Goal: Information Seeking & Learning: Learn about a topic

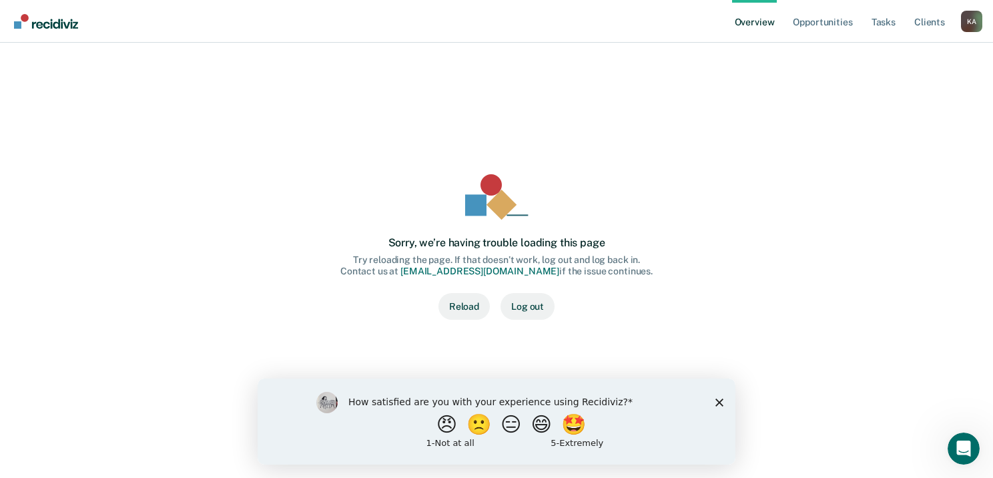
click at [470, 310] on button "Reload" at bounding box center [463, 306] width 51 height 27
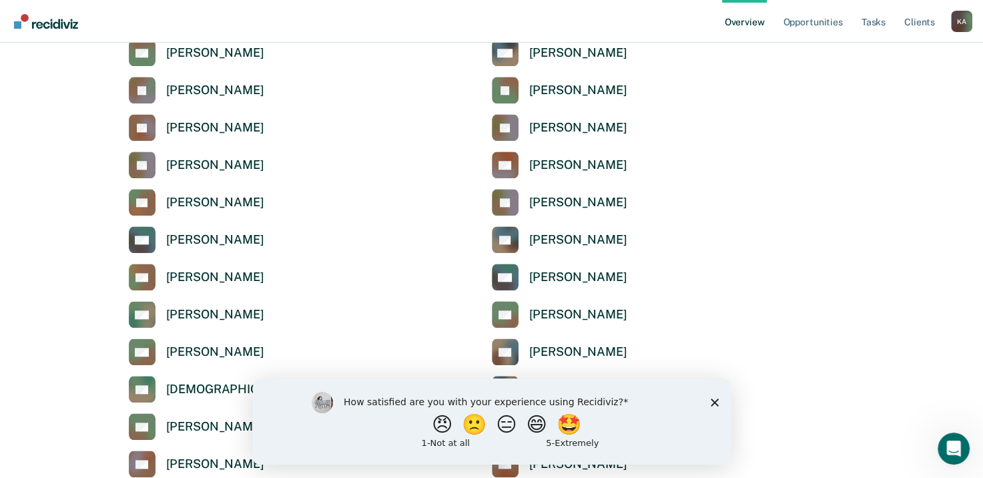
scroll to position [1334, 0]
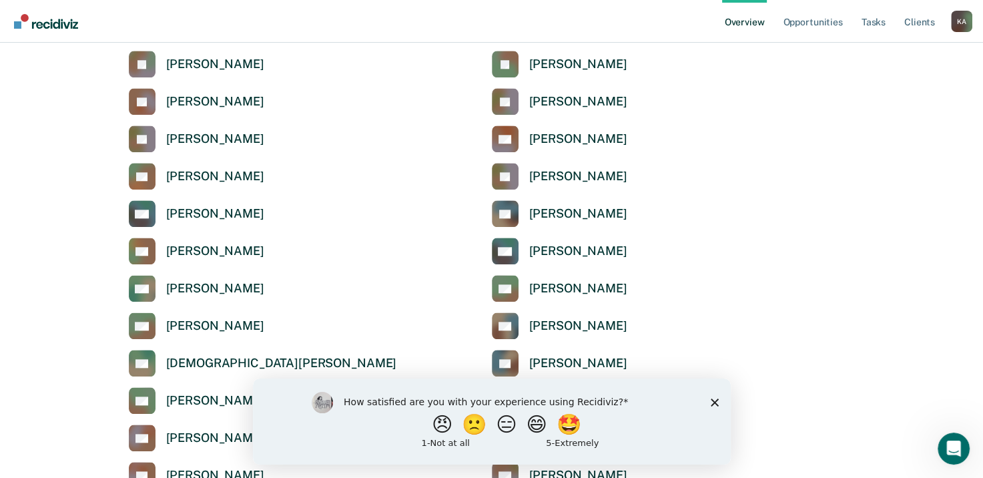
click at [711, 402] on icon "Close survey" at bounding box center [714, 402] width 8 height 8
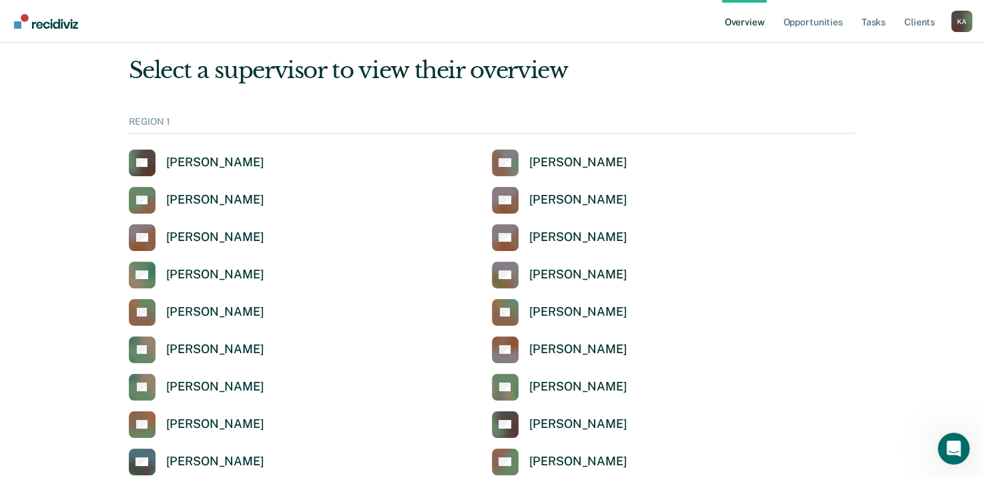
scroll to position [0, 0]
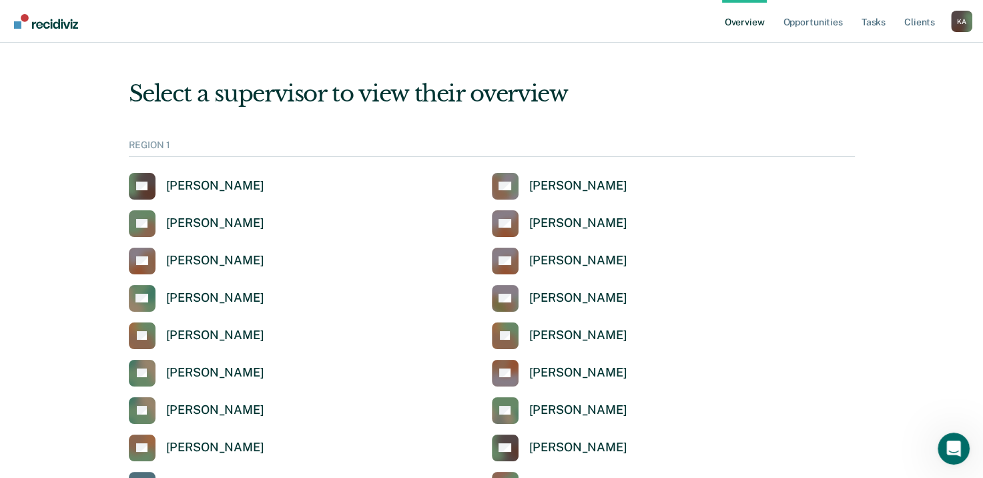
click at [159, 147] on div "REGION 1" at bounding box center [492, 147] width 726 height 17
click at [168, 143] on div "REGION 1" at bounding box center [492, 147] width 726 height 17
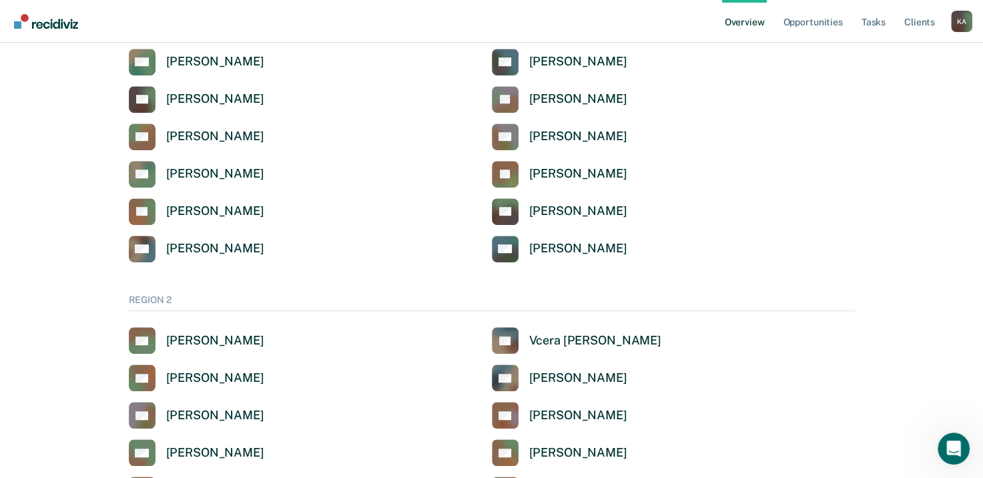
scroll to position [934, 0]
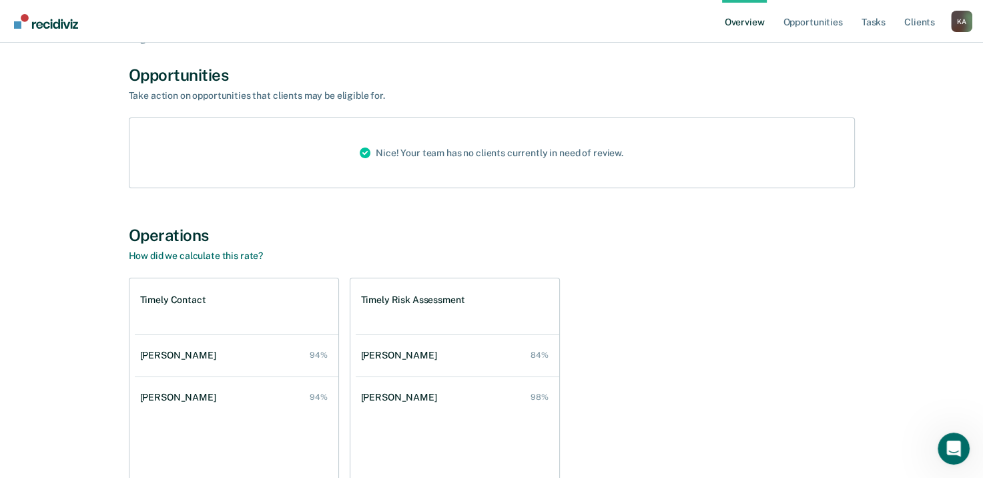
scroll to position [238, 0]
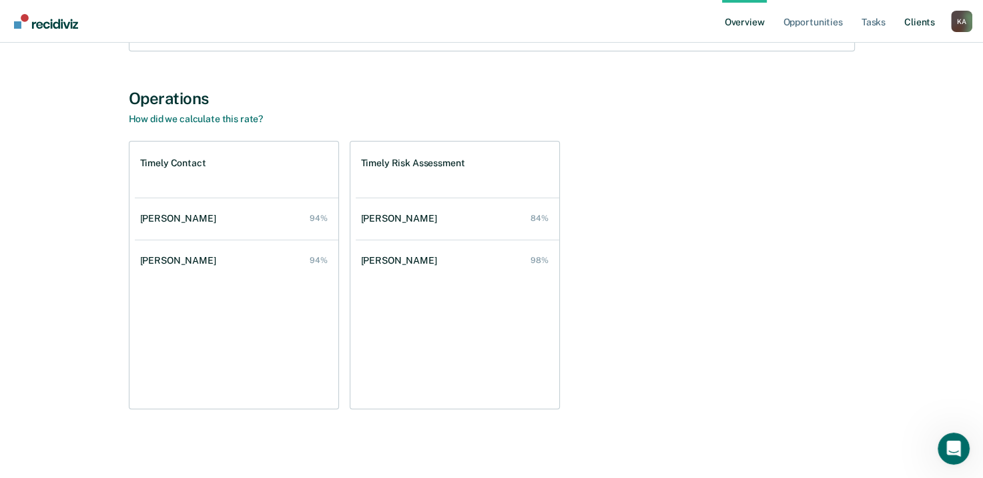
click at [911, 21] on link "Client s" at bounding box center [919, 21] width 36 height 43
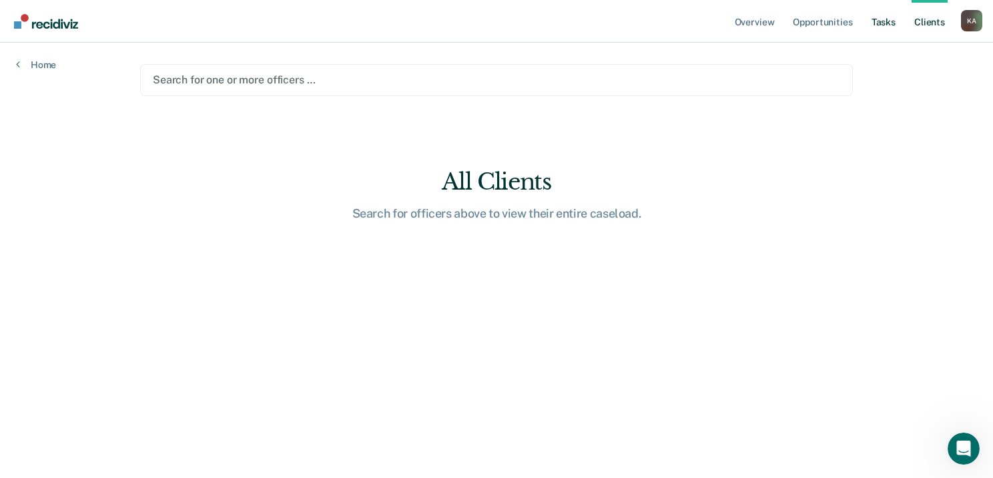
click at [889, 23] on link "Tasks" at bounding box center [883, 21] width 29 height 43
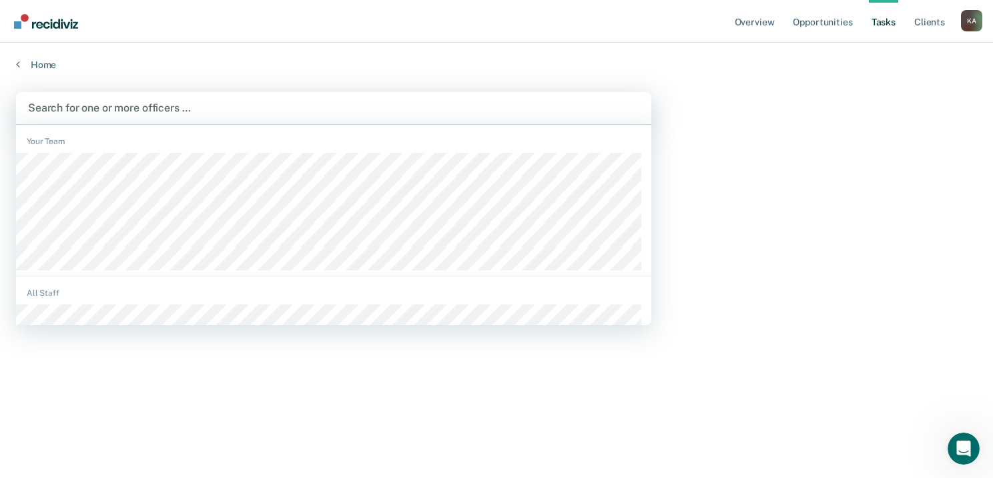
click at [123, 109] on div at bounding box center [333, 107] width 611 height 15
click at [825, 21] on link "Opportunities" at bounding box center [822, 21] width 65 height 43
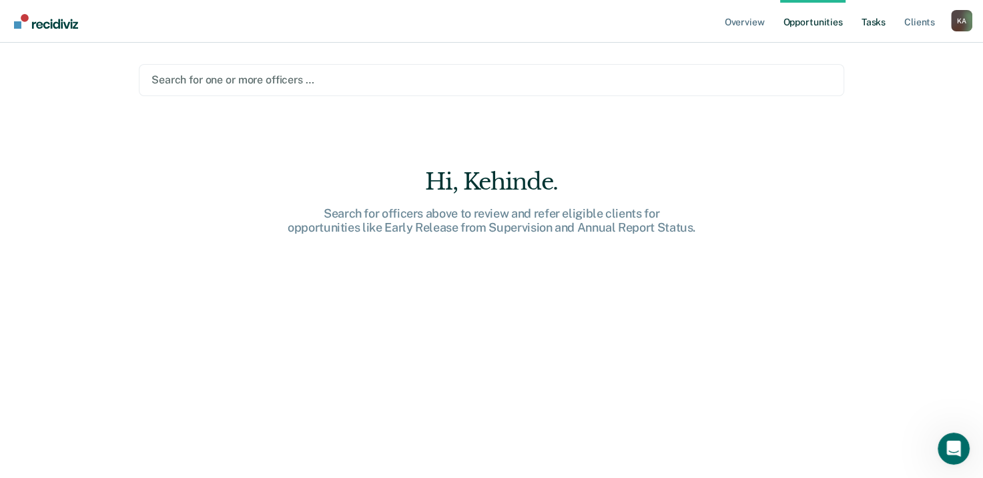
click at [865, 24] on link "Tasks" at bounding box center [873, 21] width 29 height 43
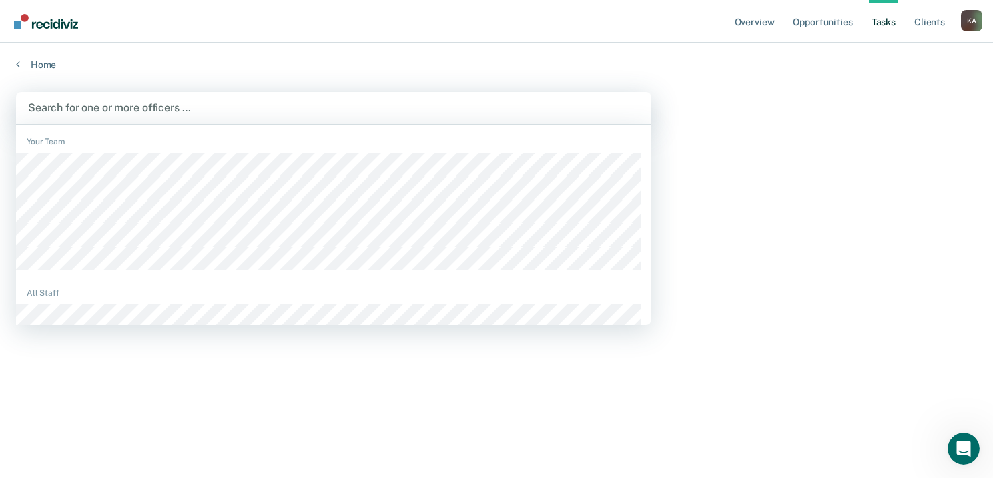
click at [139, 104] on div at bounding box center [333, 107] width 611 height 15
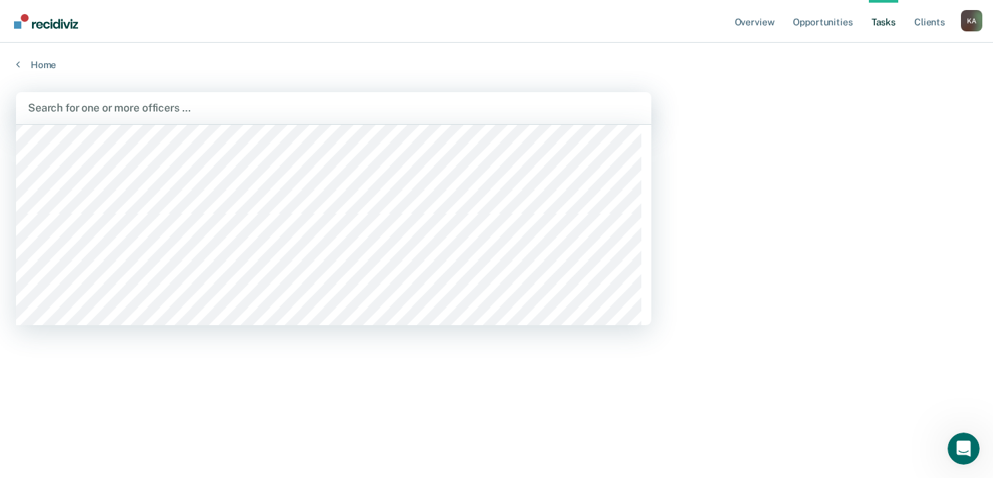
scroll to position [133, 0]
click at [48, 156] on div "All Staff" at bounding box center [333, 159] width 635 height 12
click at [45, 159] on div "All Staff" at bounding box center [333, 159] width 635 height 12
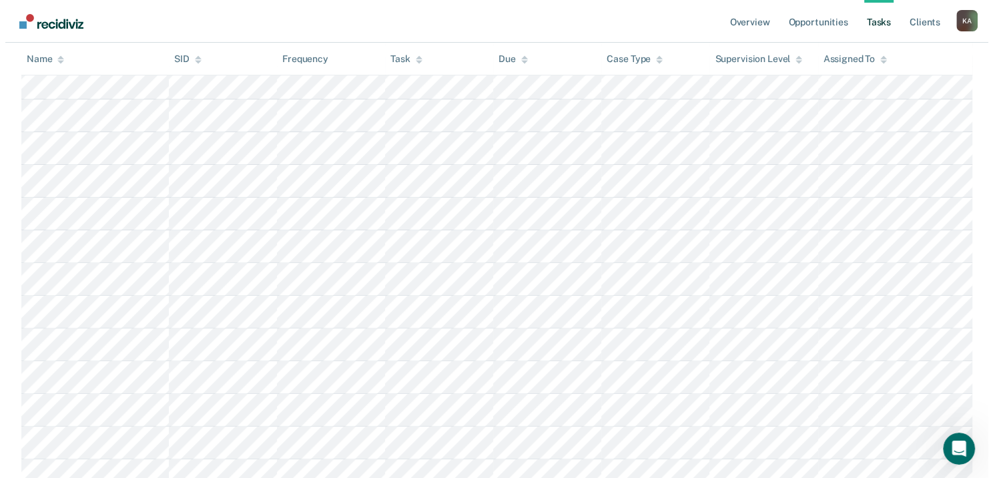
scroll to position [0, 0]
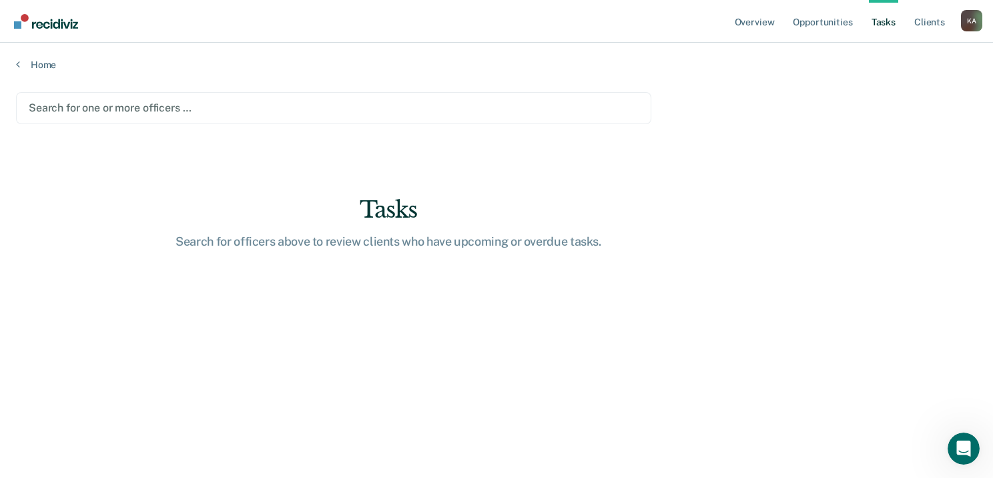
click at [136, 111] on div at bounding box center [334, 107] width 610 height 15
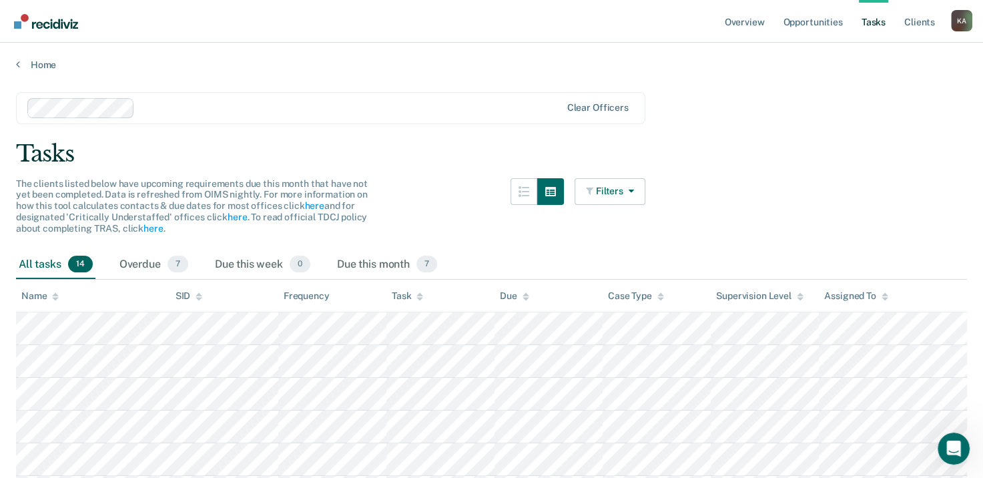
click at [162, 107] on div at bounding box center [350, 107] width 420 height 15
click at [820, 27] on link "Opportunities" at bounding box center [812, 21] width 65 height 43
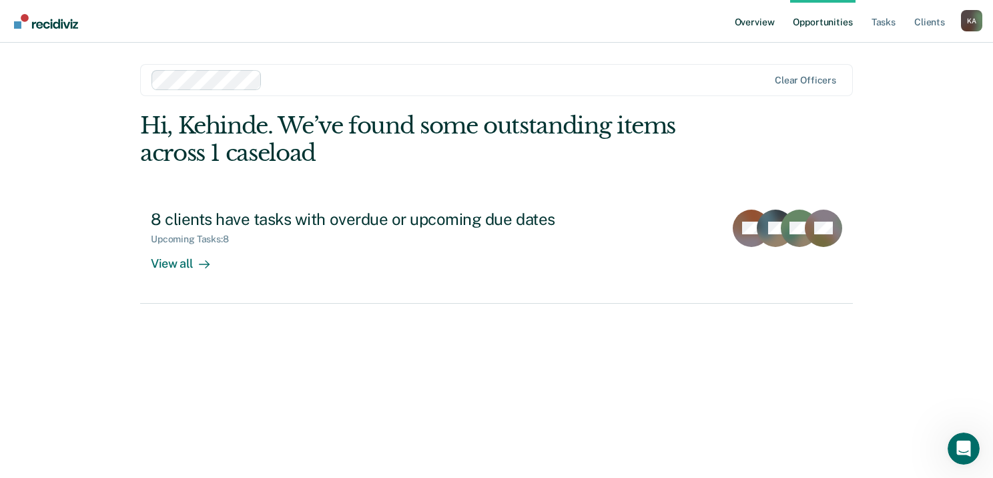
click at [763, 23] on link "Overview" at bounding box center [754, 21] width 45 height 43
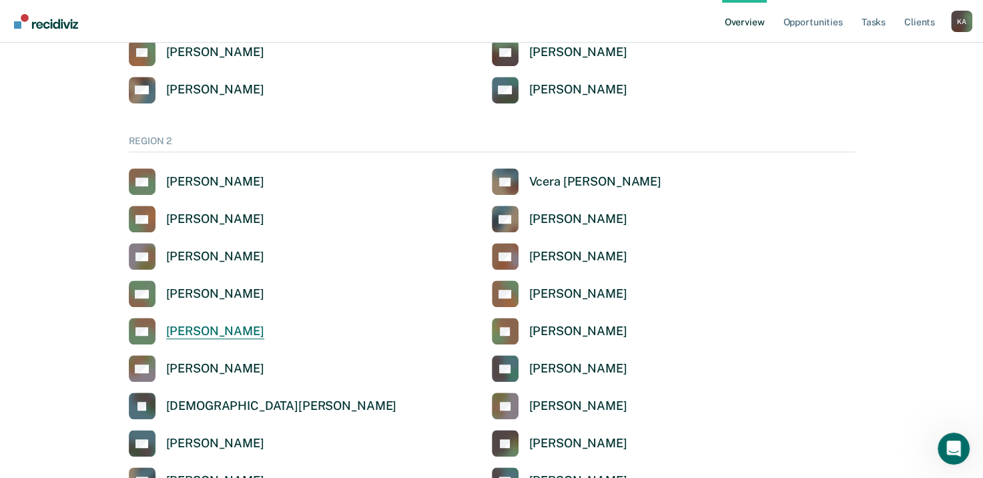
scroll to position [867, 0]
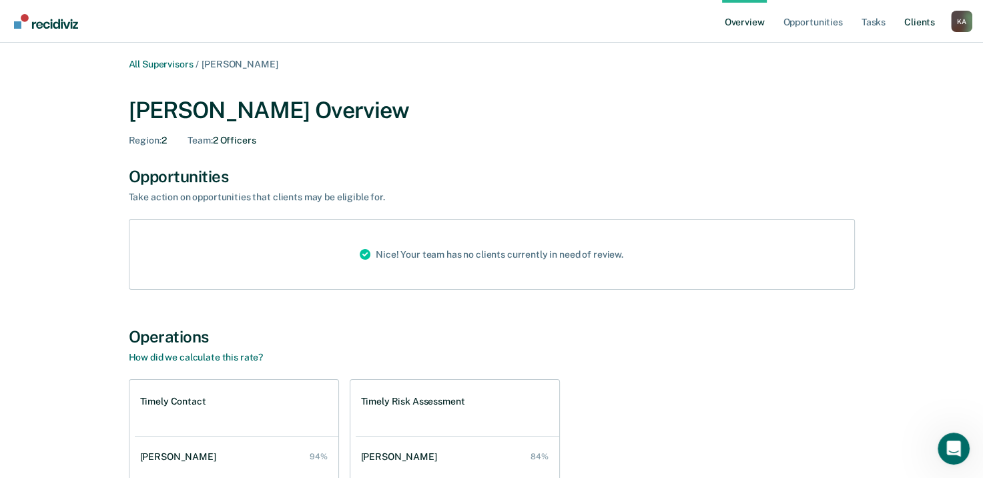
click at [922, 26] on link "Client s" at bounding box center [919, 21] width 36 height 43
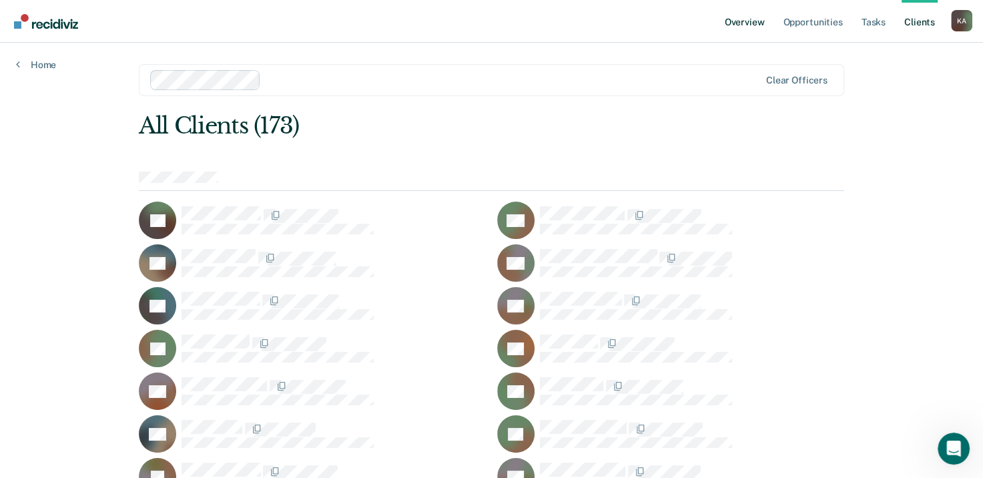
click at [737, 21] on link "Overview" at bounding box center [744, 21] width 45 height 43
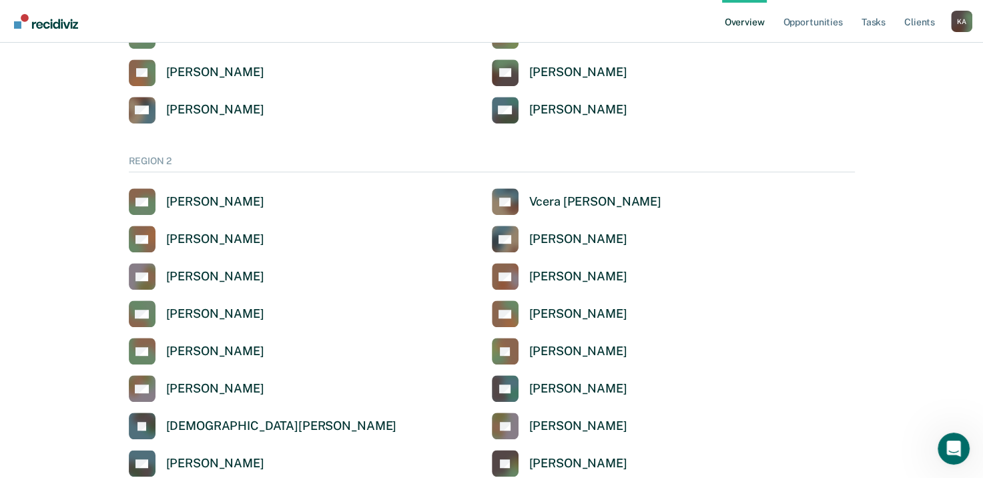
scroll to position [667, 0]
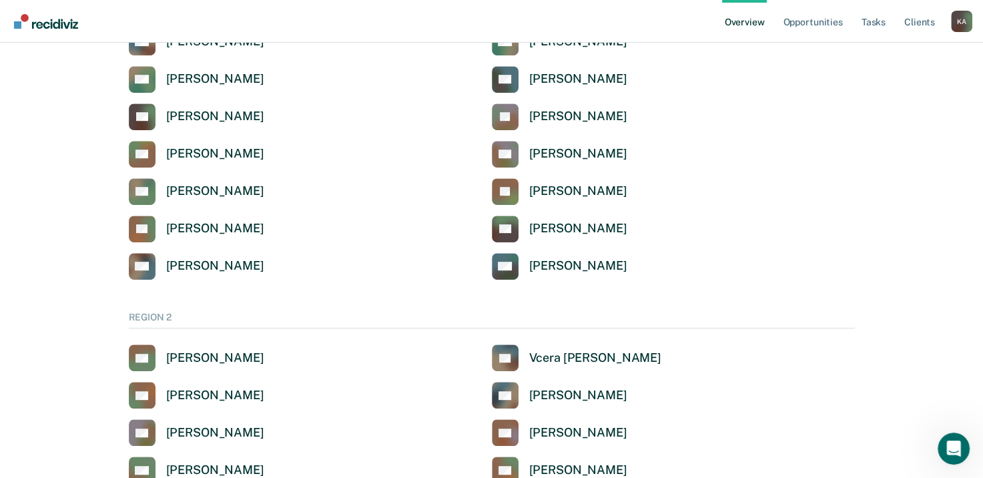
click at [149, 318] on div "REGION 2" at bounding box center [492, 320] width 726 height 17
click at [925, 25] on link "Client s" at bounding box center [919, 21] width 36 height 43
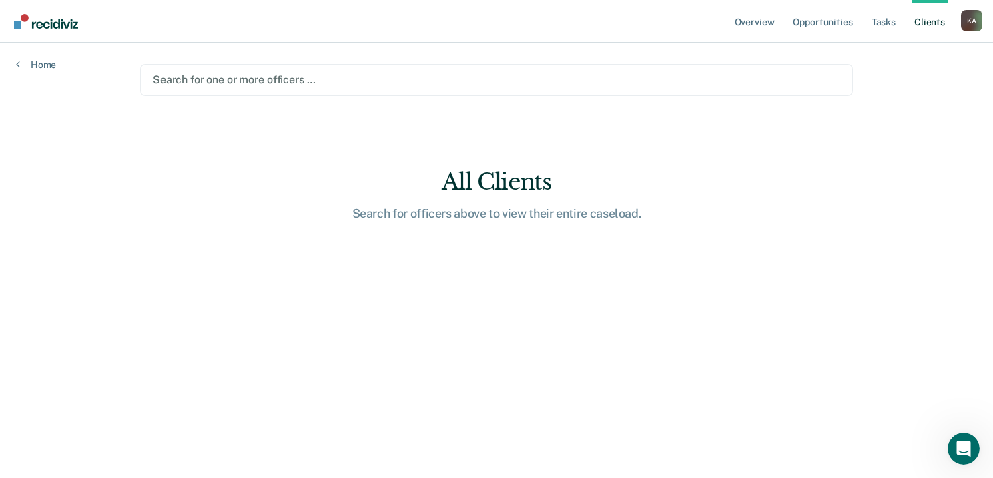
click at [488, 185] on div "All Clients" at bounding box center [496, 181] width 427 height 27
click at [923, 13] on link "Client s" at bounding box center [929, 21] width 36 height 43
click at [925, 20] on link "Client s" at bounding box center [929, 21] width 36 height 43
click at [977, 20] on div "K A" at bounding box center [971, 20] width 21 height 21
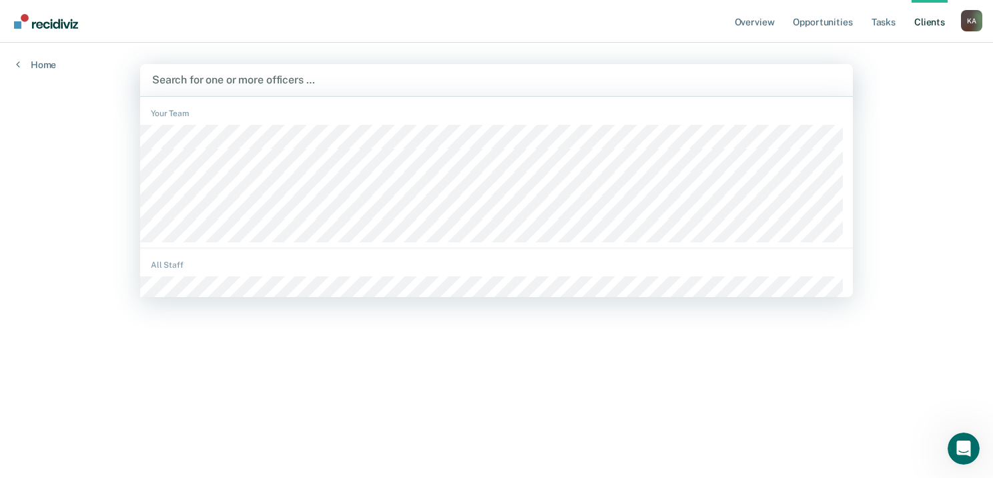
click at [665, 88] on div "Search for one or more officers …" at bounding box center [496, 80] width 691 height 18
click at [21, 64] on link "Home" at bounding box center [36, 65] width 40 height 12
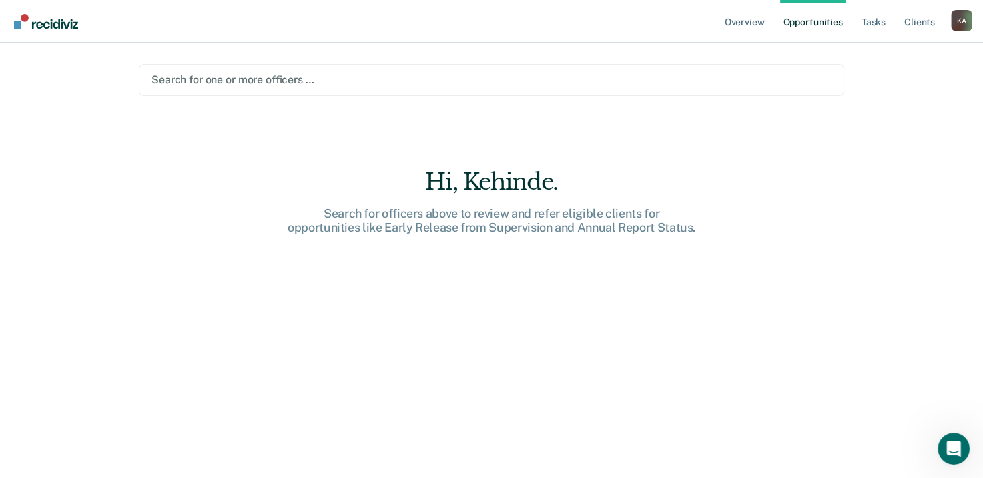
click at [280, 81] on div at bounding box center [491, 79] width 680 height 15
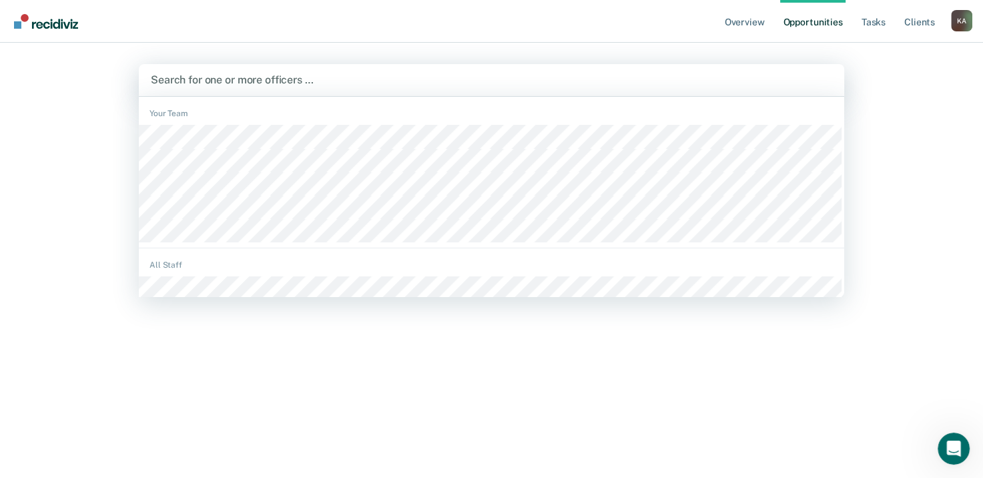
click at [176, 111] on div "Your Team" at bounding box center [491, 113] width 705 height 12
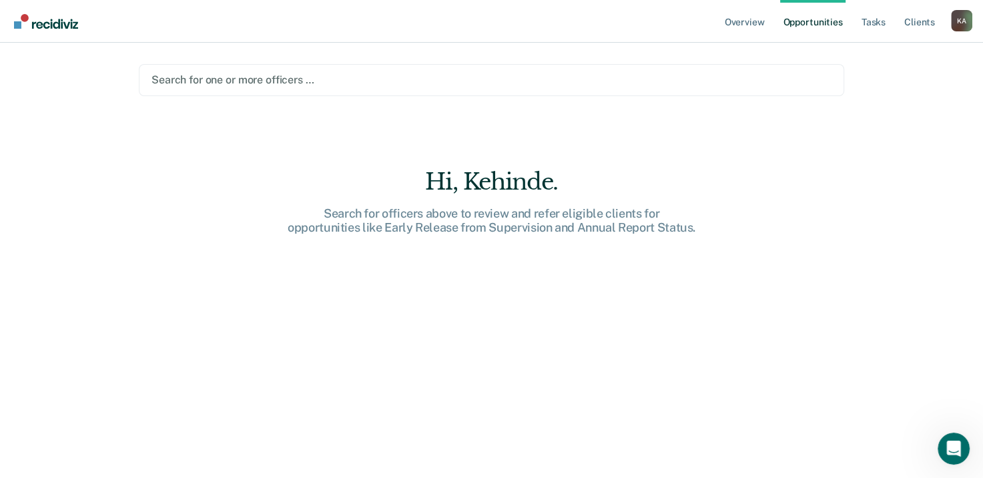
click at [823, 25] on link "Opportunities" at bounding box center [812, 21] width 65 height 43
click at [806, 21] on link "Opportunities" at bounding box center [812, 21] width 65 height 43
click at [870, 21] on link "Tasks" at bounding box center [873, 21] width 29 height 43
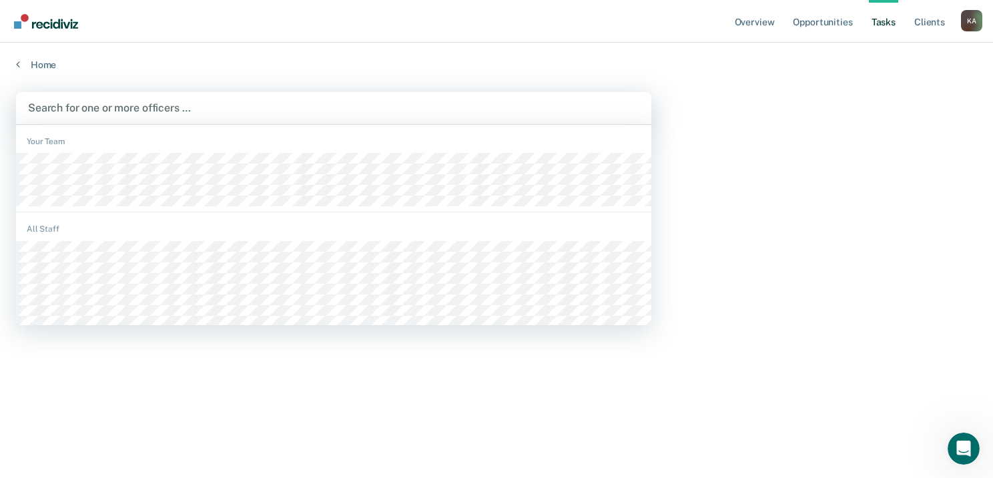
click at [63, 106] on div at bounding box center [333, 107] width 611 height 15
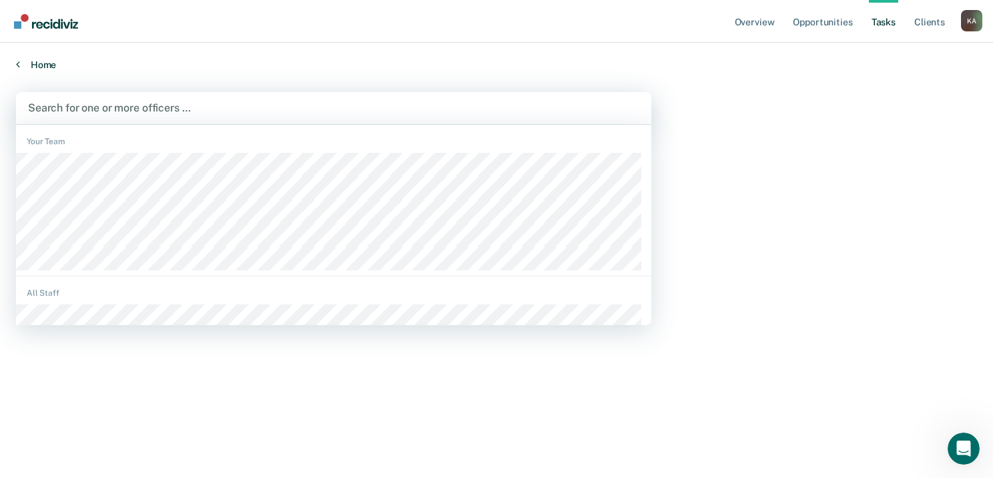
click at [33, 65] on link "Home" at bounding box center [496, 65] width 961 height 12
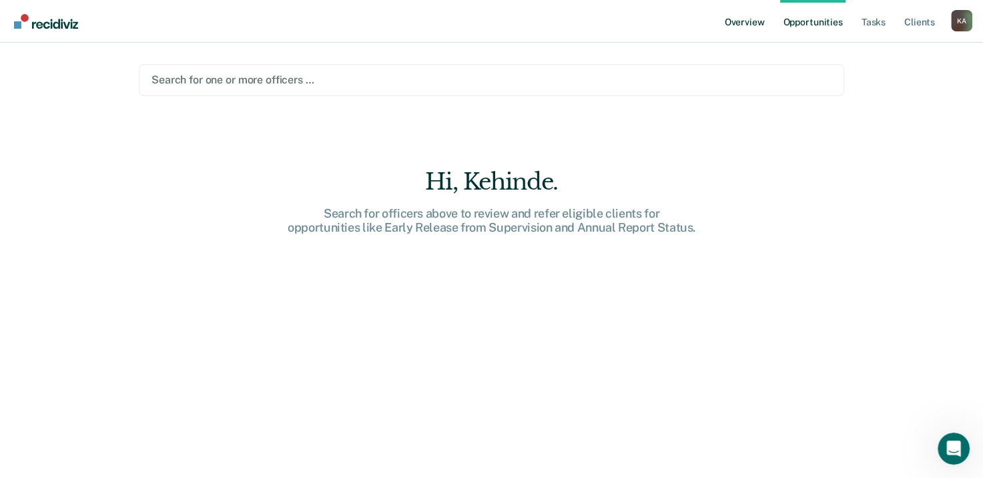
click at [739, 24] on link "Overview" at bounding box center [744, 21] width 45 height 43
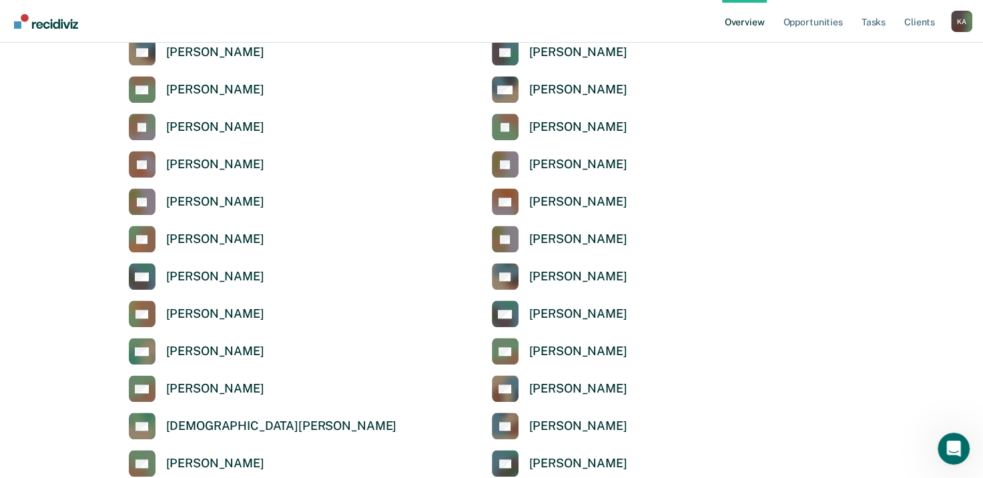
scroll to position [1334, 0]
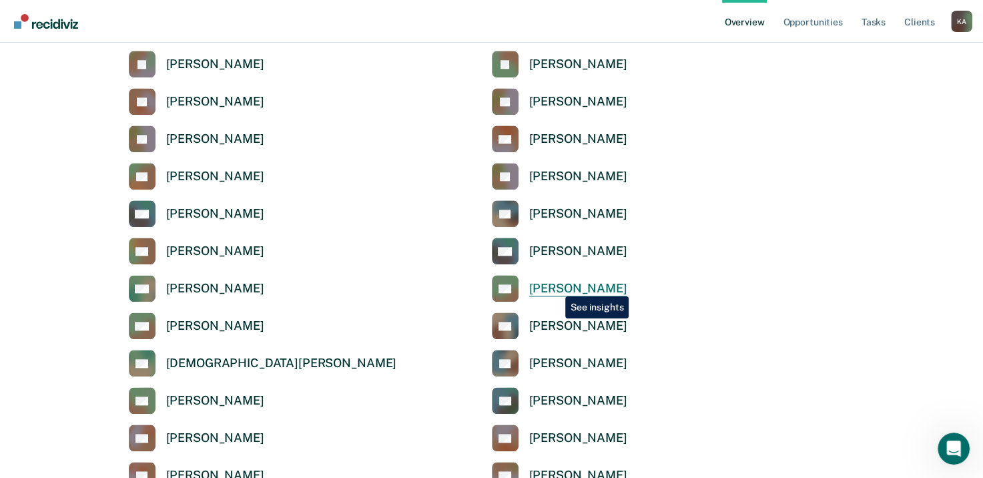
click at [555, 286] on div "Paula Newman" at bounding box center [578, 288] width 98 height 15
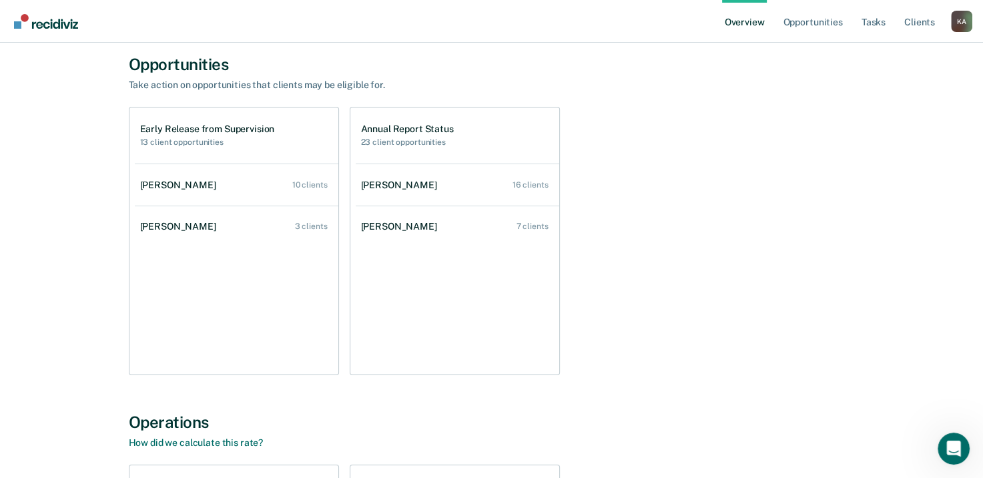
scroll to position [102, 0]
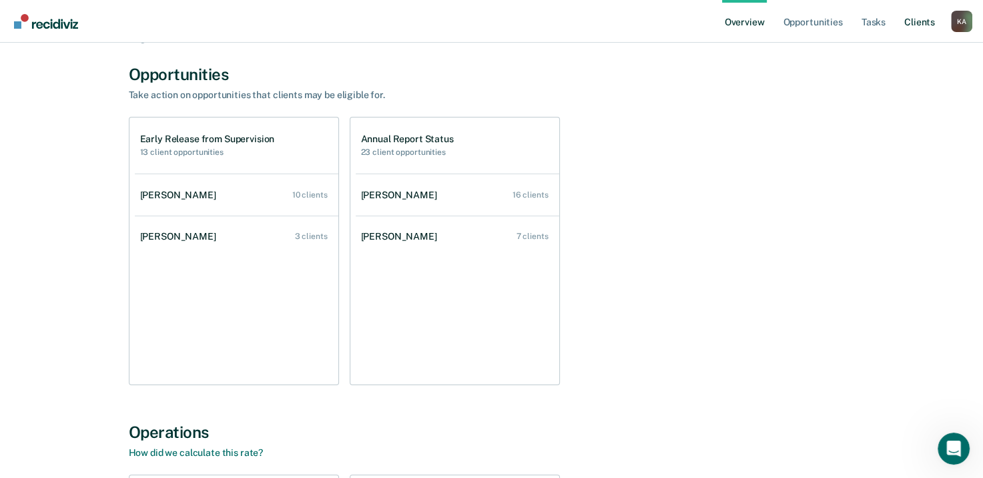
click at [926, 17] on link "Client s" at bounding box center [919, 21] width 36 height 43
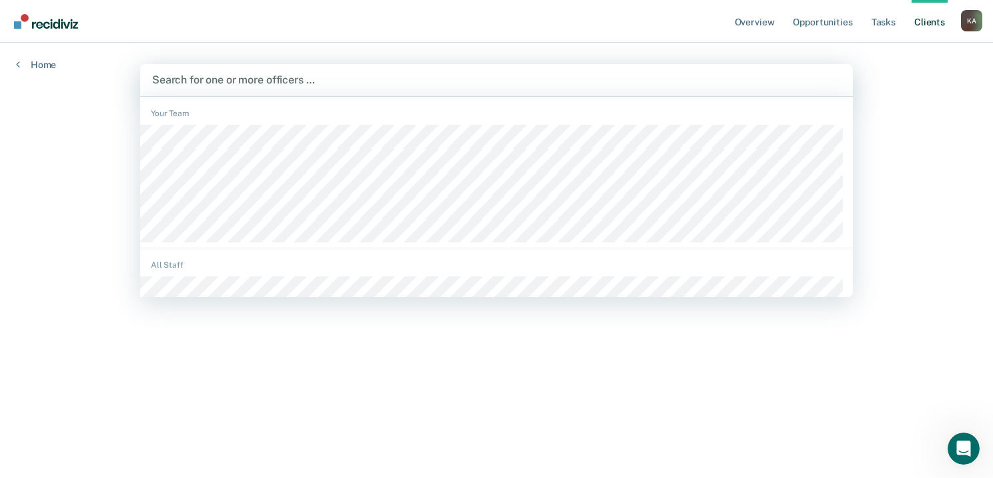
click at [248, 79] on div at bounding box center [496, 79] width 689 height 15
click at [189, 115] on div "Your Team" at bounding box center [496, 113] width 713 height 12
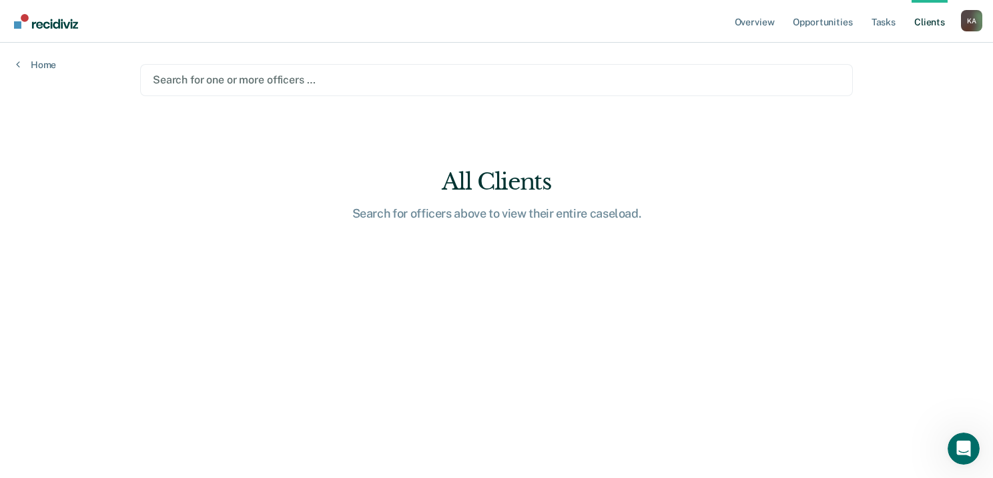
click at [260, 85] on div at bounding box center [496, 79] width 687 height 15
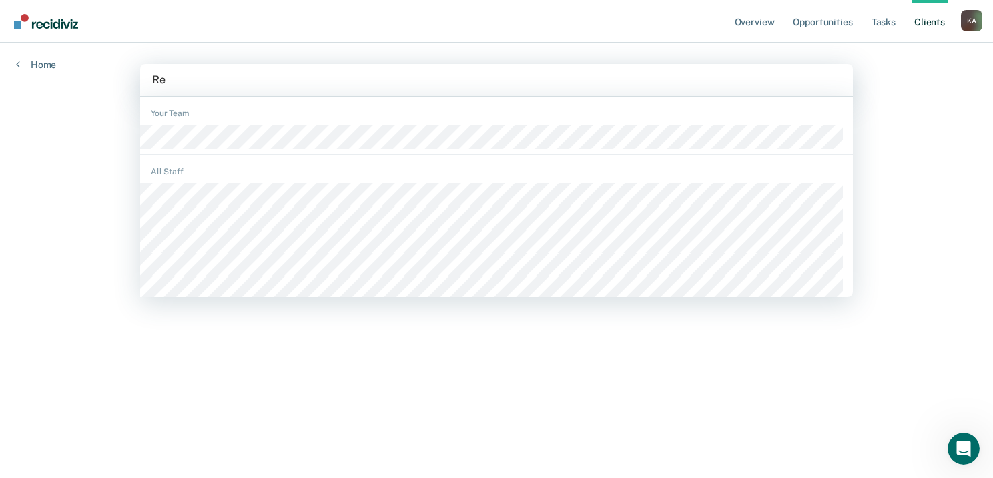
type input "R"
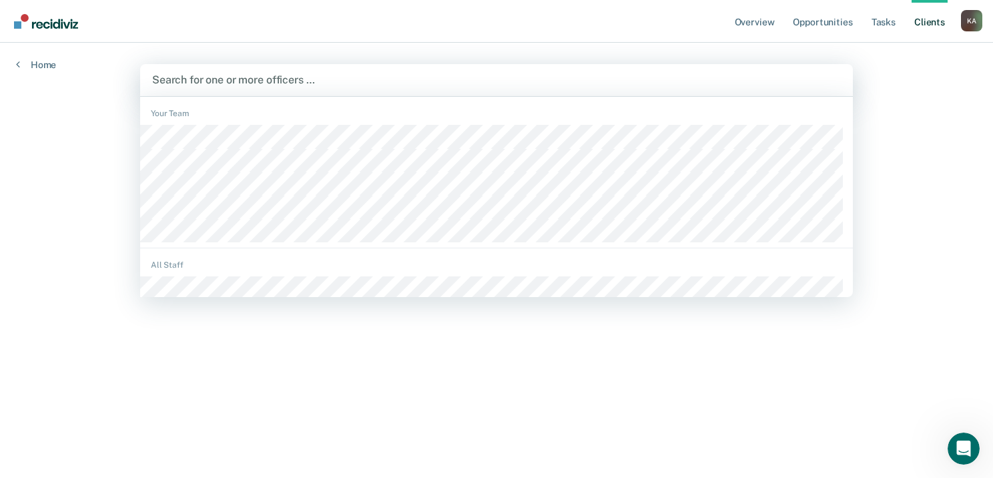
click at [160, 264] on div "All Staff" at bounding box center [496, 265] width 713 height 12
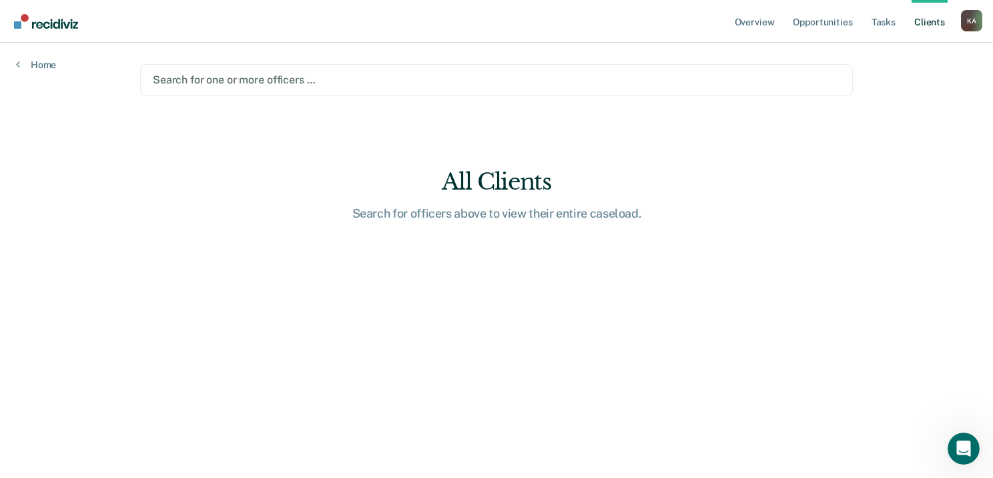
drag, startPoint x: 216, startPoint y: 93, endPoint x: 224, endPoint y: 79, distance: 16.1
click at [224, 79] on div at bounding box center [496, 79] width 687 height 15
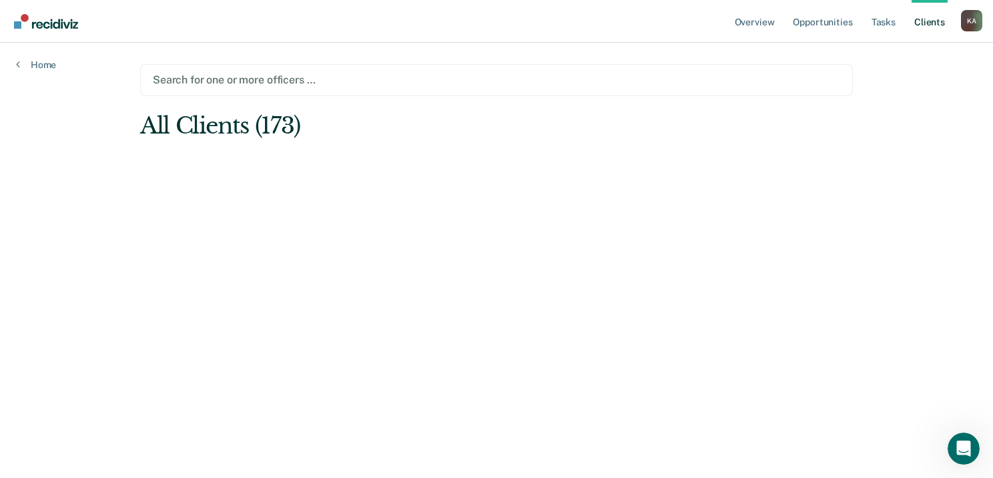
click at [248, 84] on div at bounding box center [496, 79] width 687 height 15
click at [181, 128] on div "All Clients (173)" at bounding box center [425, 125] width 570 height 27
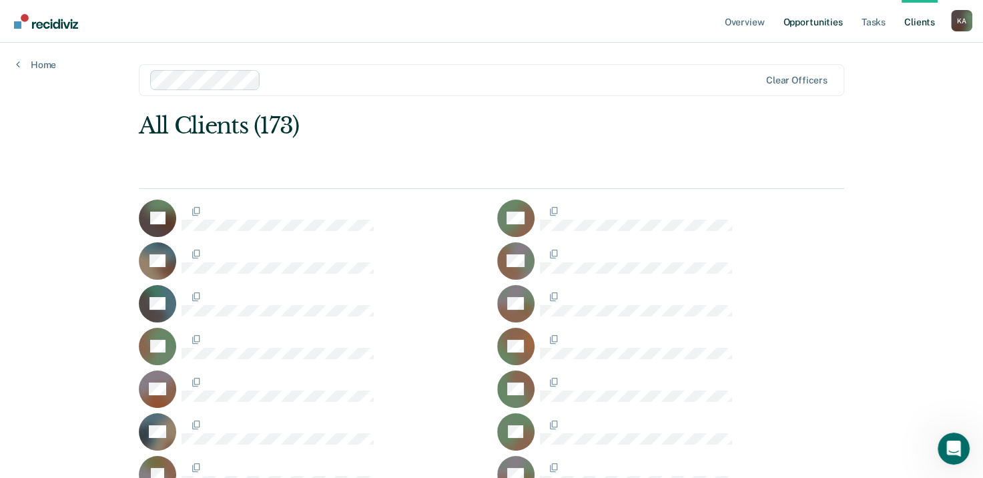
click at [830, 25] on link "Opportunities" at bounding box center [812, 21] width 65 height 43
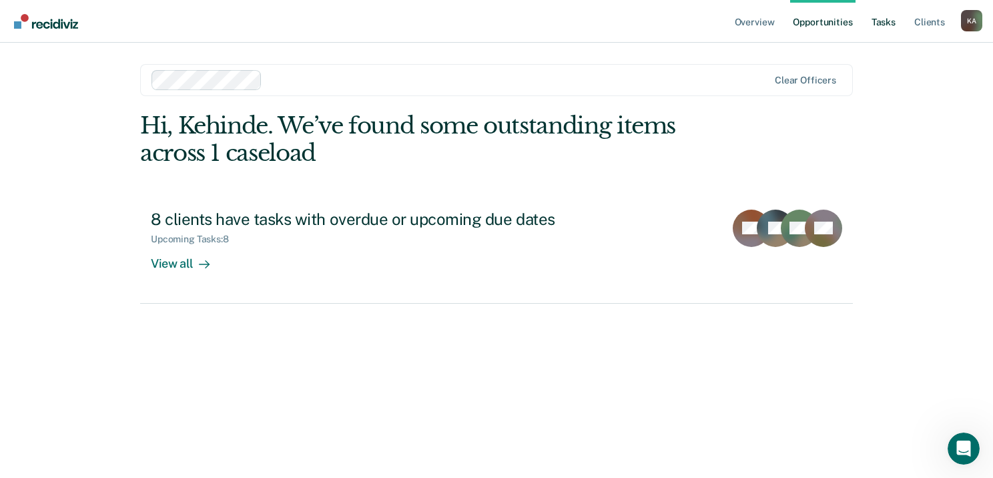
click at [887, 25] on link "Tasks" at bounding box center [883, 21] width 29 height 43
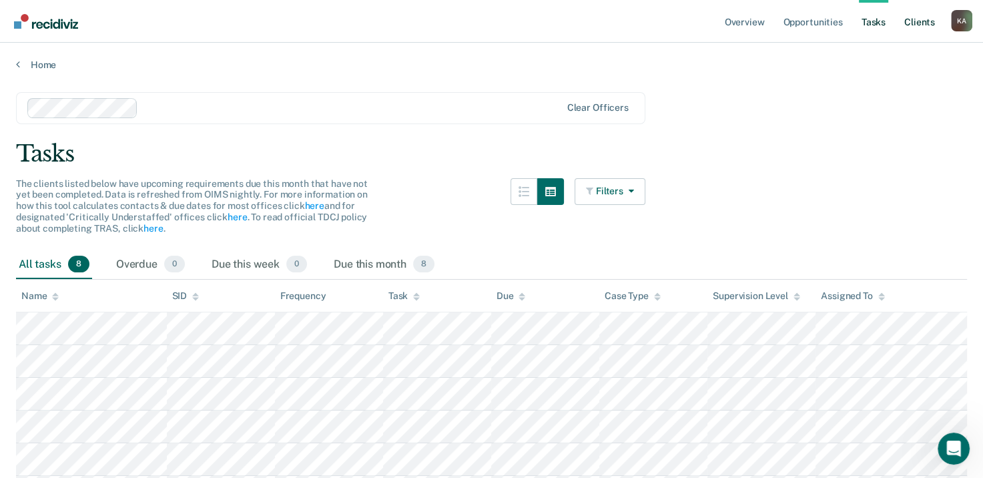
click at [923, 25] on link "Client s" at bounding box center [919, 21] width 36 height 43
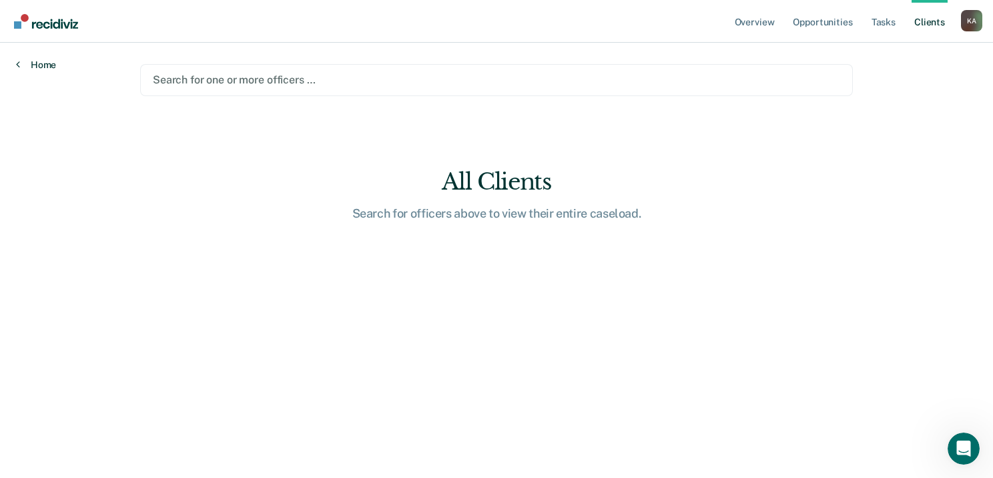
click at [35, 68] on link "Home" at bounding box center [36, 65] width 40 height 12
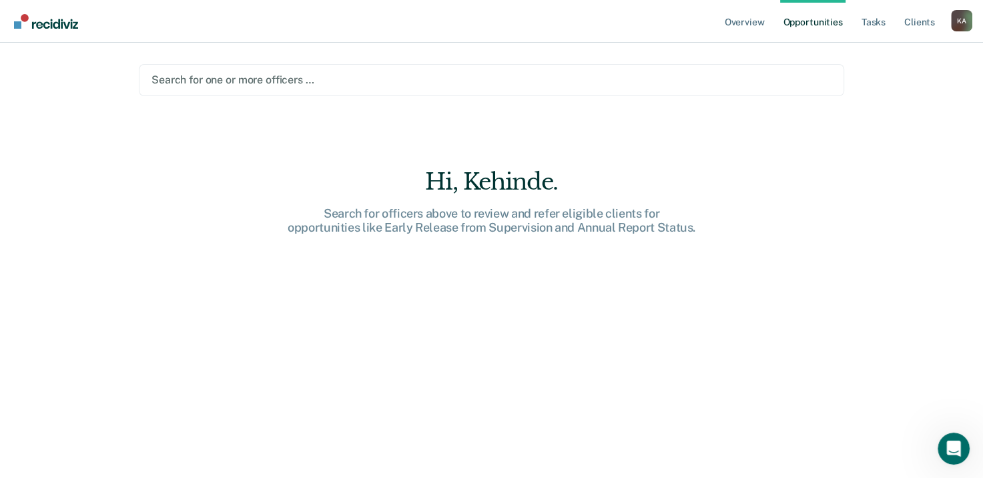
click at [172, 82] on div at bounding box center [491, 79] width 680 height 15
click at [921, 25] on link "Client s" at bounding box center [919, 21] width 36 height 43
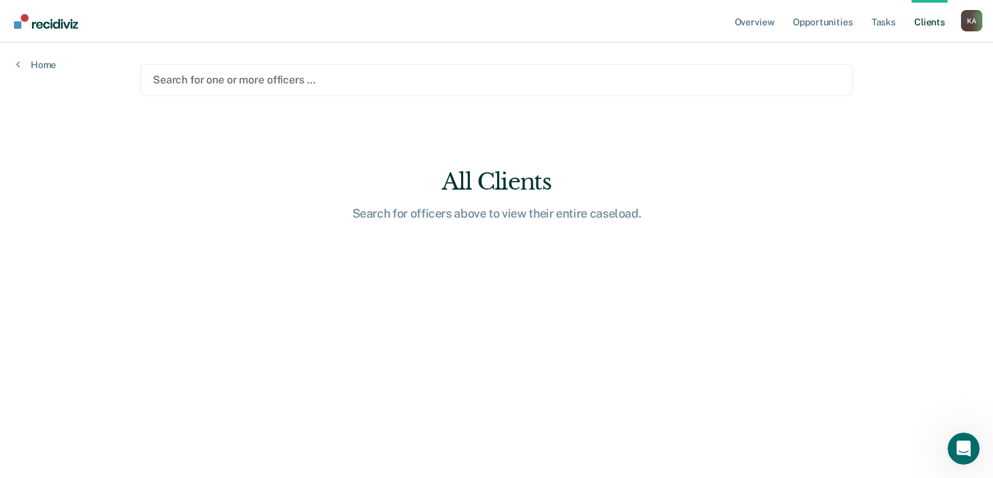
click at [503, 212] on div "Search for officers above to view their entire caseload." at bounding box center [496, 213] width 427 height 15
click at [496, 179] on div "All Clients" at bounding box center [496, 181] width 427 height 27
click at [886, 21] on link "Tasks" at bounding box center [883, 21] width 29 height 43
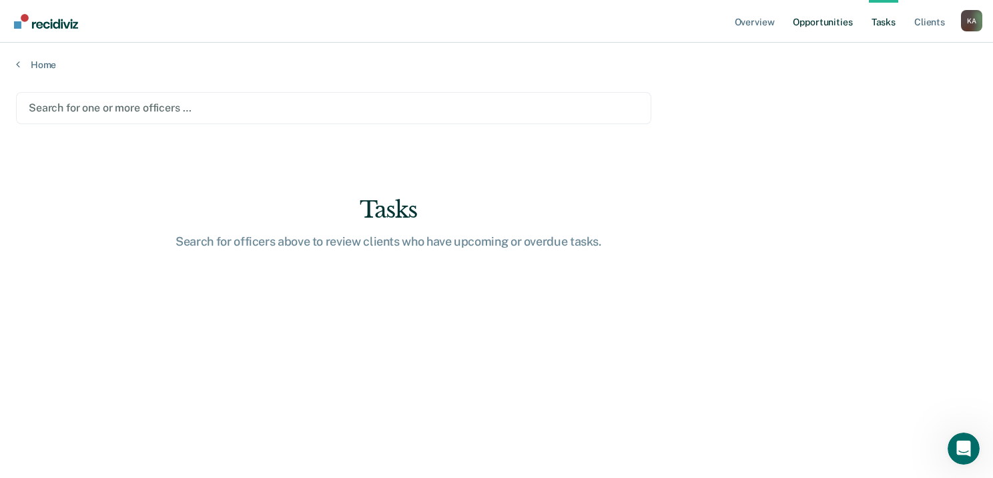
click at [827, 23] on link "Opportunities" at bounding box center [822, 21] width 65 height 43
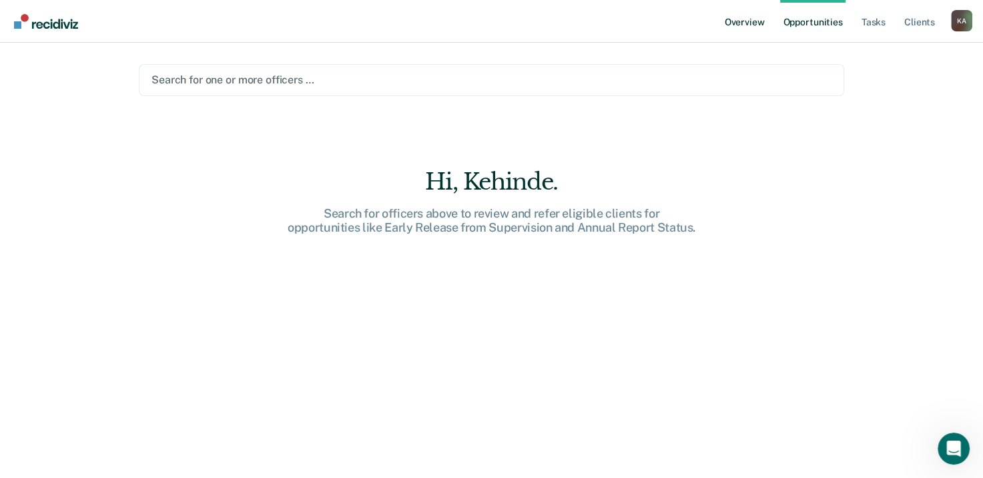
click at [758, 19] on link "Overview" at bounding box center [744, 21] width 45 height 43
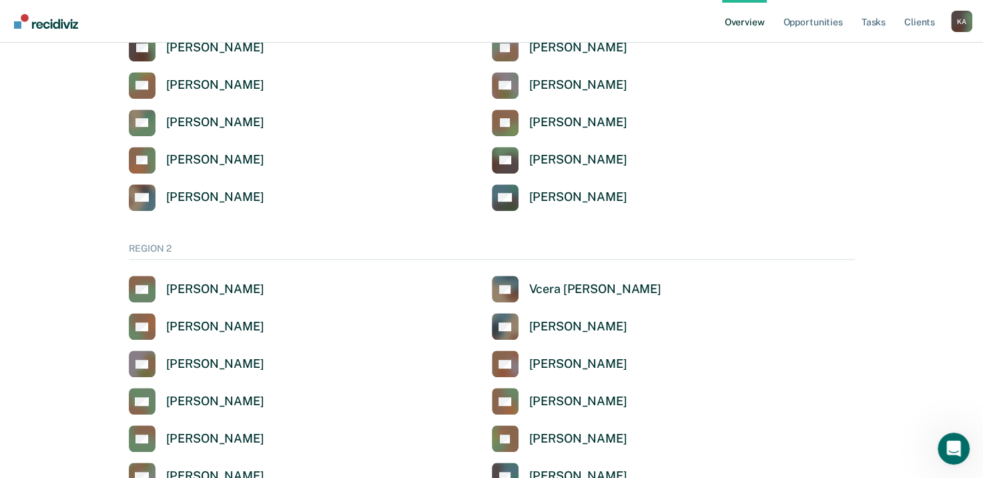
scroll to position [867, 0]
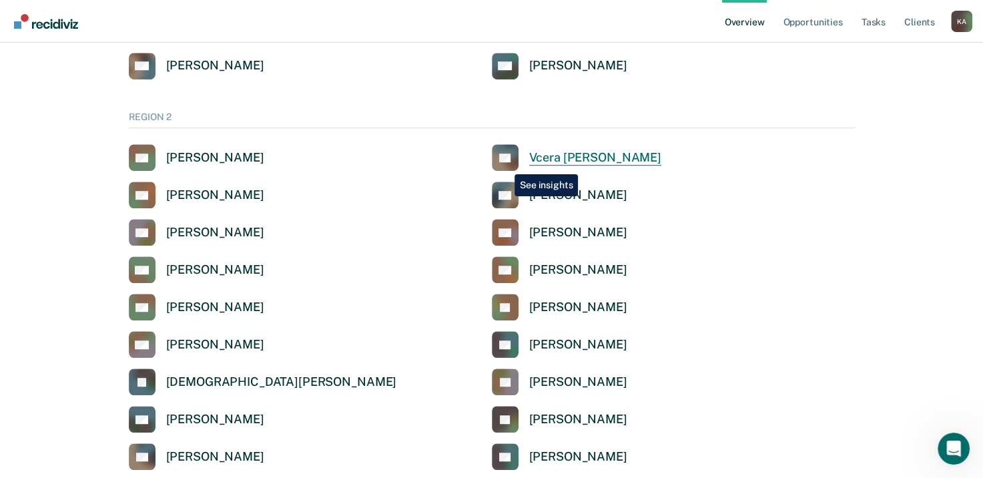
click at [504, 165] on g at bounding box center [510, 152] width 40 height 39
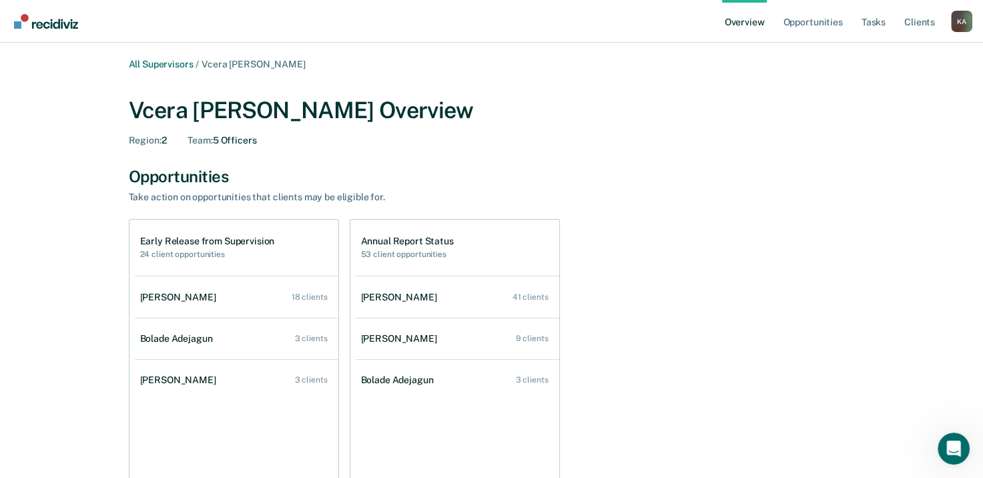
click at [751, 19] on link "Overview" at bounding box center [744, 21] width 45 height 43
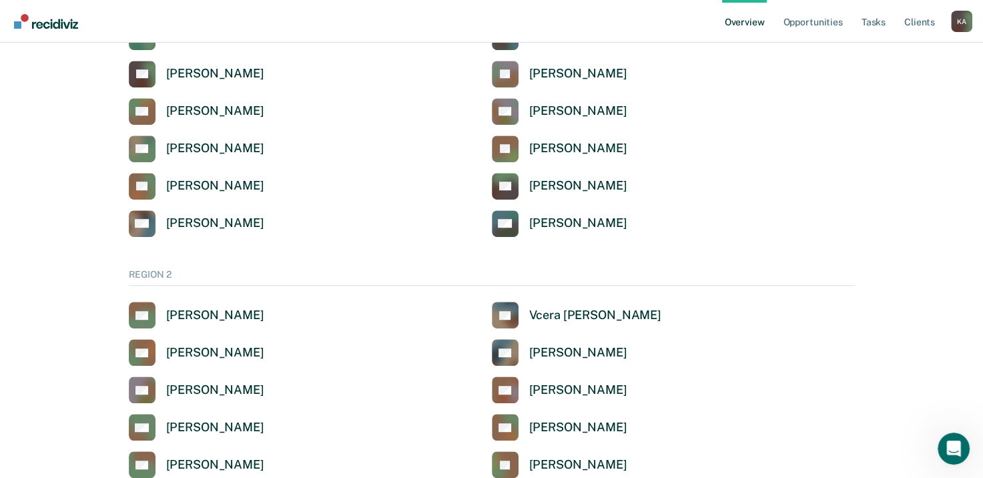
scroll to position [734, 0]
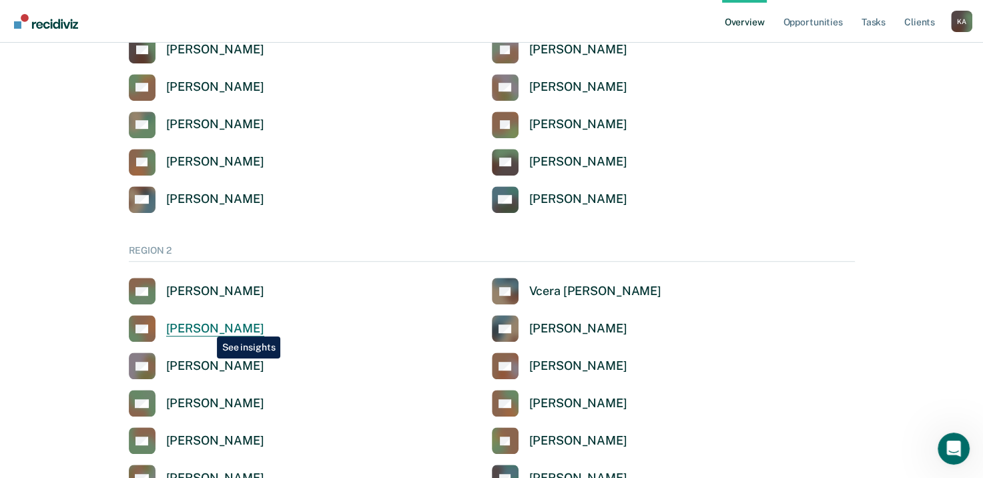
click at [207, 326] on div "Alyssa Barton" at bounding box center [215, 328] width 98 height 15
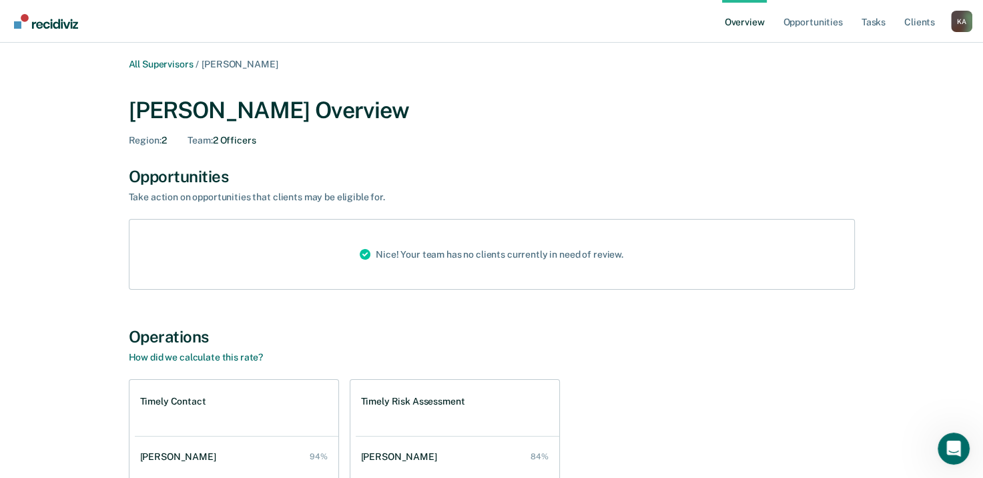
scroll to position [200, 0]
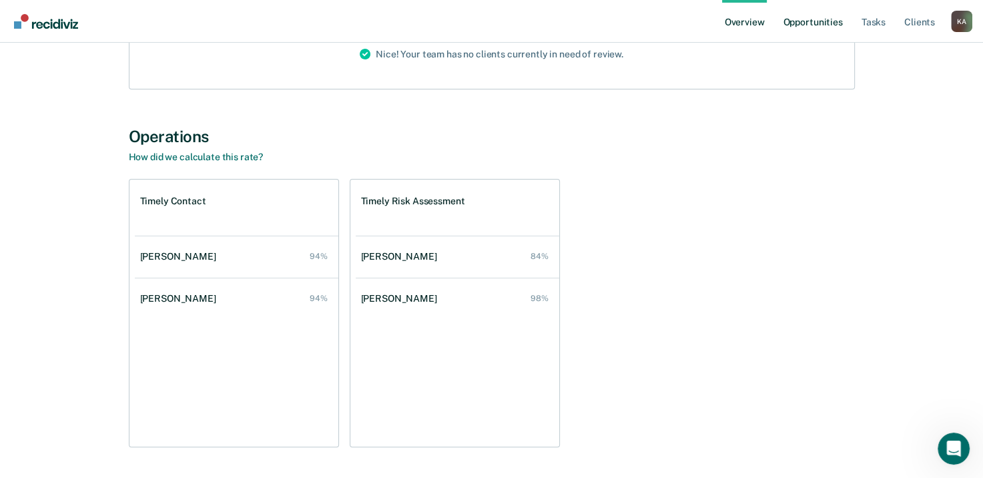
click at [821, 21] on link "Opportunities" at bounding box center [812, 21] width 65 height 43
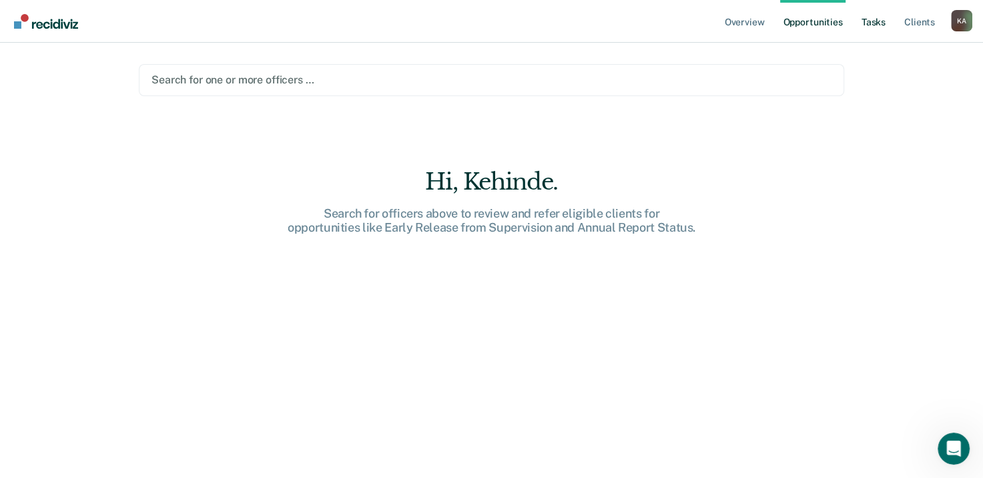
click at [883, 20] on link "Tasks" at bounding box center [873, 21] width 29 height 43
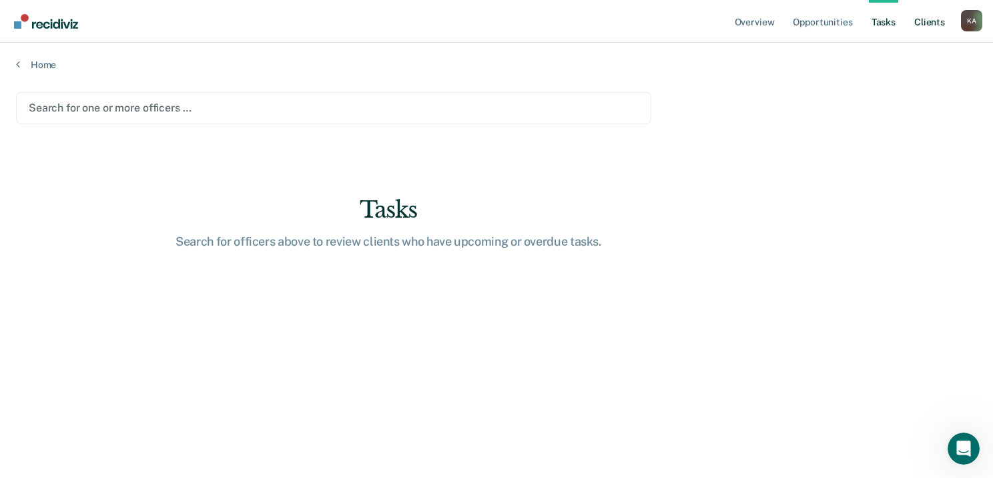
click at [926, 23] on link "Client s" at bounding box center [929, 21] width 36 height 43
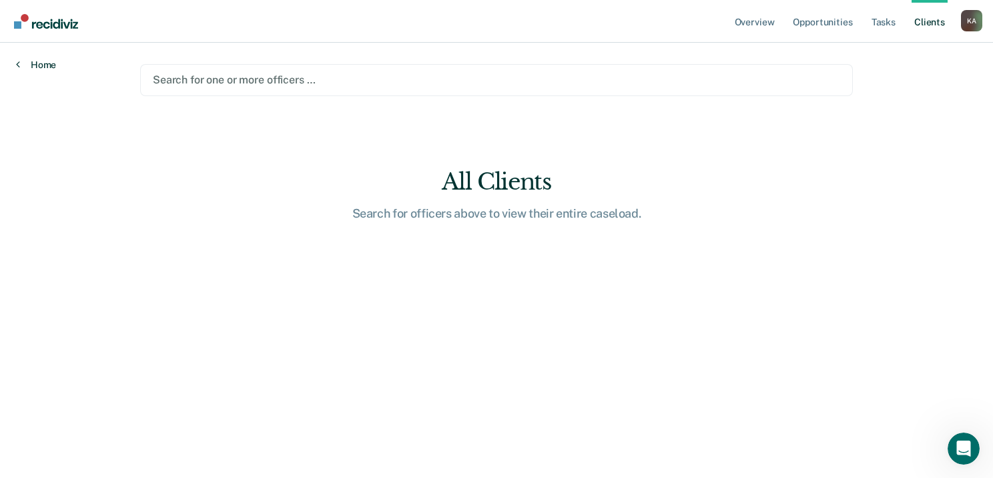
click at [22, 64] on link "Home" at bounding box center [36, 65] width 40 height 12
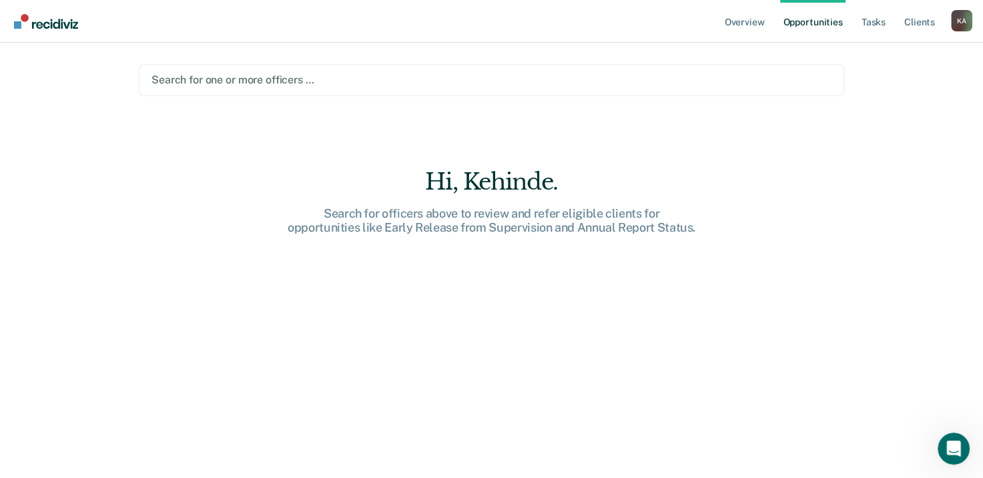
click at [442, 179] on div "Hi, Kehinde." at bounding box center [491, 181] width 427 height 27
click at [920, 21] on link "Client s" at bounding box center [919, 21] width 36 height 43
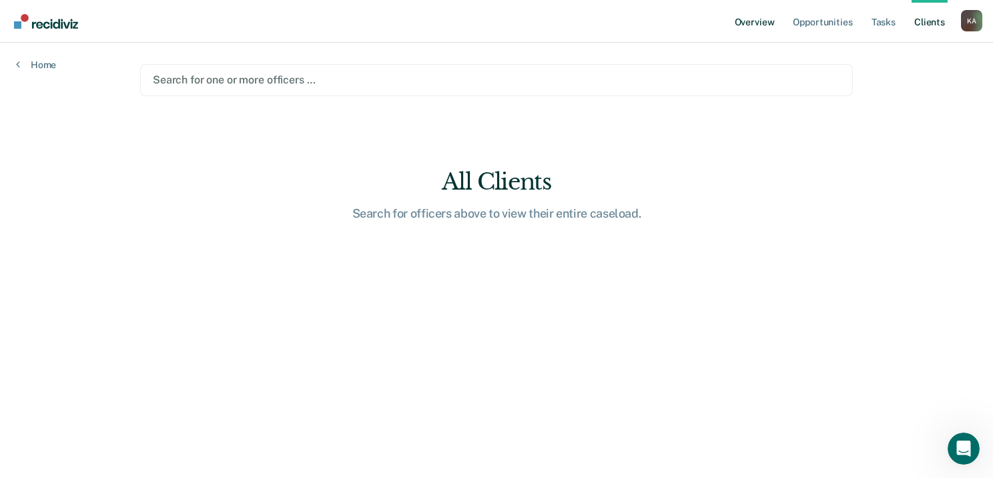
click at [753, 21] on link "Overview" at bounding box center [754, 21] width 45 height 43
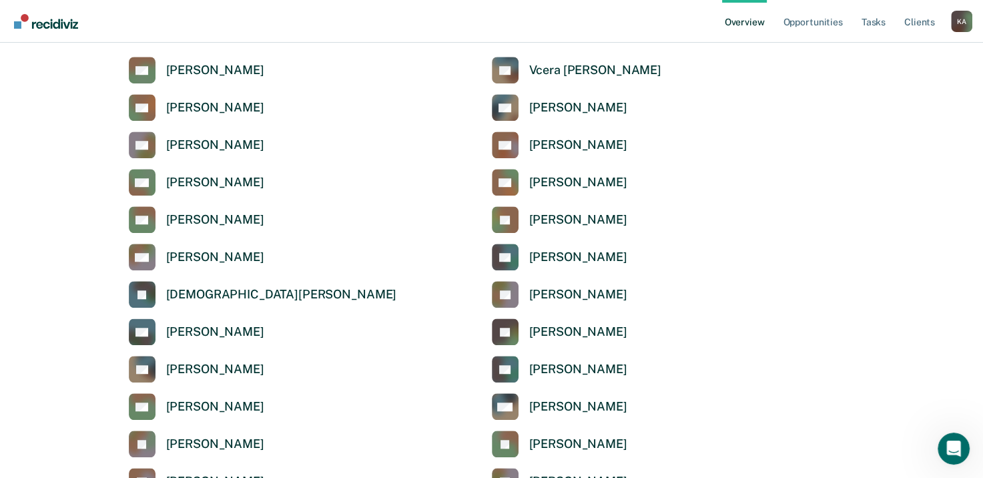
scroll to position [934, 0]
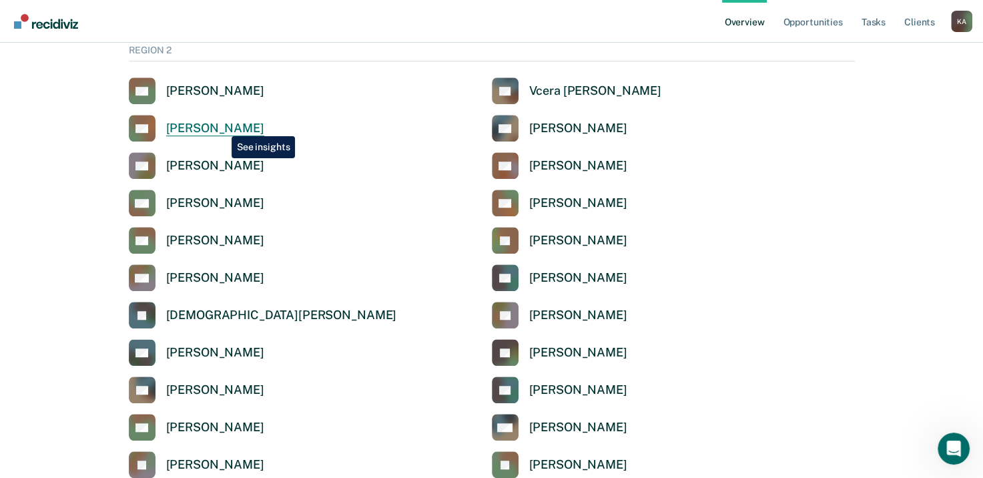
click at [222, 126] on div "Alyssa Barton" at bounding box center [215, 128] width 98 height 15
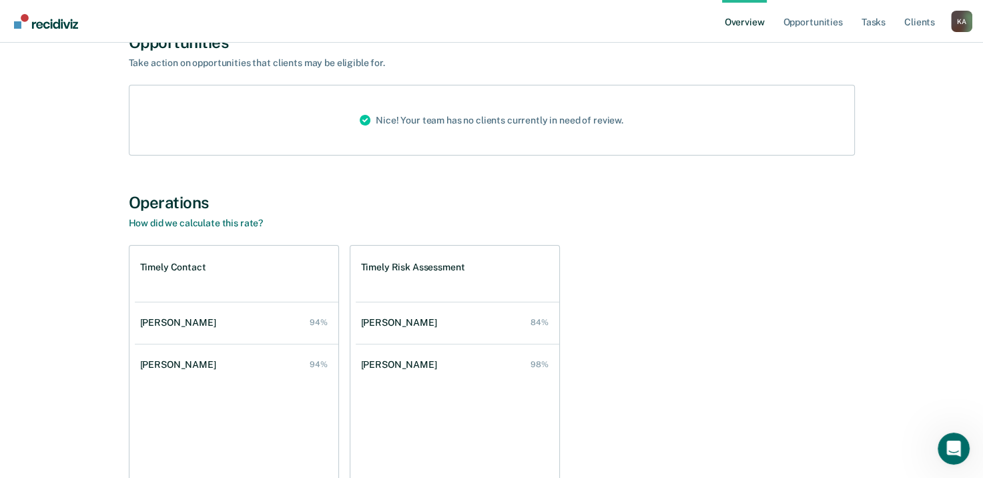
scroll to position [200, 0]
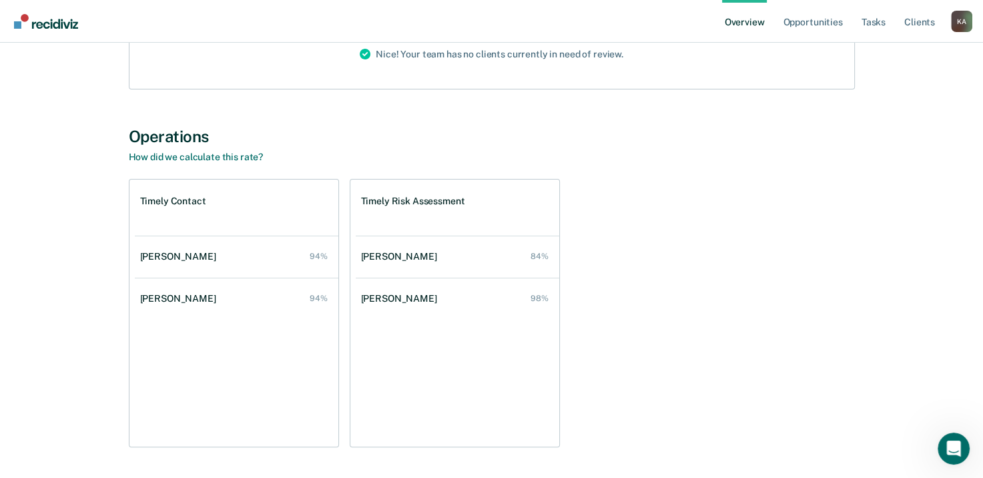
click at [743, 25] on link "Overview" at bounding box center [744, 21] width 45 height 43
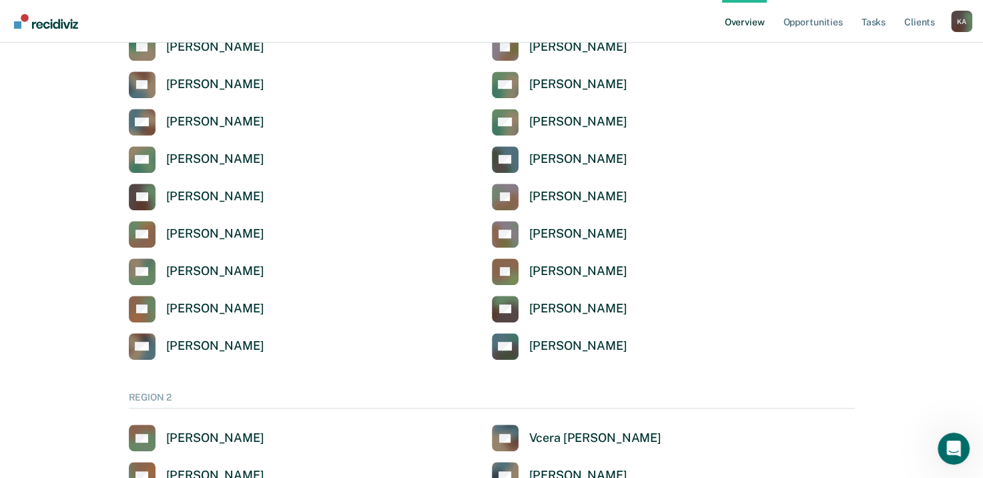
scroll to position [734, 0]
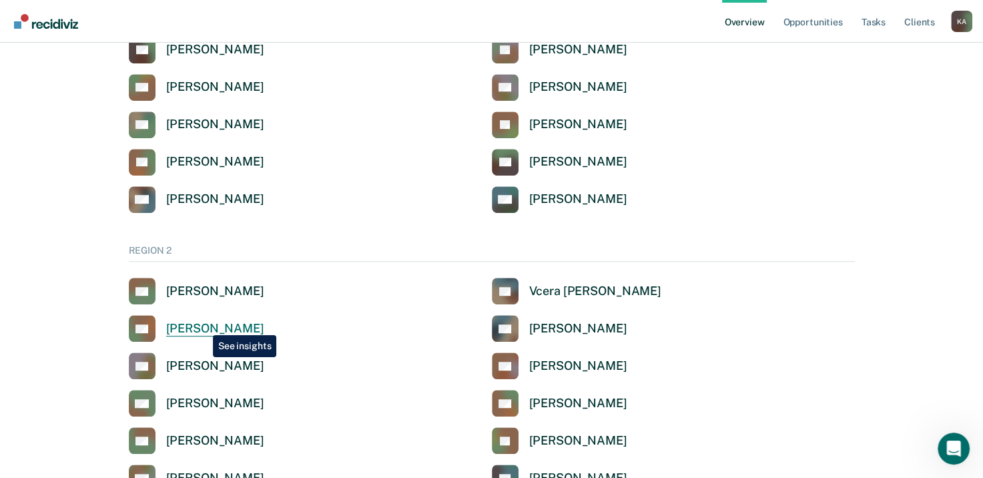
click at [203, 325] on div "Alyssa Barton" at bounding box center [215, 328] width 98 height 15
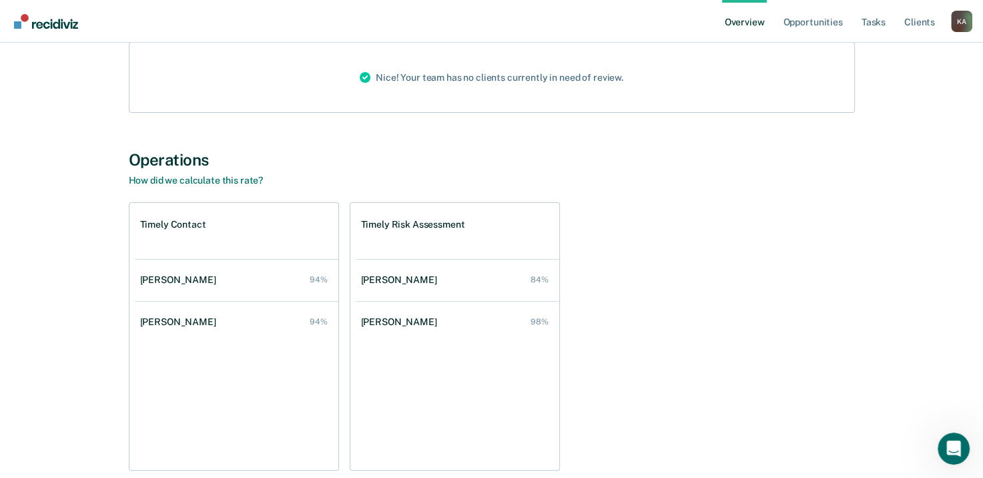
scroll to position [105, 0]
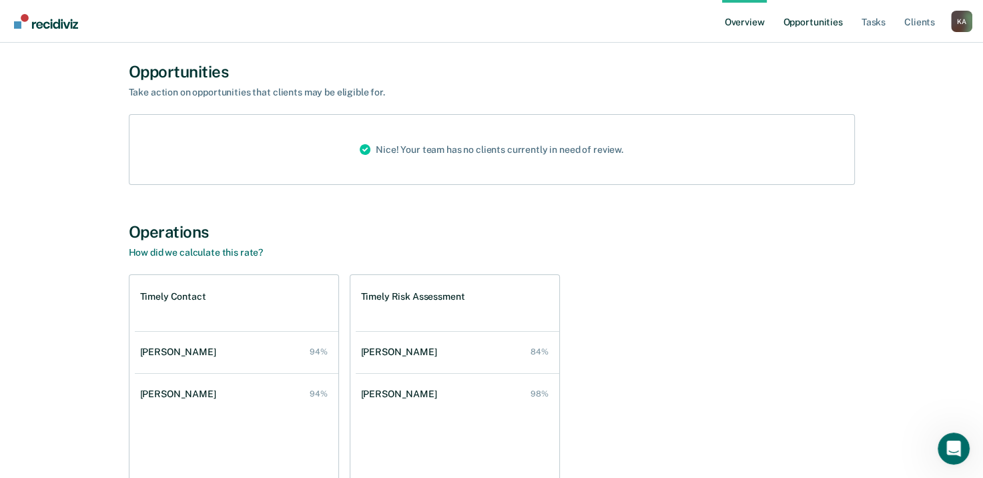
click at [819, 25] on link "Opportunities" at bounding box center [812, 21] width 65 height 43
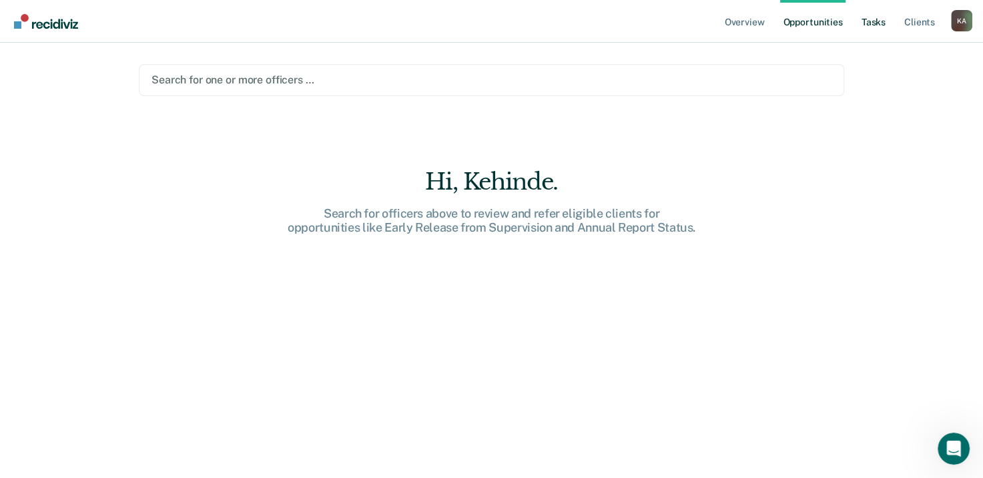
click at [866, 20] on link "Tasks" at bounding box center [873, 21] width 29 height 43
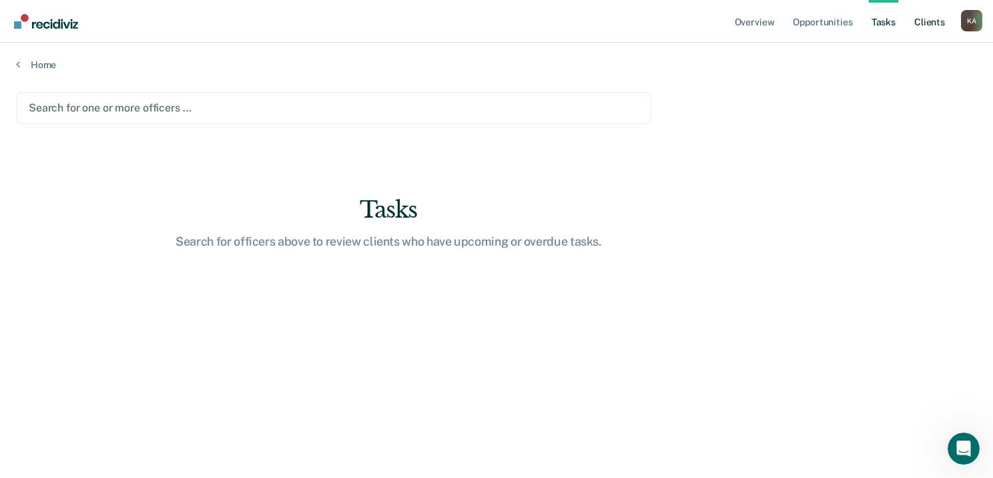
click at [929, 24] on link "Client s" at bounding box center [929, 21] width 36 height 43
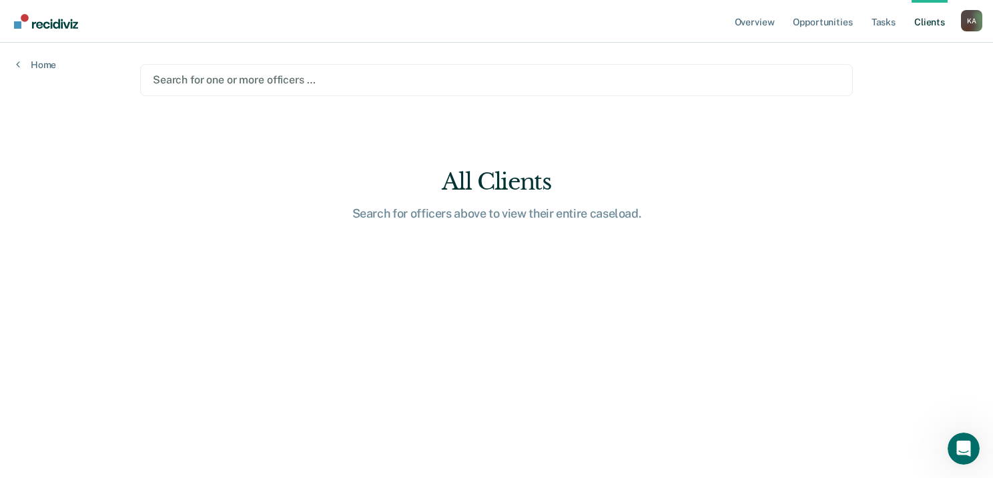
click at [226, 75] on div at bounding box center [496, 79] width 687 height 15
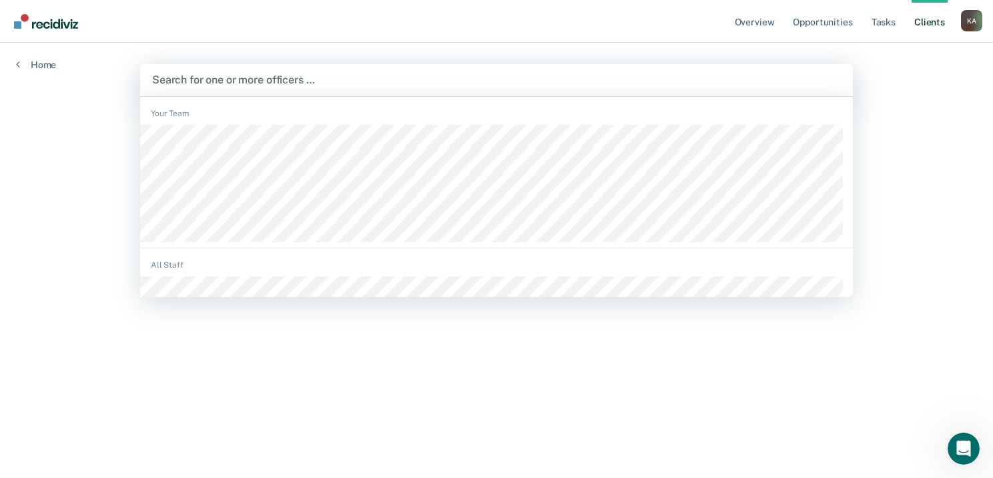
click at [173, 264] on div "All Staff" at bounding box center [496, 265] width 713 height 12
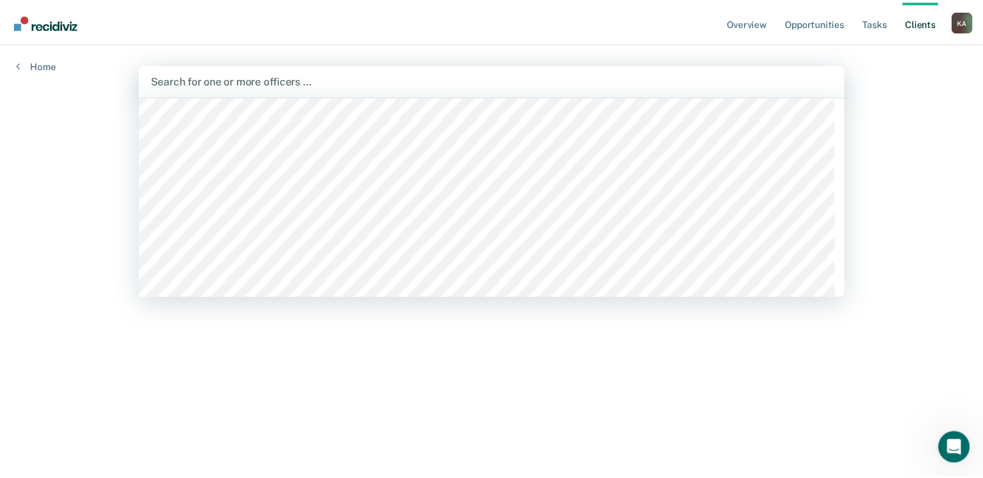
scroll to position [133, 0]
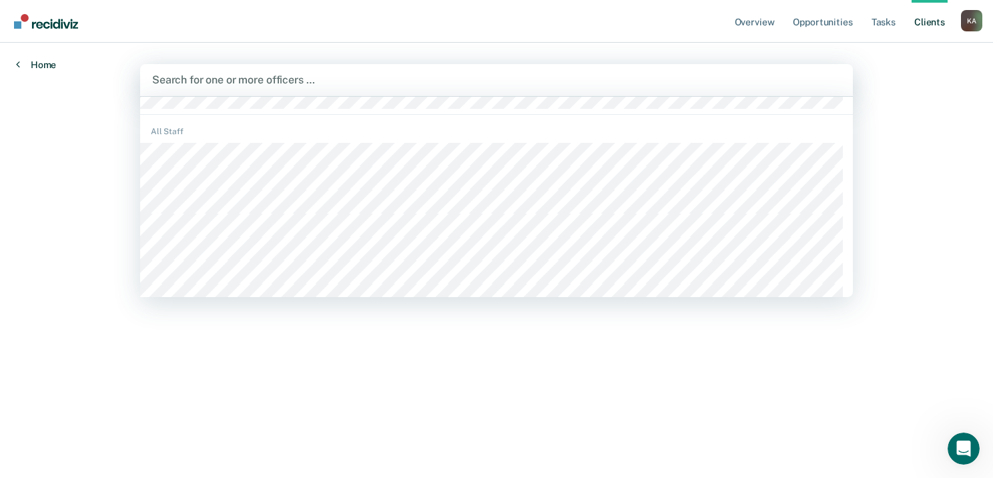
click at [31, 62] on link "Home" at bounding box center [36, 65] width 40 height 12
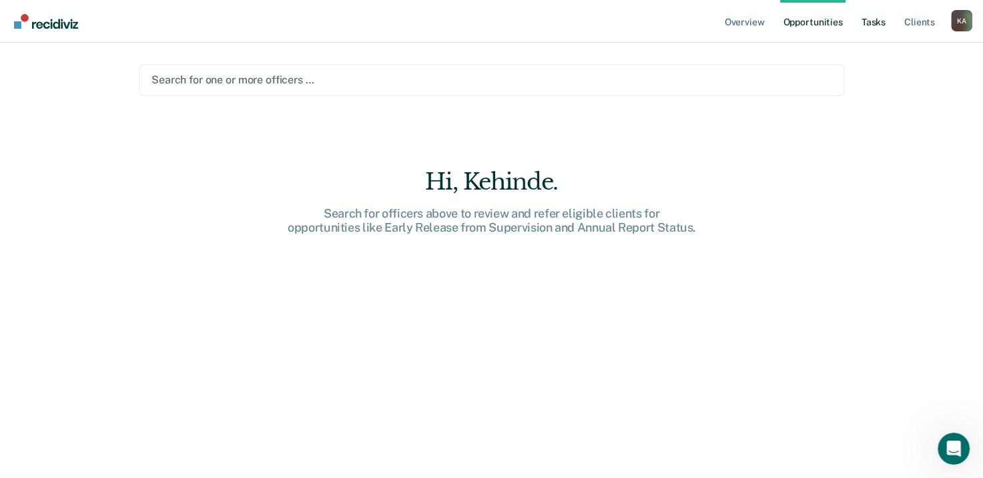
click at [871, 19] on link "Tasks" at bounding box center [873, 21] width 29 height 43
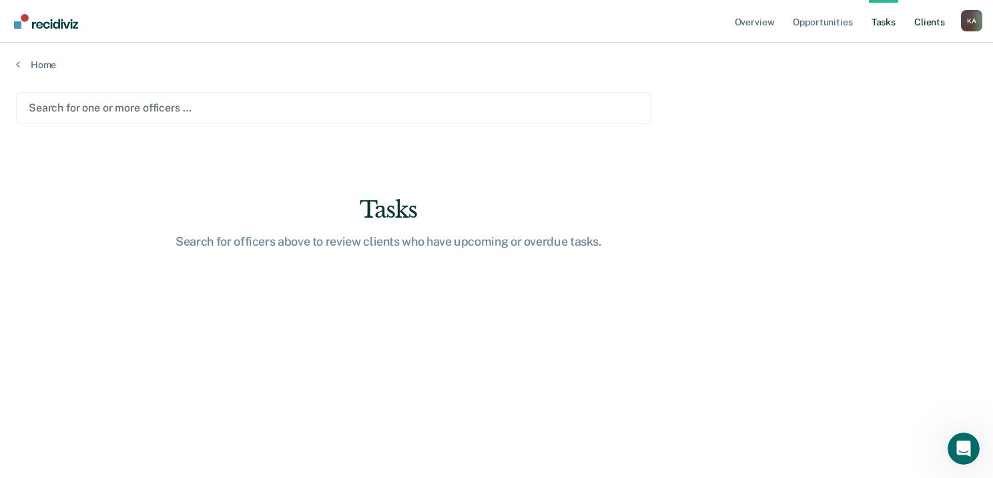
click at [930, 19] on link "Client s" at bounding box center [929, 21] width 36 height 43
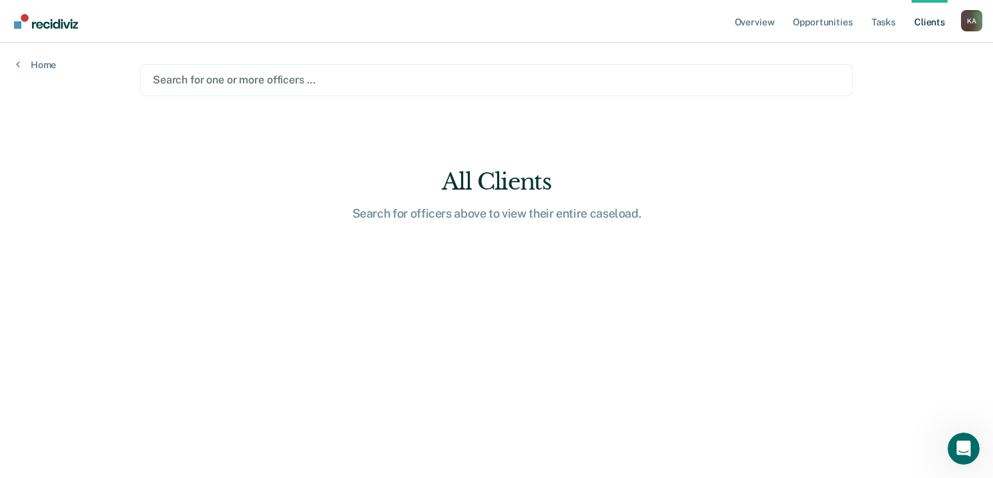
click at [969, 20] on div "K A" at bounding box center [971, 20] width 21 height 21
click at [761, 24] on link "Overview" at bounding box center [754, 21] width 45 height 43
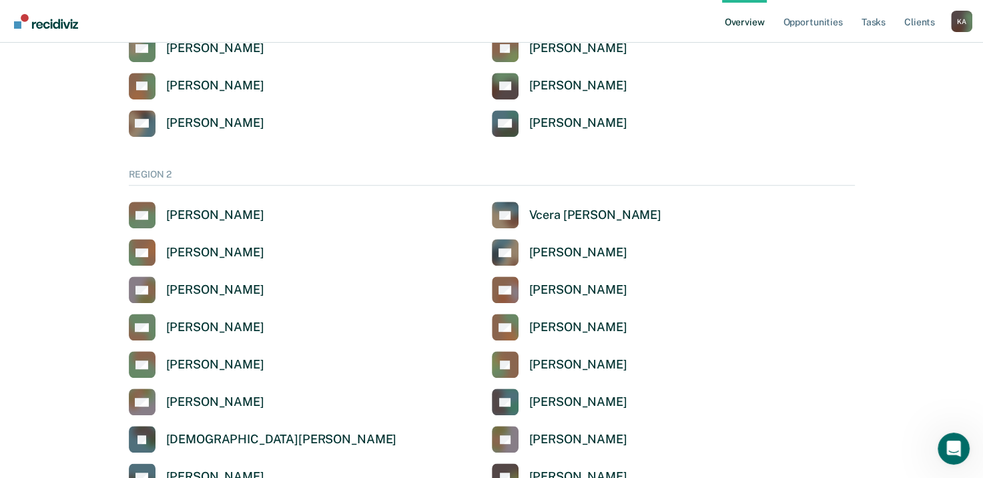
scroll to position [867, 0]
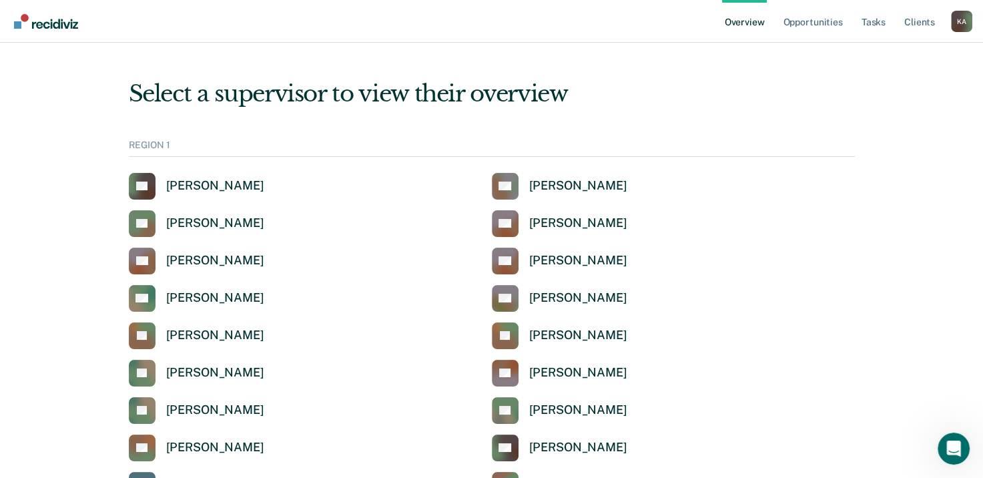
scroll to position [867, 0]
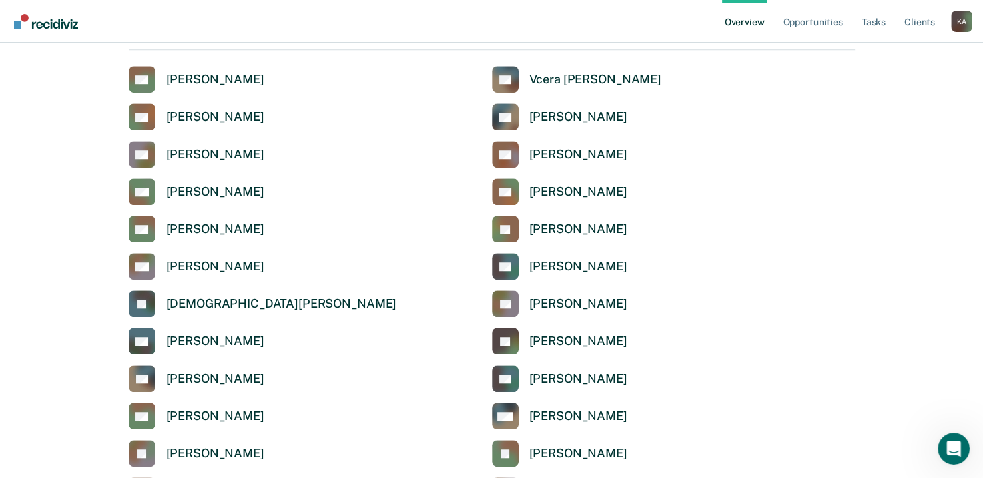
scroll to position [934, 0]
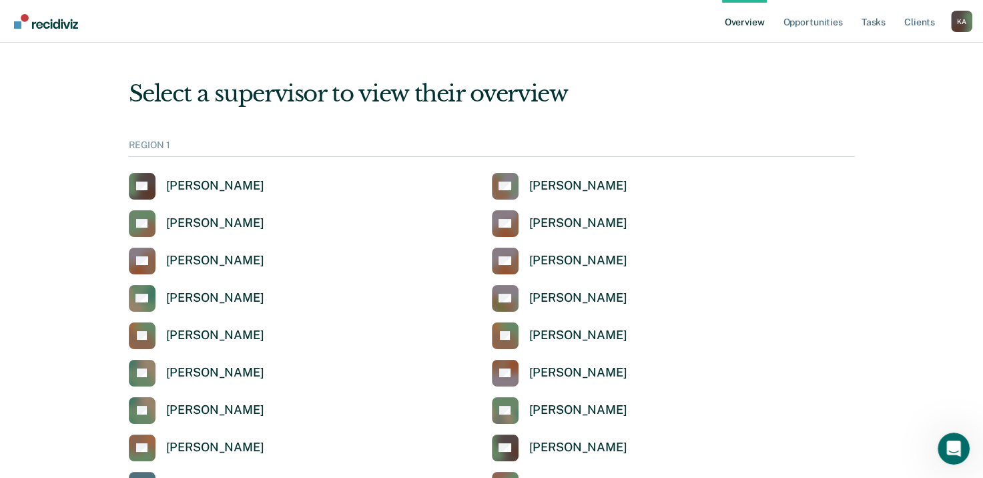
scroll to position [934, 0]
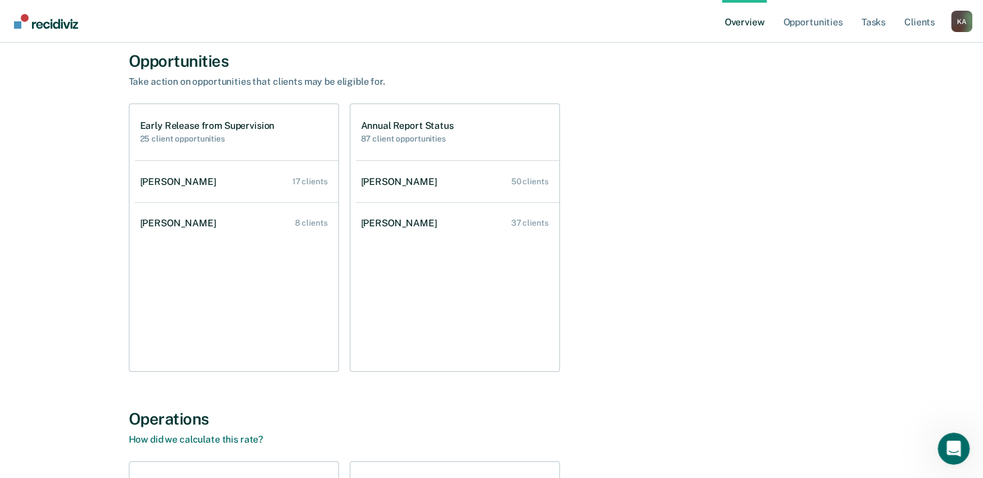
scroll to position [133, 0]
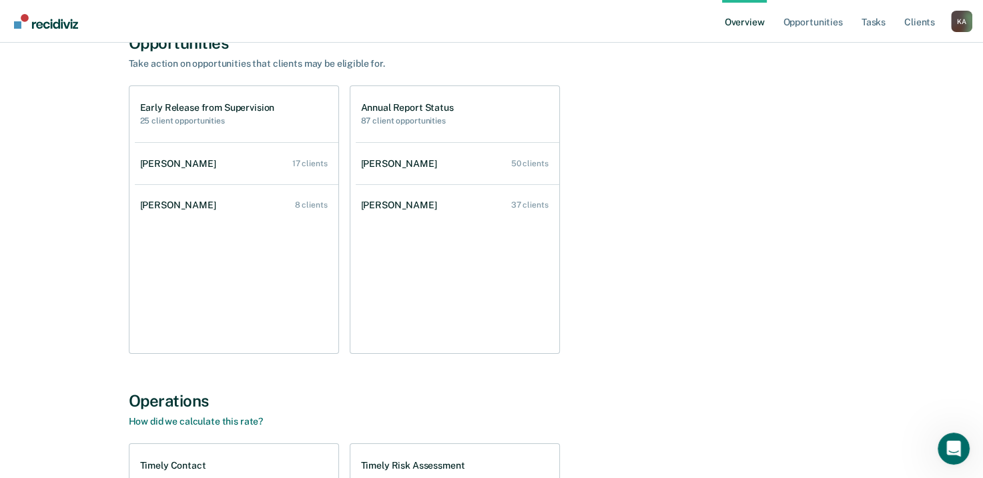
scroll to position [934, 0]
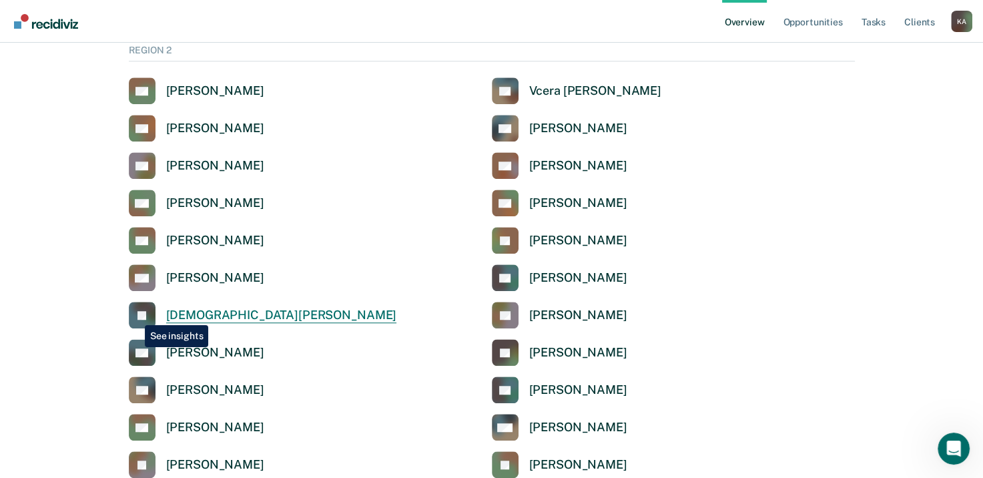
click at [135, 315] on rect at bounding box center [142, 315] width 27 height 27
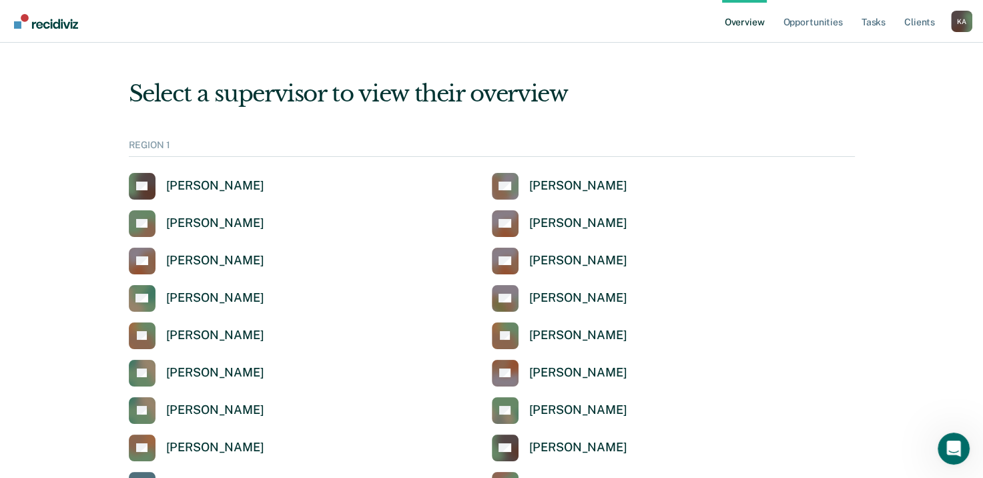
scroll to position [1068, 0]
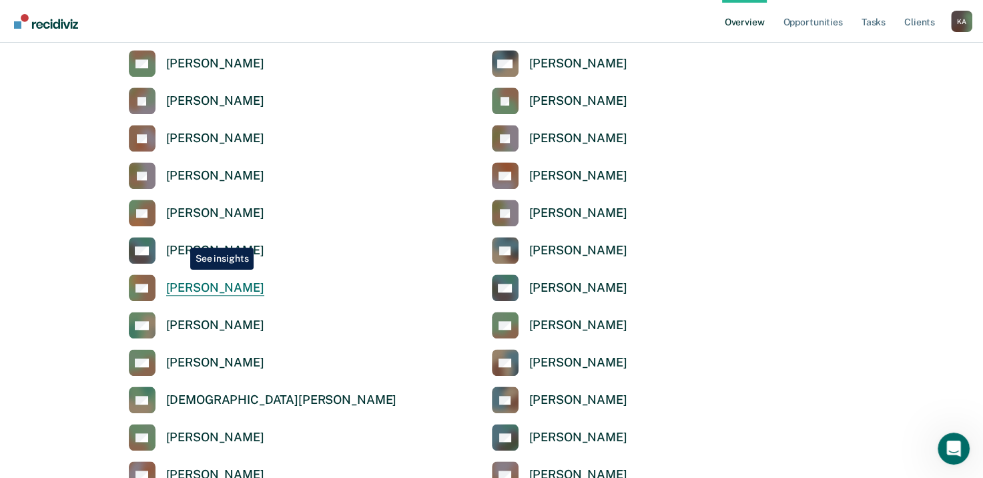
scroll to position [1268, 0]
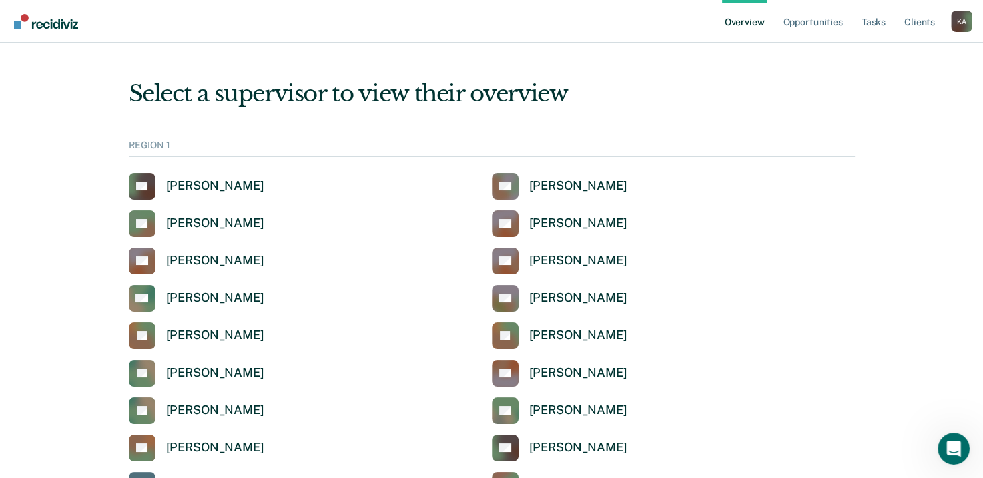
scroll to position [1268, 0]
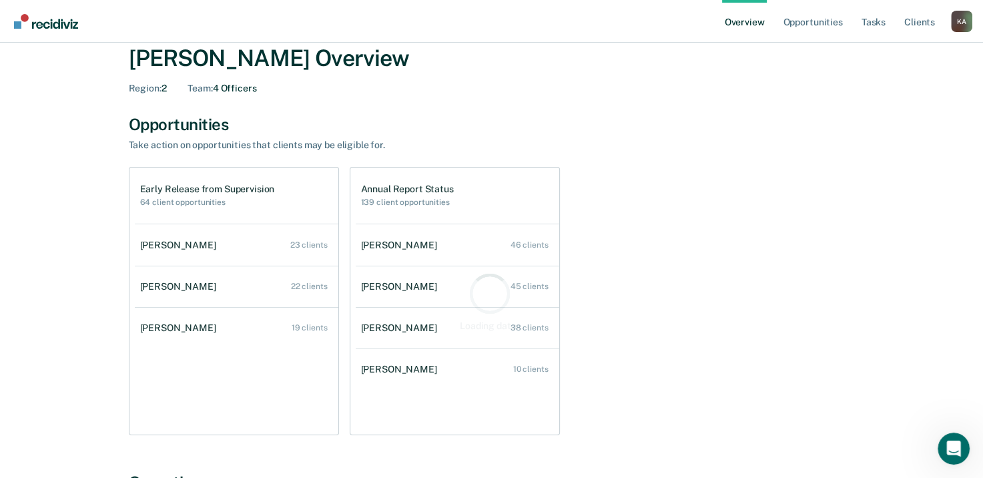
scroll to position [67, 0]
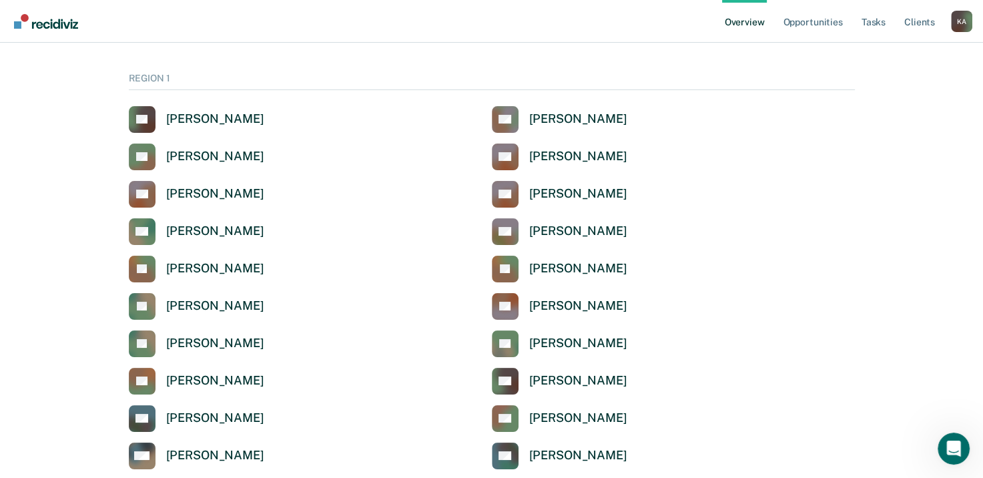
scroll to position [1268, 0]
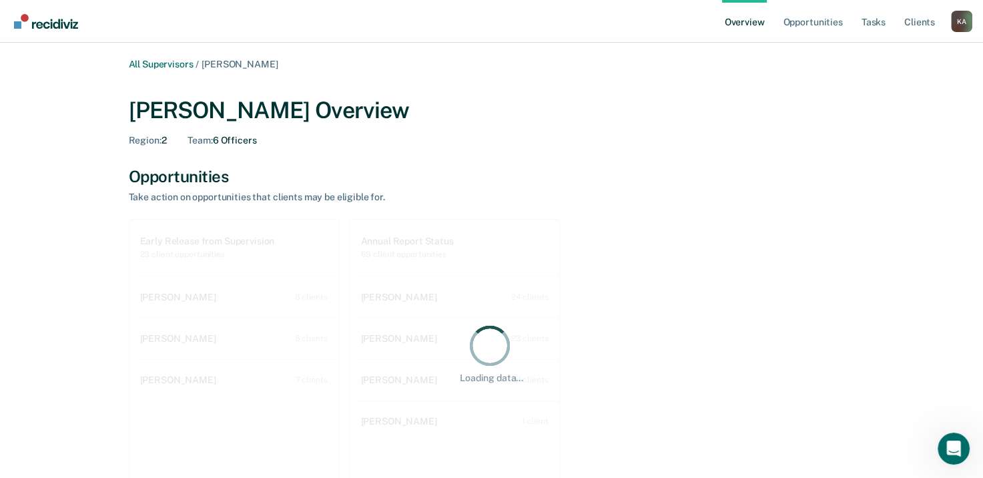
scroll to position [133, 0]
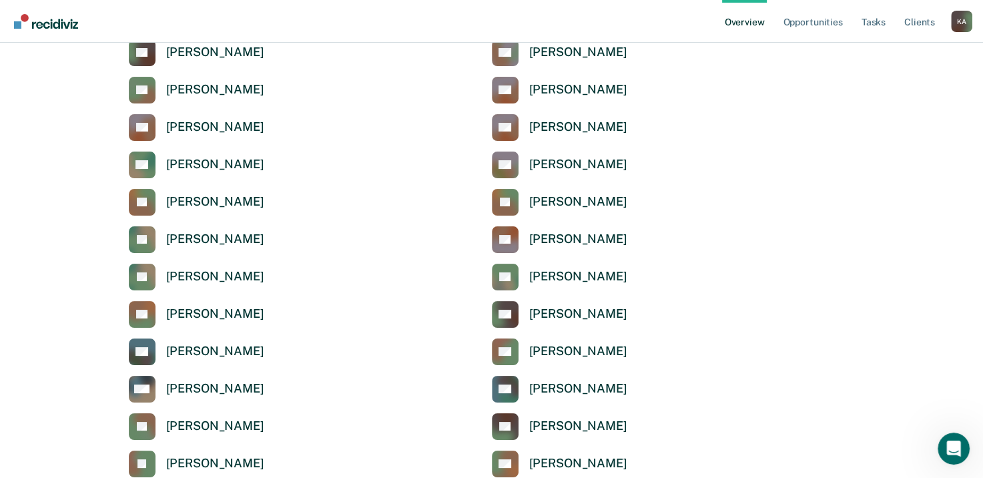
scroll to position [1268, 0]
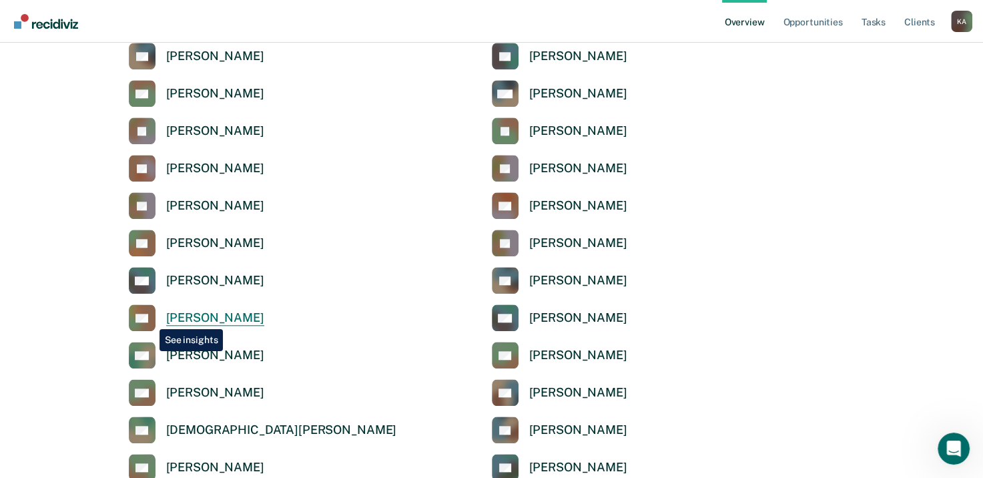
click at [149, 319] on rect at bounding box center [142, 317] width 27 height 27
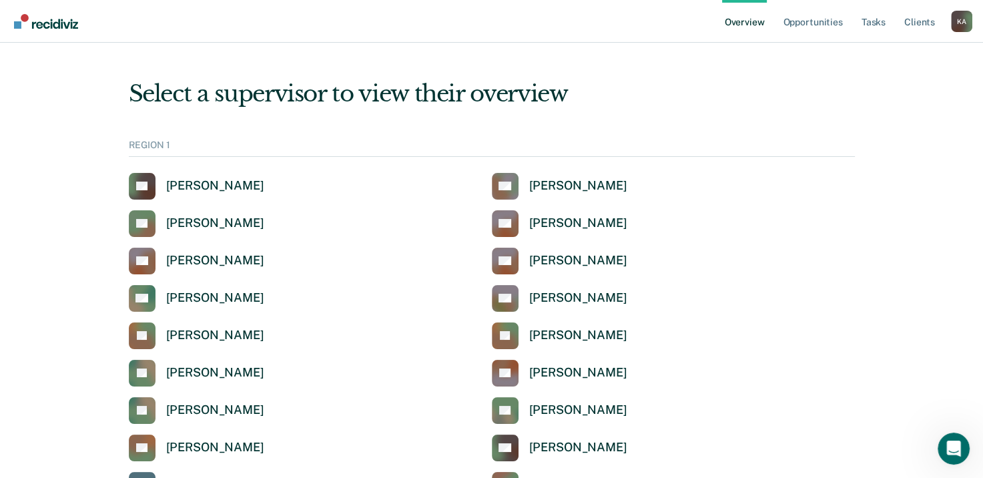
scroll to position [1268, 0]
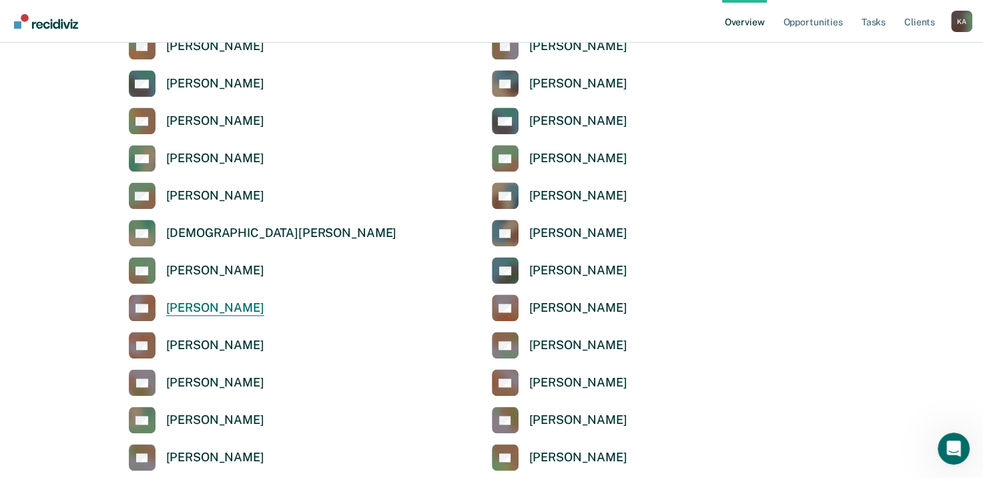
scroll to position [1468, 0]
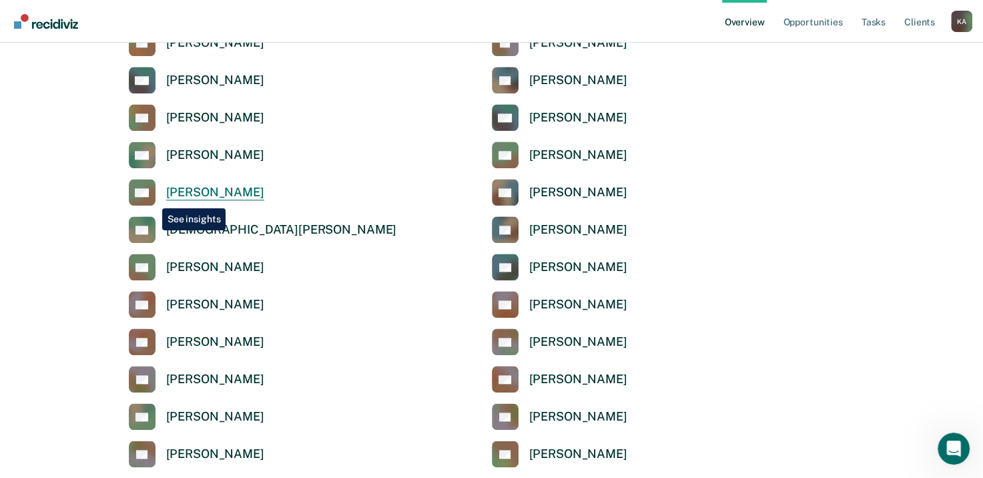
click at [152, 198] on icon at bounding box center [142, 200] width 39 height 35
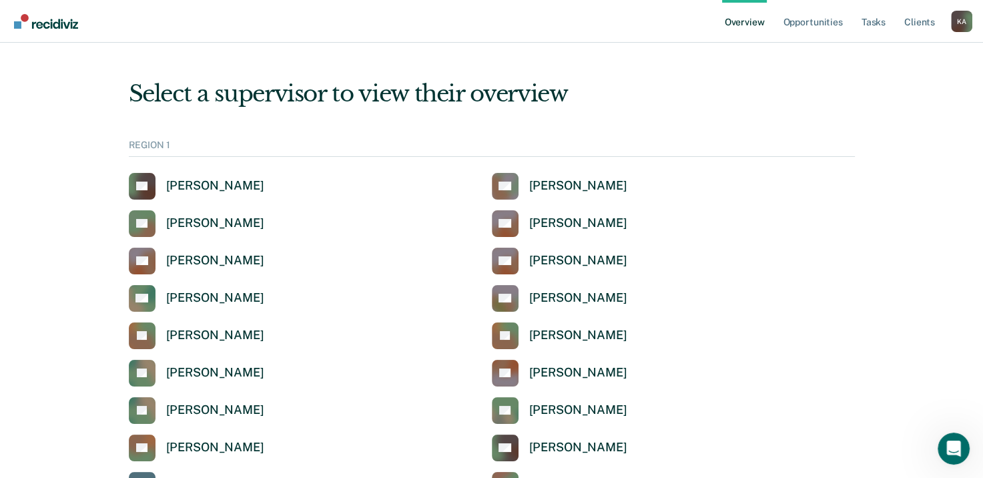
scroll to position [1468, 0]
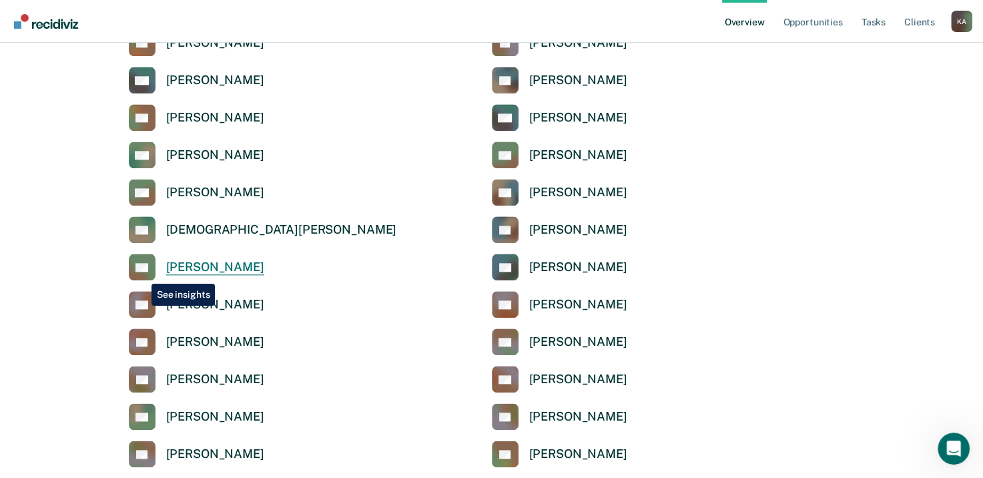
click at [141, 272] on icon at bounding box center [131, 274] width 39 height 38
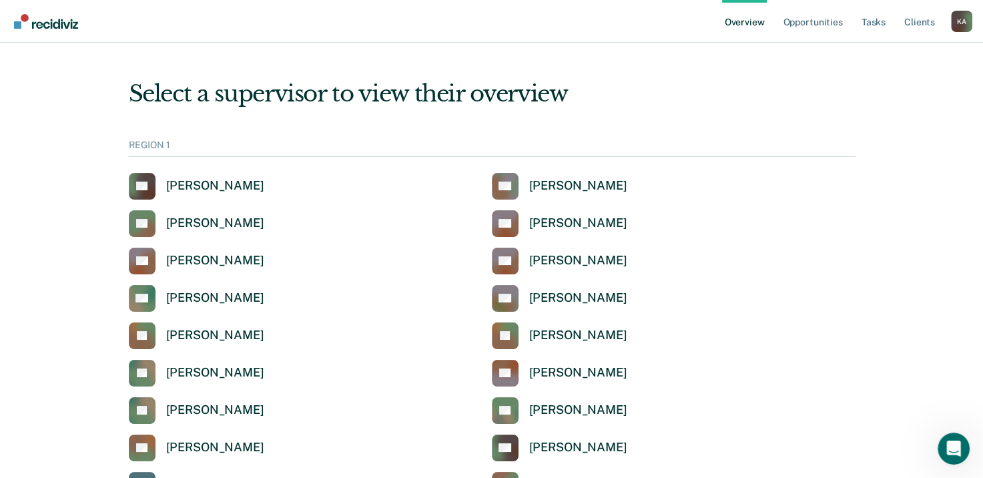
scroll to position [1468, 0]
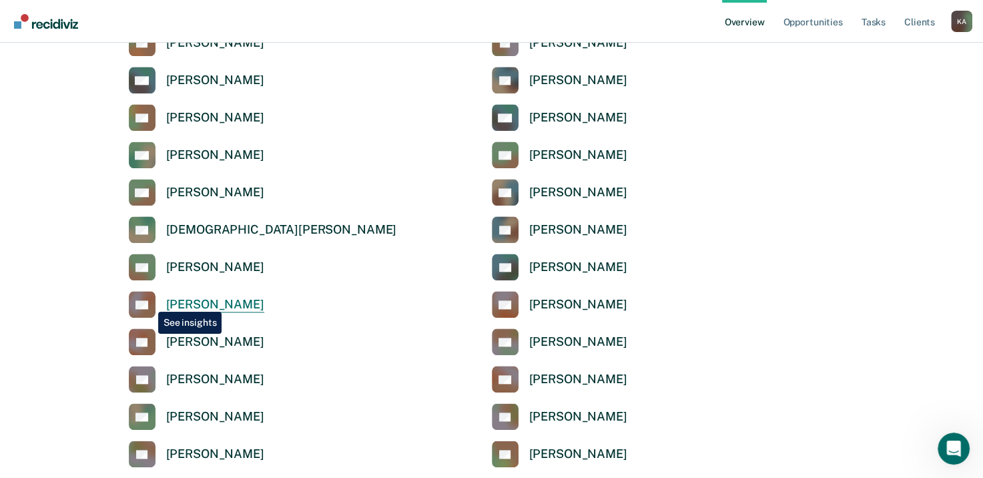
click at [148, 302] on icon at bounding box center [138, 291] width 39 height 35
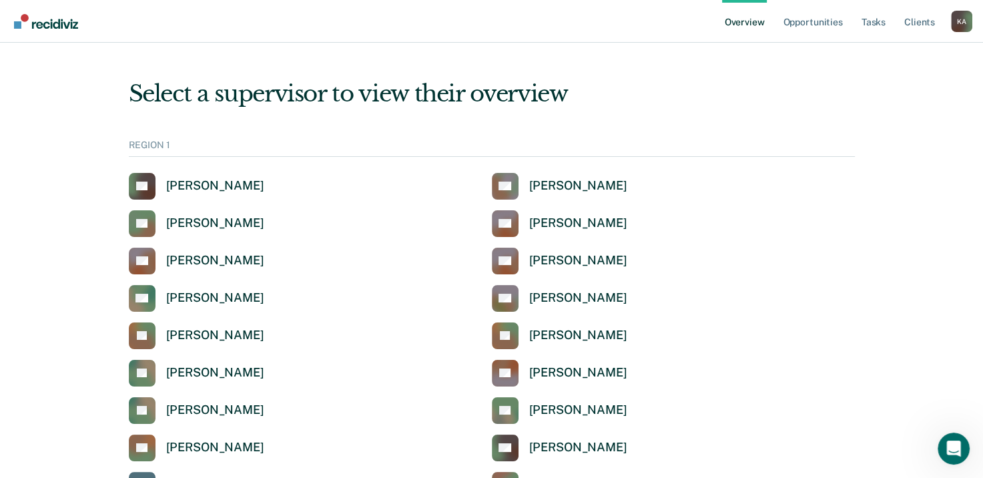
scroll to position [1468, 0]
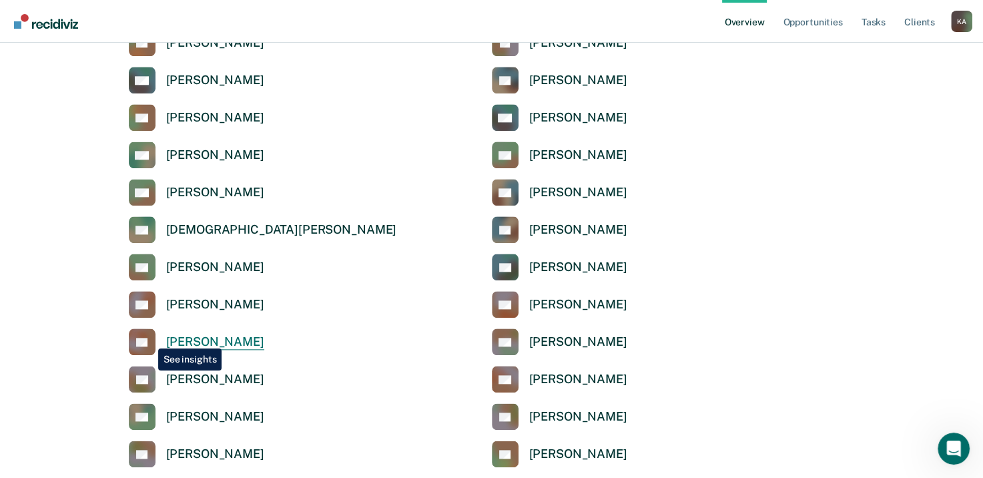
click at [148, 338] on rect at bounding box center [142, 341] width 27 height 27
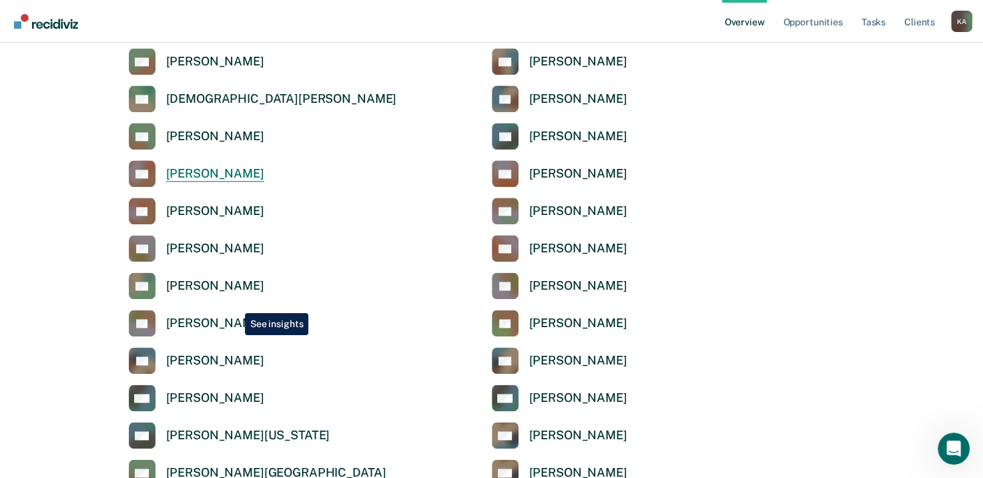
scroll to position [1601, 0]
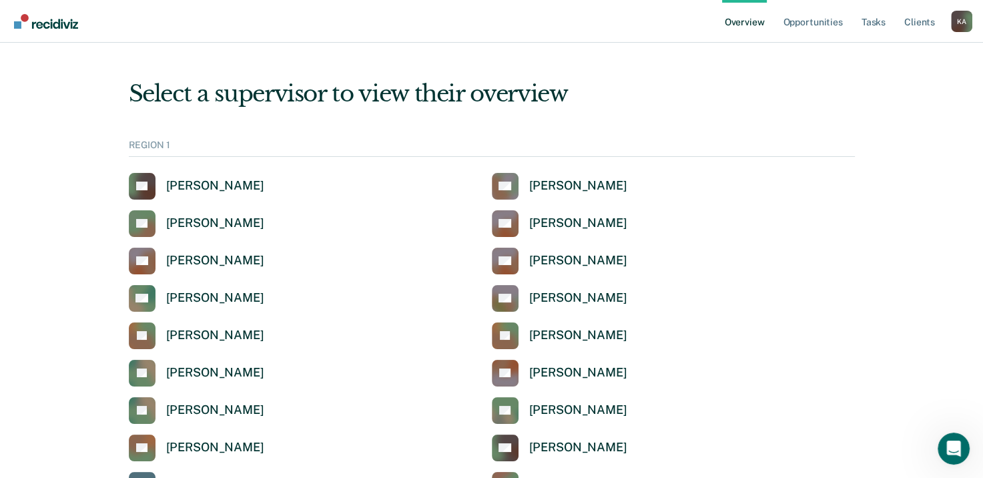
scroll to position [1601, 0]
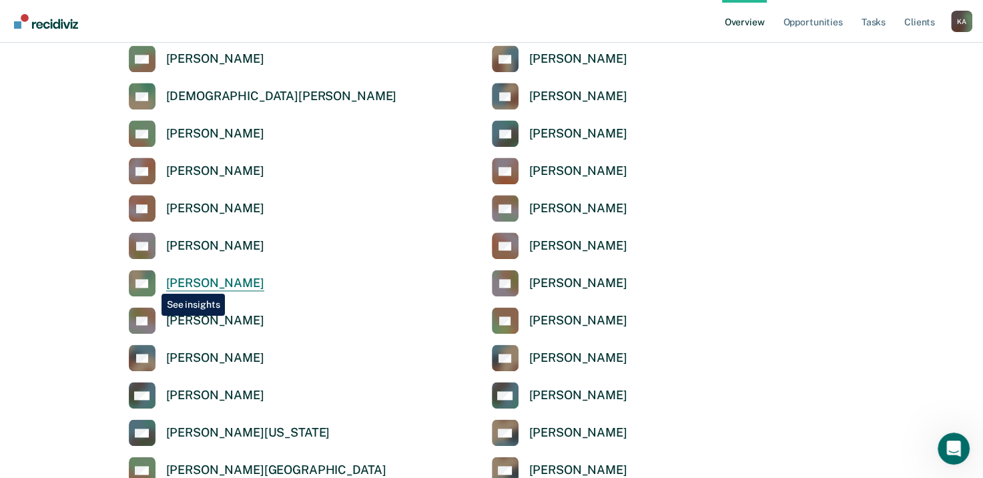
click at [151, 284] on rect at bounding box center [142, 283] width 27 height 27
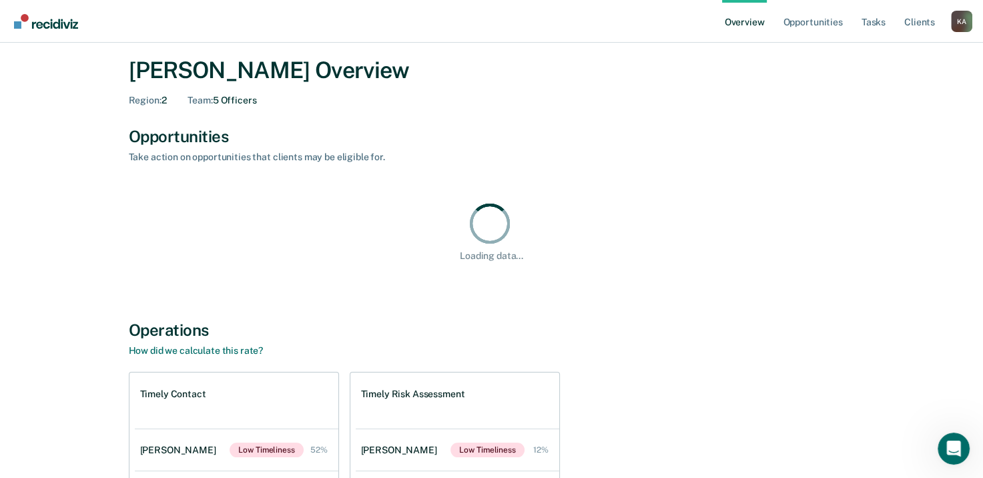
scroll to position [133, 0]
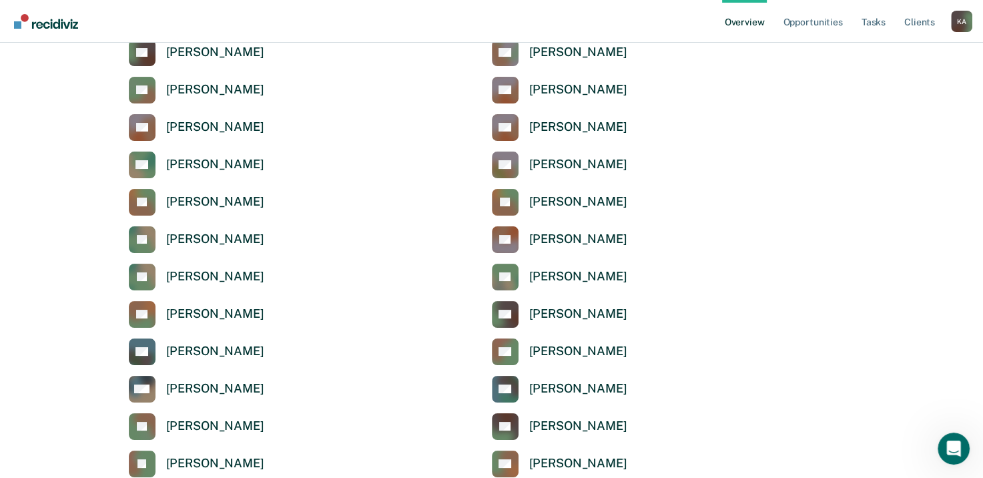
scroll to position [1601, 0]
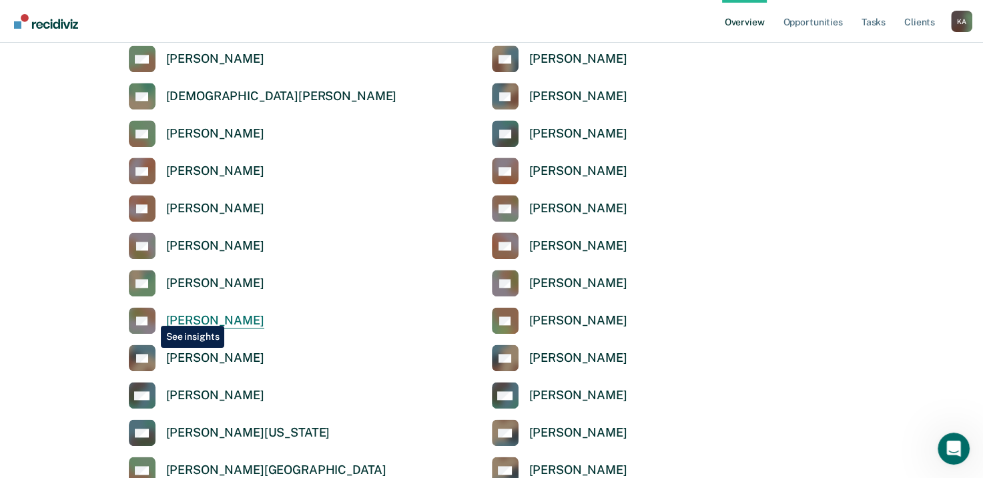
click at [151, 316] on icon at bounding box center [144, 314] width 33 height 29
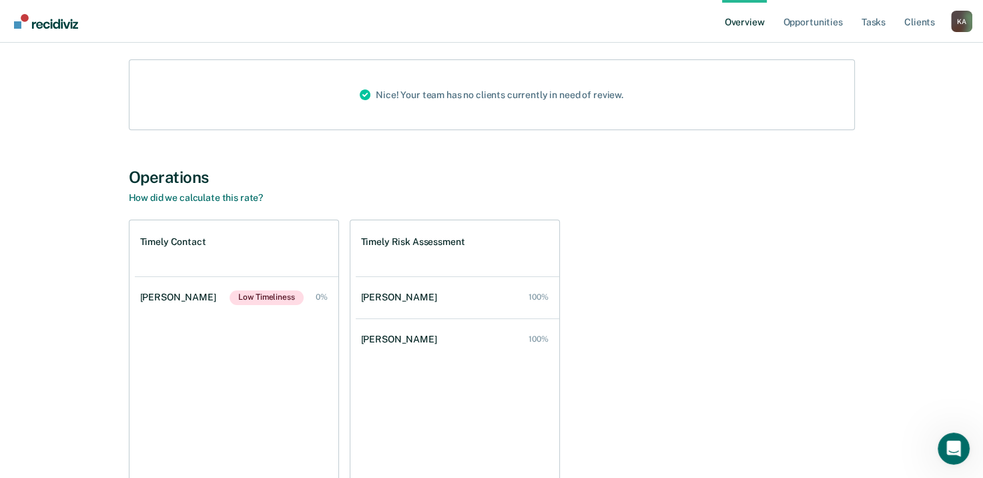
scroll to position [38, 0]
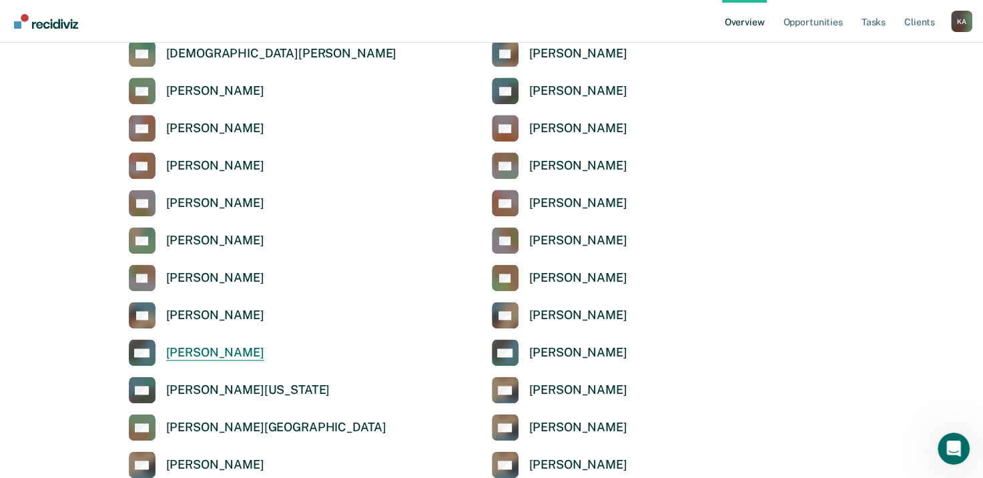
scroll to position [1668, 0]
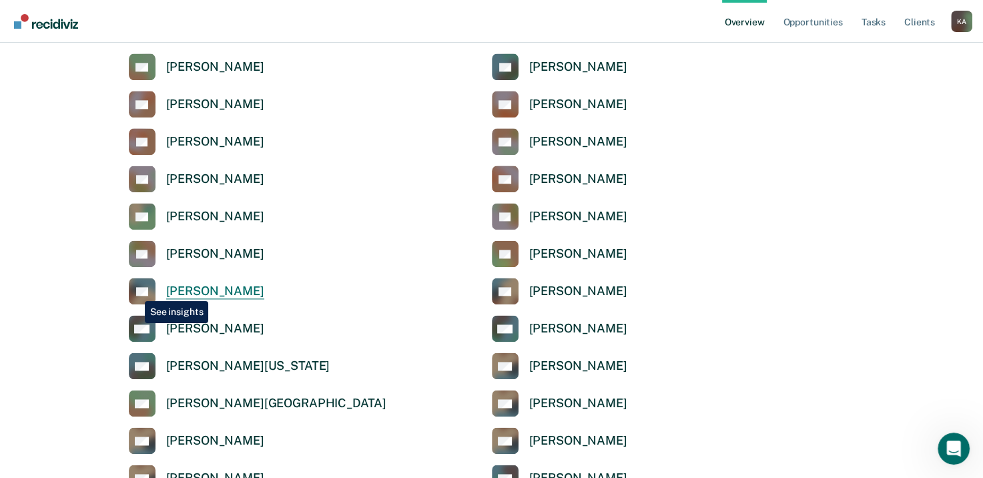
click at [135, 291] on icon at bounding box center [135, 300] width 41 height 43
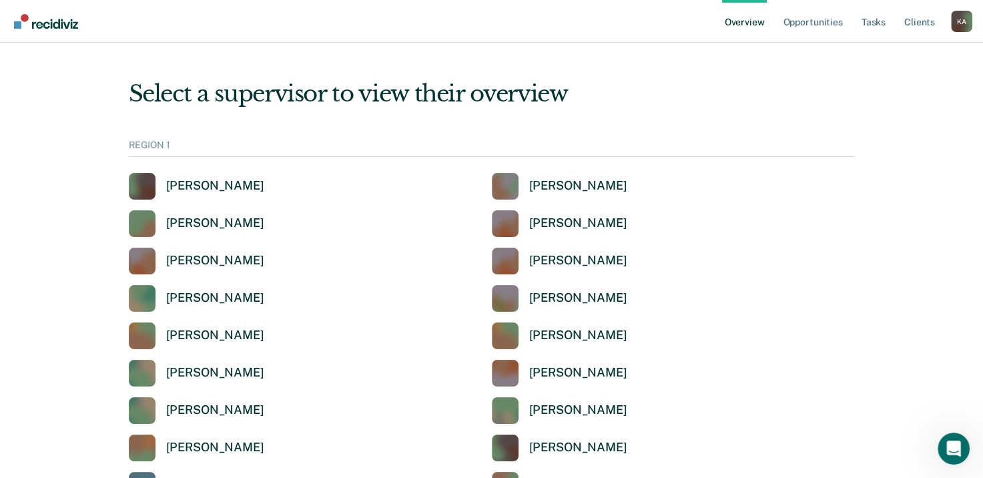
scroll to position [1668, 0]
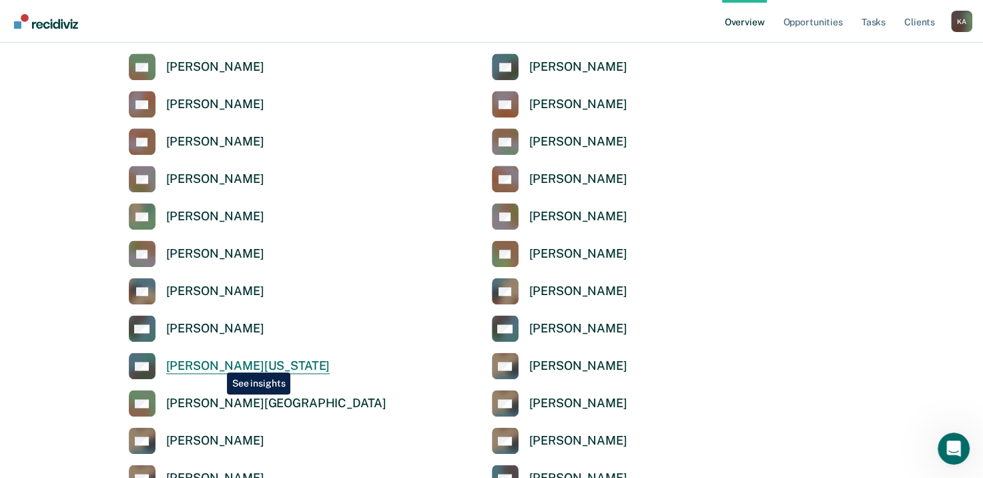
click at [217, 362] on div "Sharon Washington" at bounding box center [248, 365] width 164 height 15
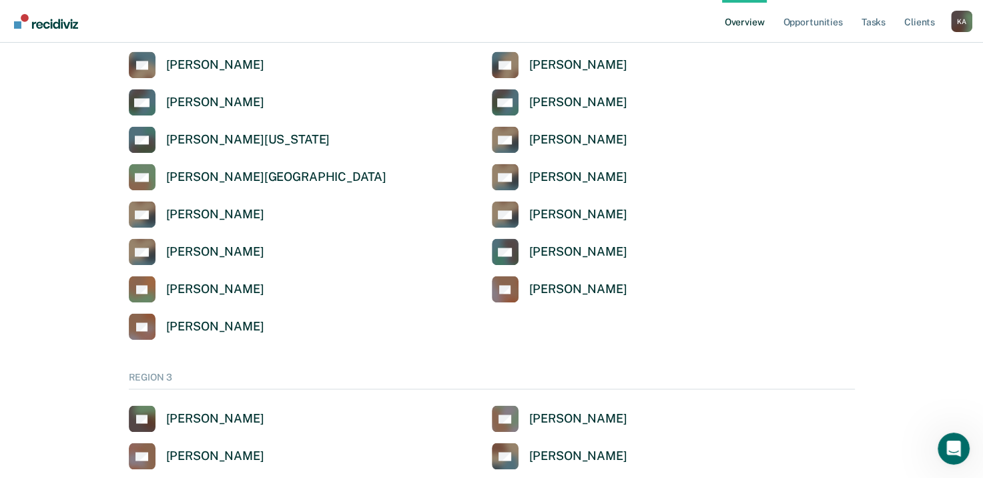
scroll to position [1888, 0]
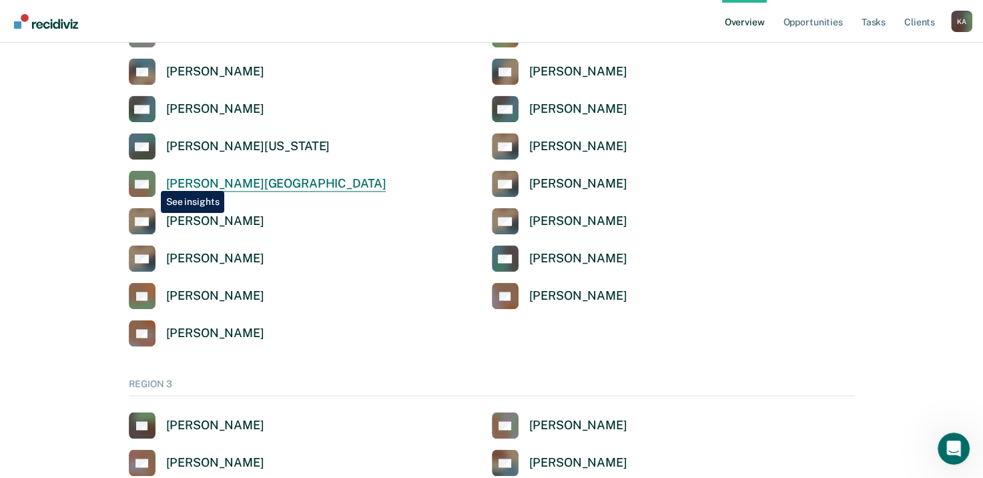
click at [149, 181] on rect at bounding box center [142, 183] width 27 height 27
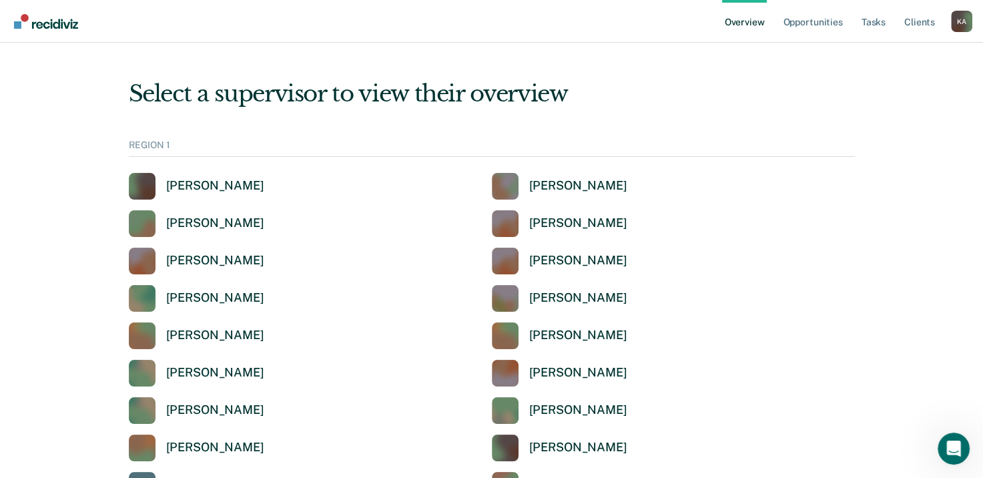
scroll to position [1888, 0]
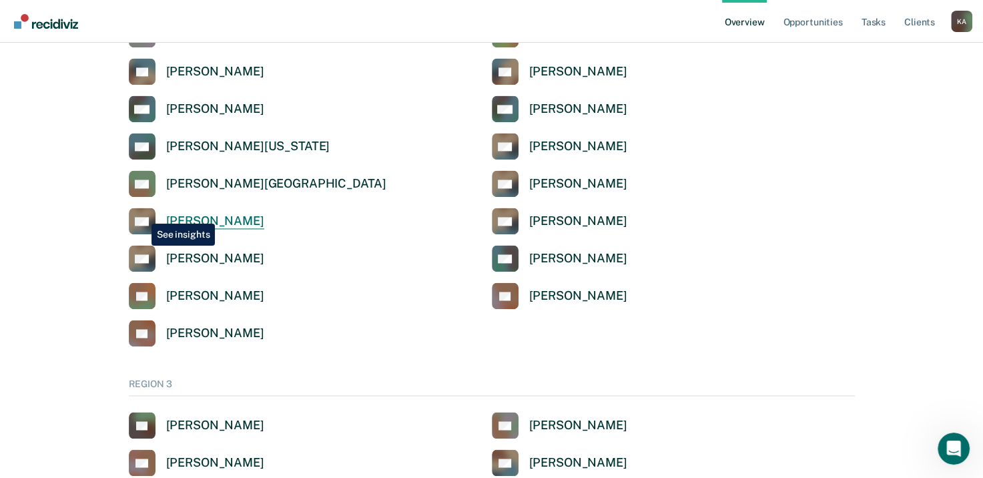
click at [141, 214] on rect at bounding box center [142, 221] width 27 height 27
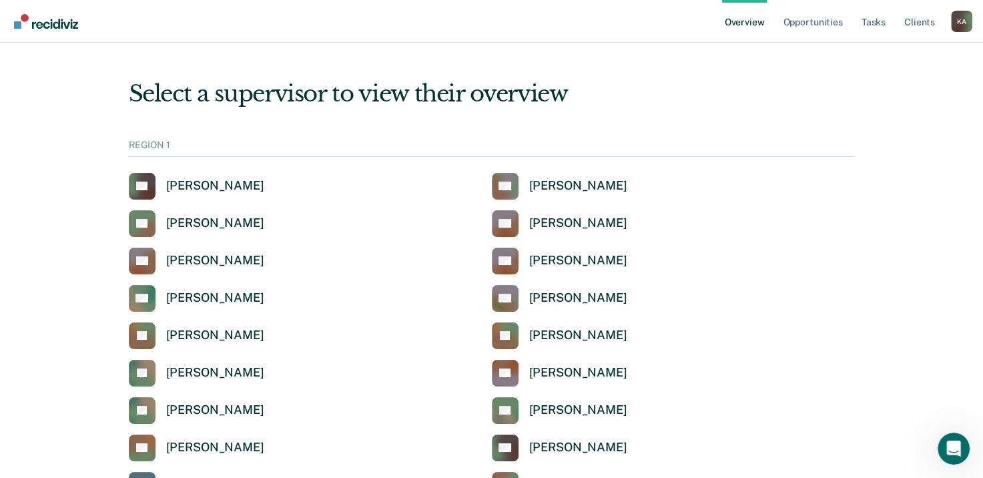
scroll to position [1888, 0]
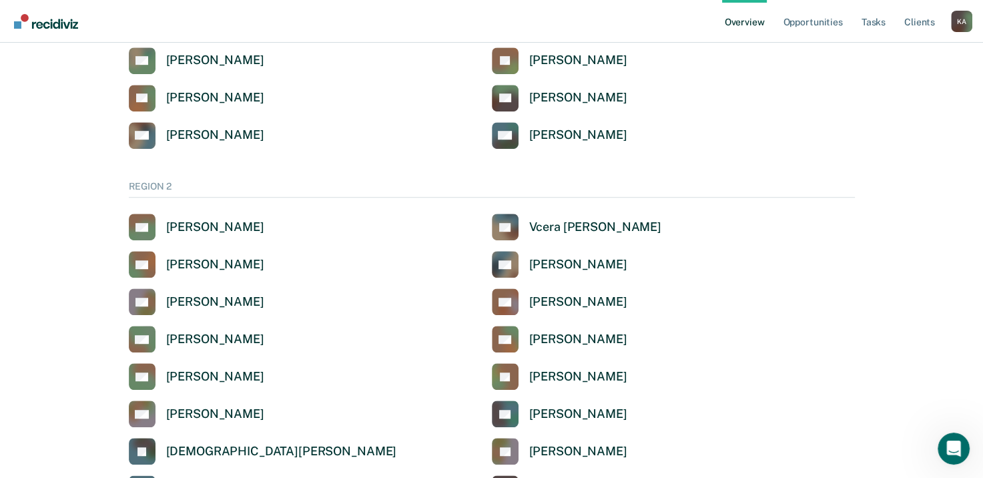
scroll to position [820, 0]
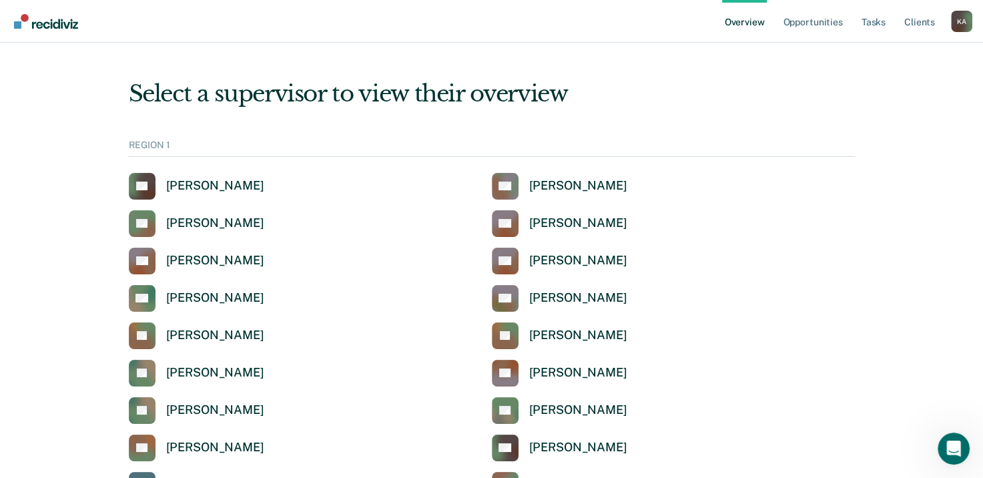
scroll to position [820, 0]
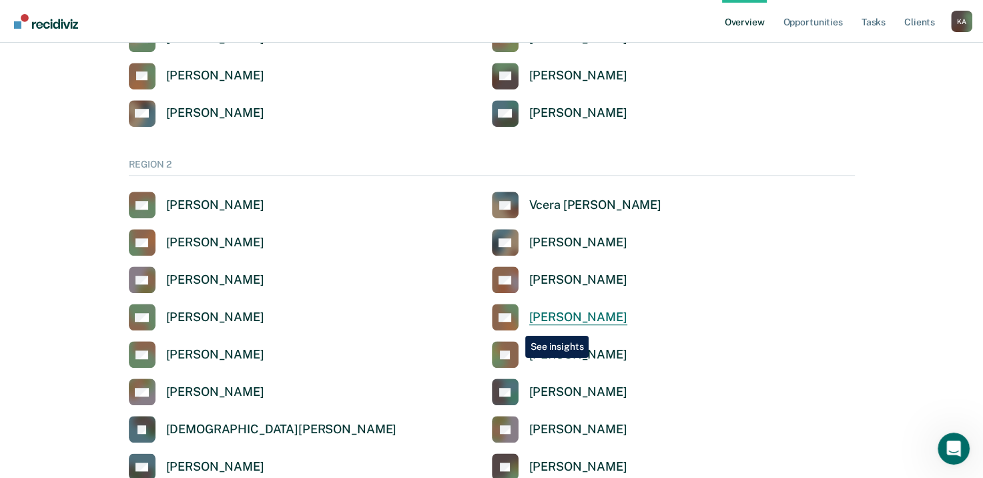
click at [515, 326] on icon at bounding box center [519, 321] width 49 height 49
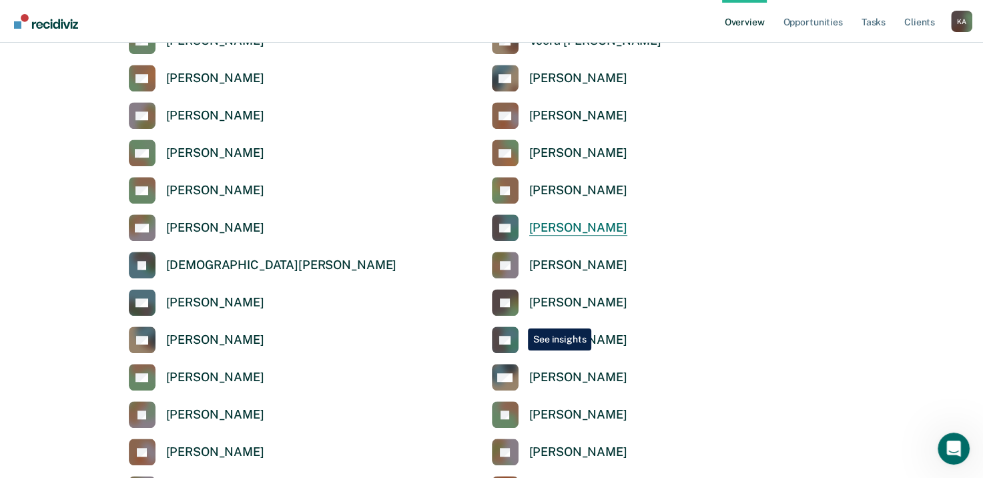
scroll to position [1020, 0]
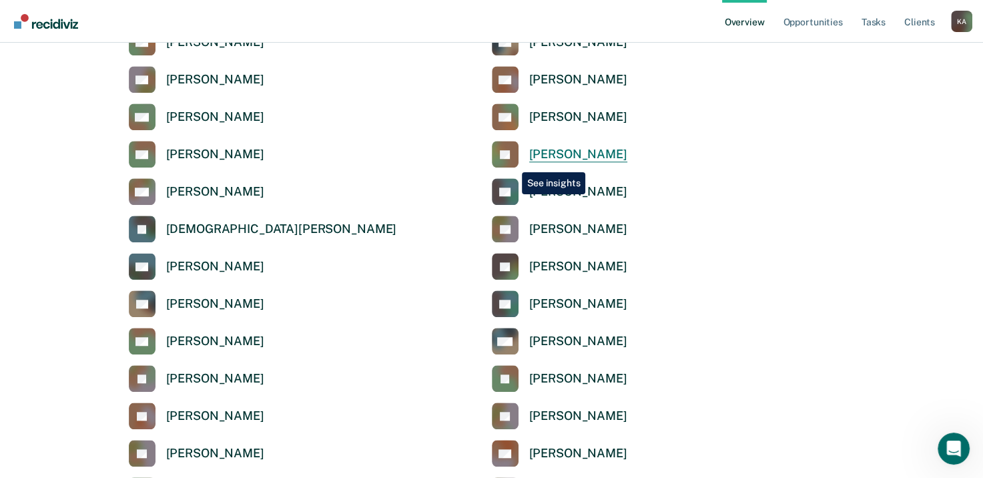
click at [512, 162] on rect at bounding box center [505, 154] width 27 height 27
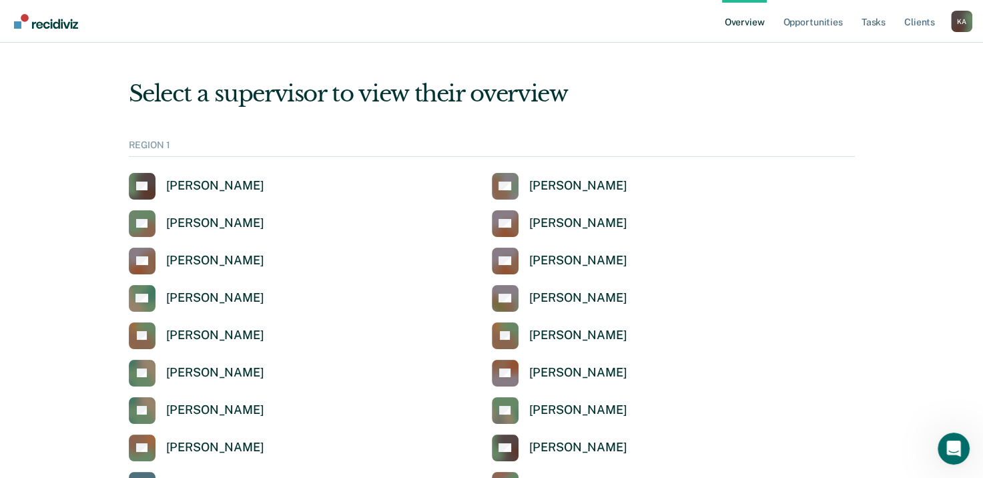
scroll to position [1020, 0]
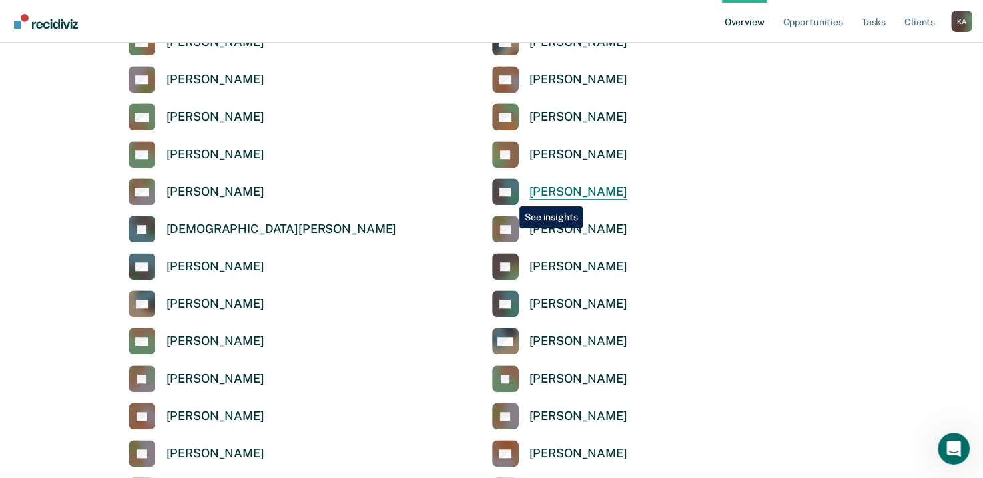
click at [509, 196] on icon at bounding box center [515, 188] width 28 height 33
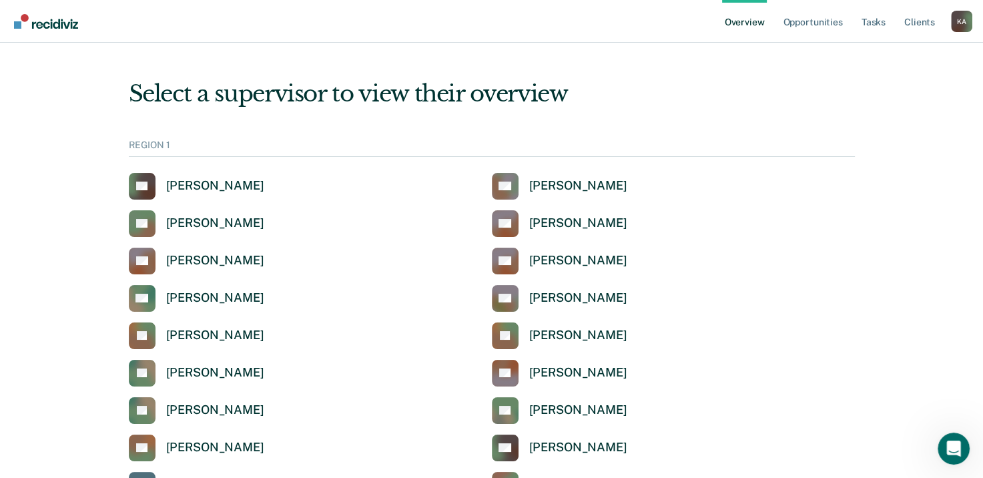
scroll to position [1020, 0]
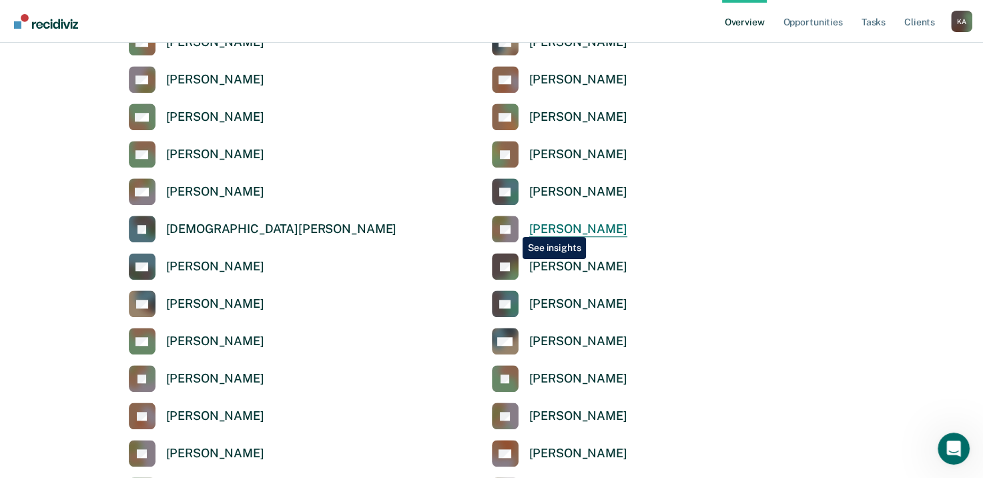
click at [512, 227] on rect at bounding box center [505, 229] width 27 height 27
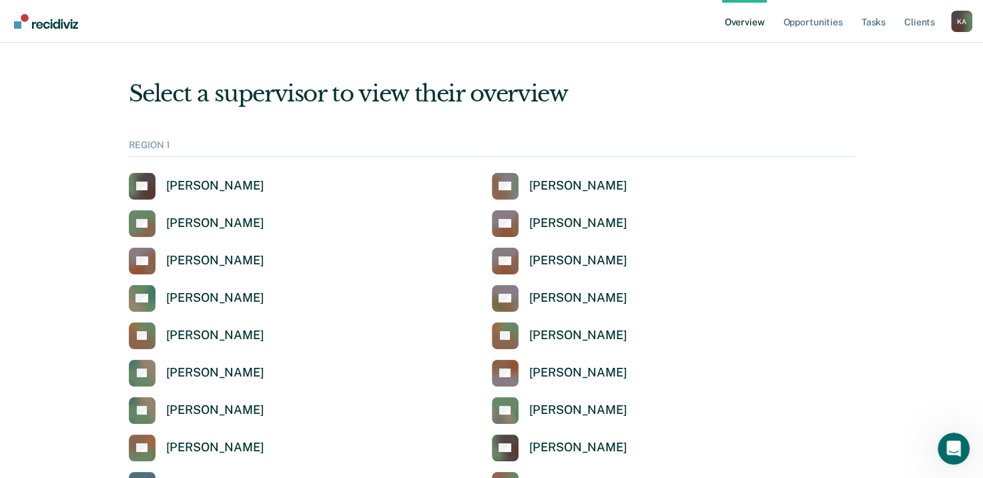
scroll to position [1020, 0]
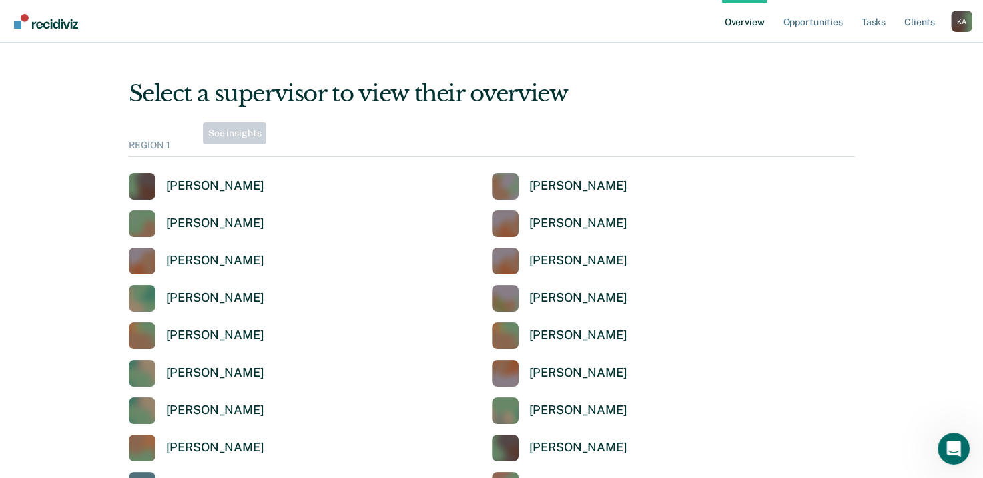
scroll to position [1020, 0]
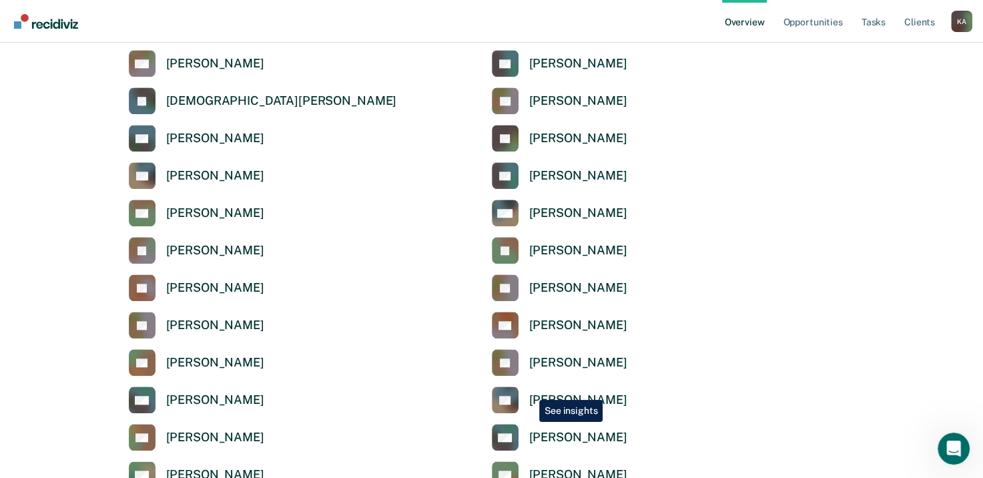
scroll to position [1154, 0]
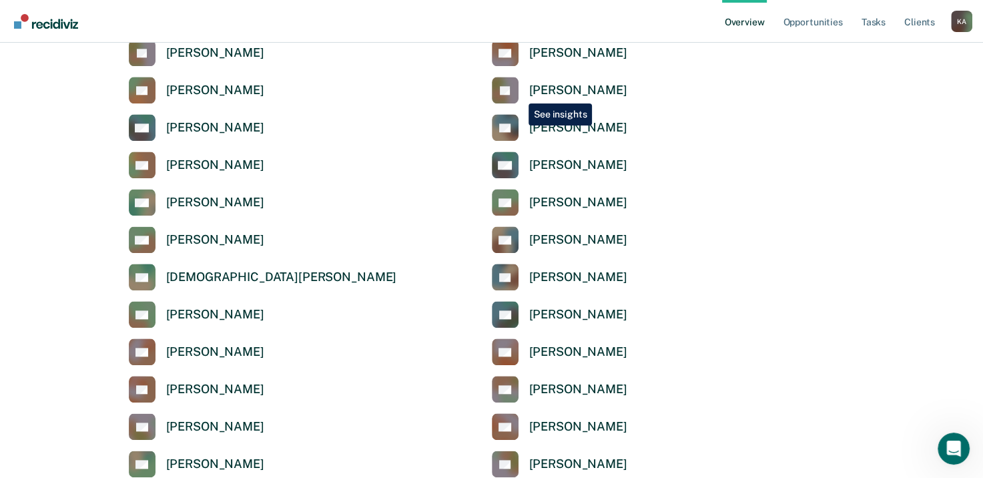
scroll to position [1354, 0]
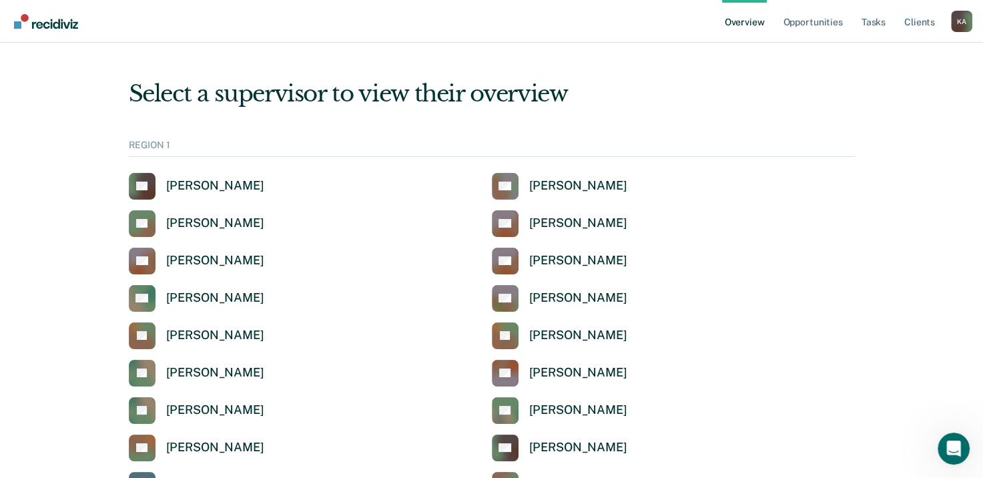
scroll to position [1354, 0]
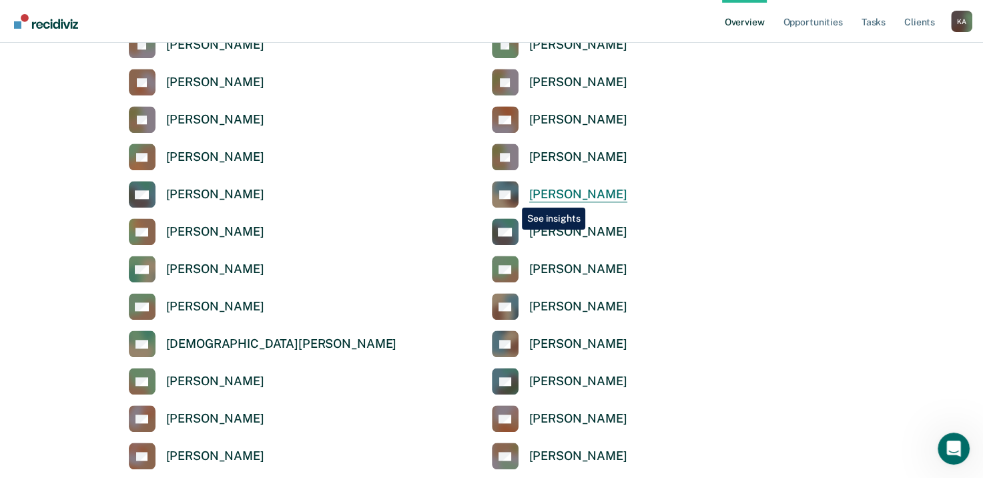
click at [512, 197] on icon at bounding box center [516, 191] width 29 height 35
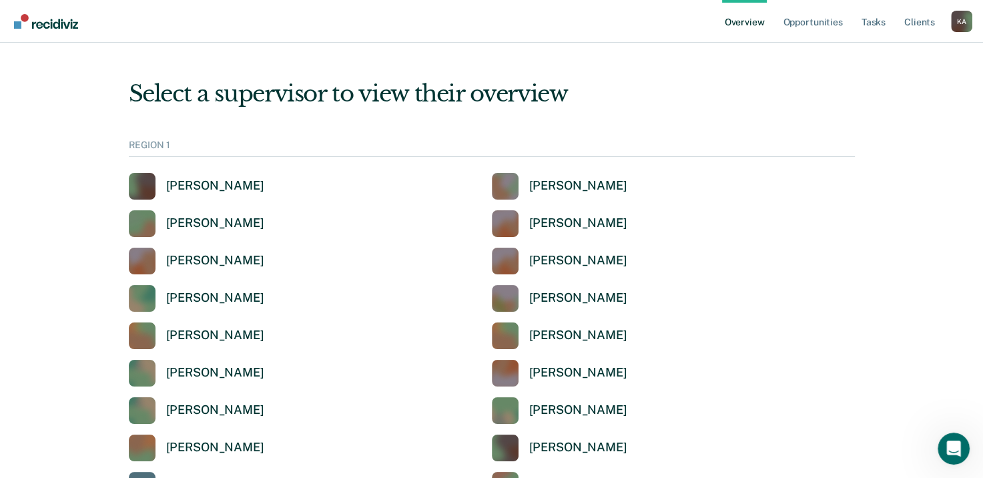
scroll to position [1354, 0]
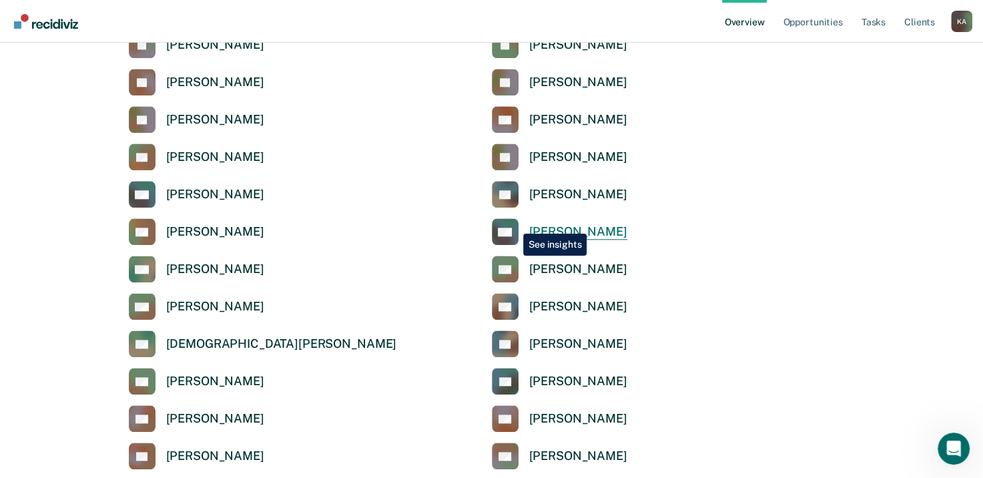
click at [513, 224] on icon at bounding box center [500, 223] width 39 height 35
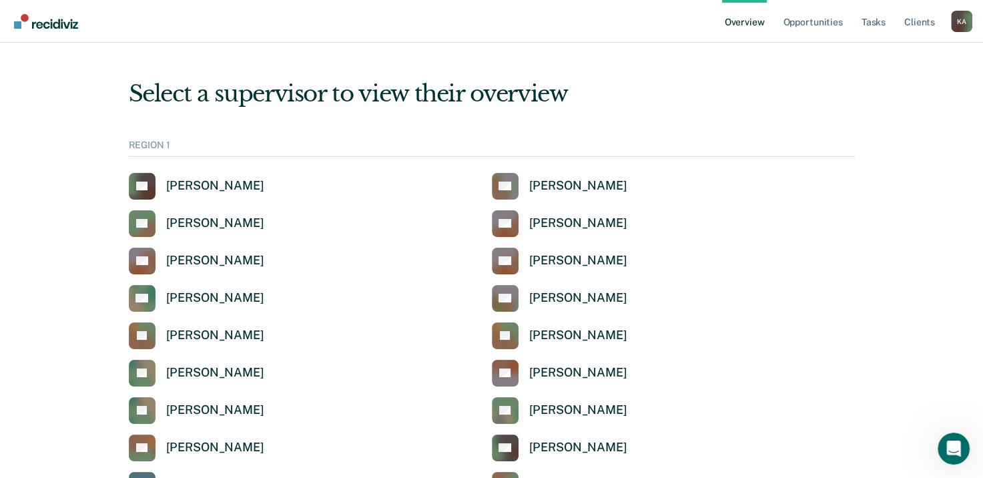
scroll to position [1354, 0]
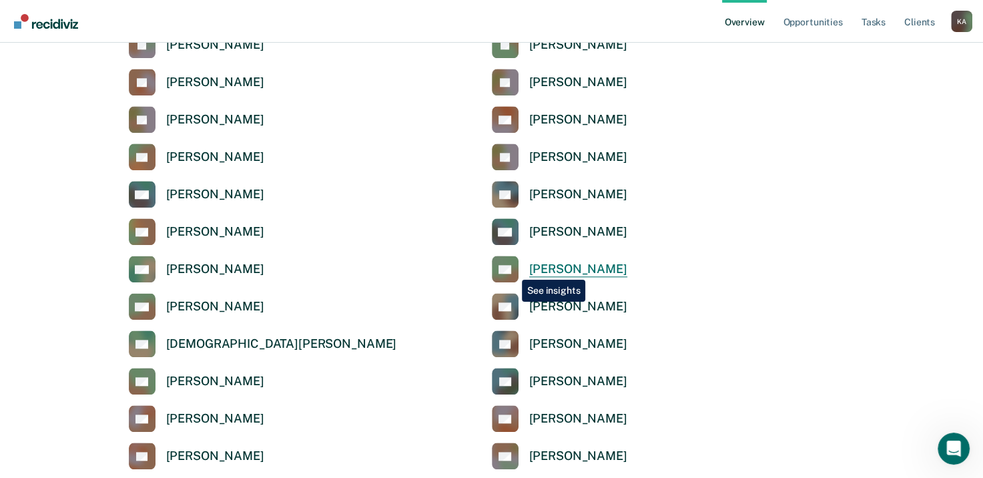
click at [512, 270] on icon at bounding box center [505, 280] width 37 height 29
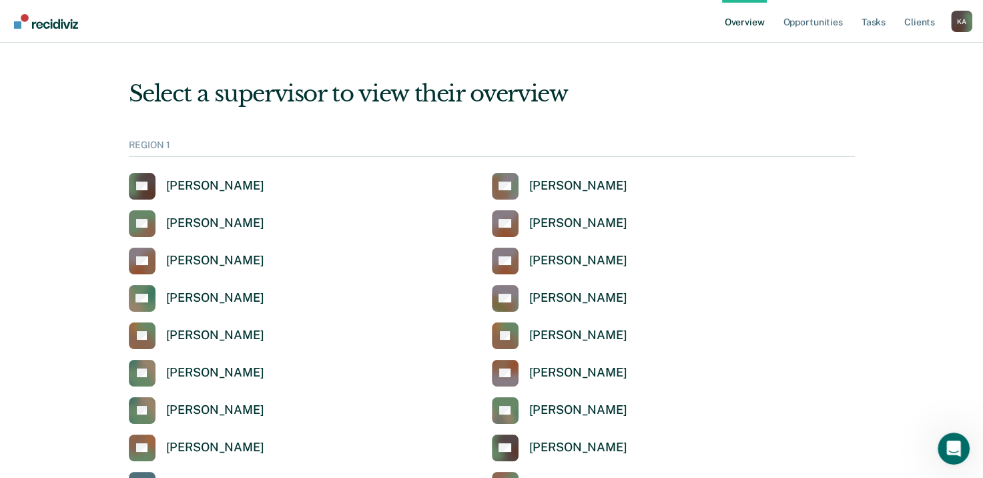
scroll to position [1354, 0]
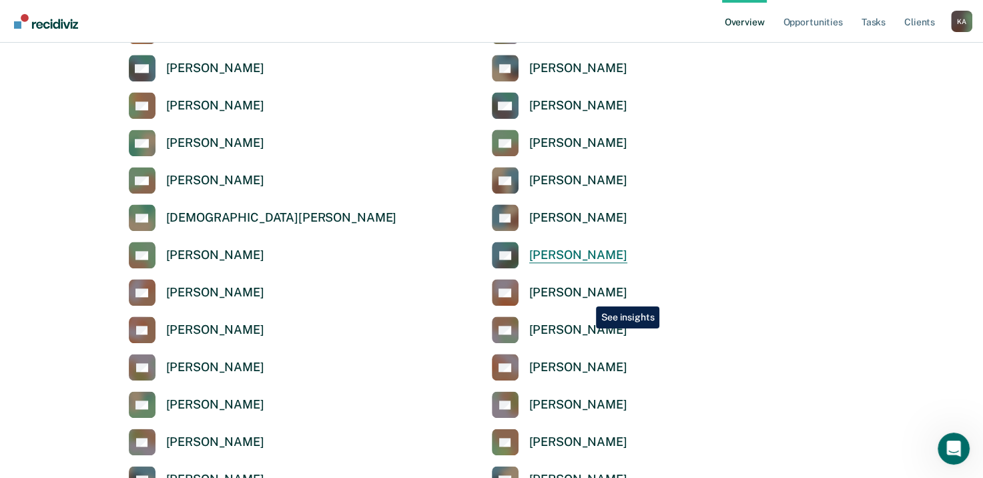
scroll to position [1487, 0]
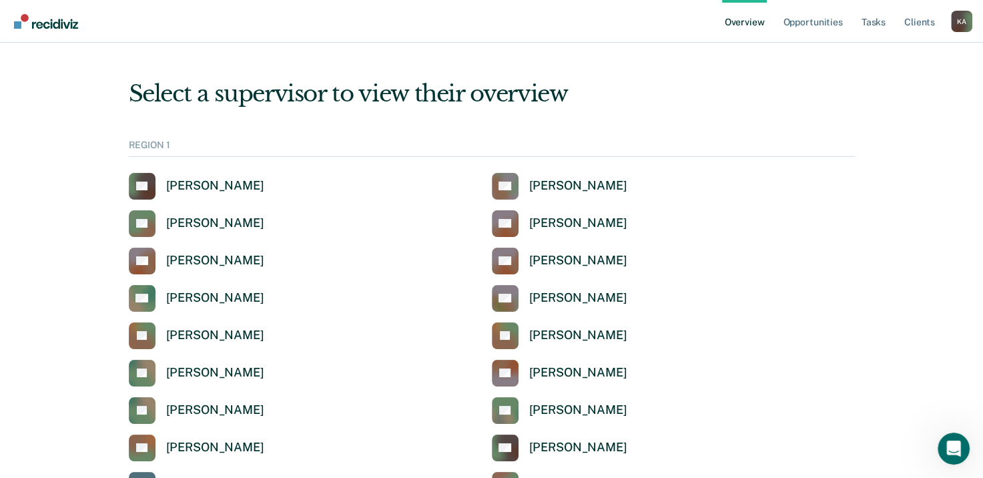
scroll to position [1487, 0]
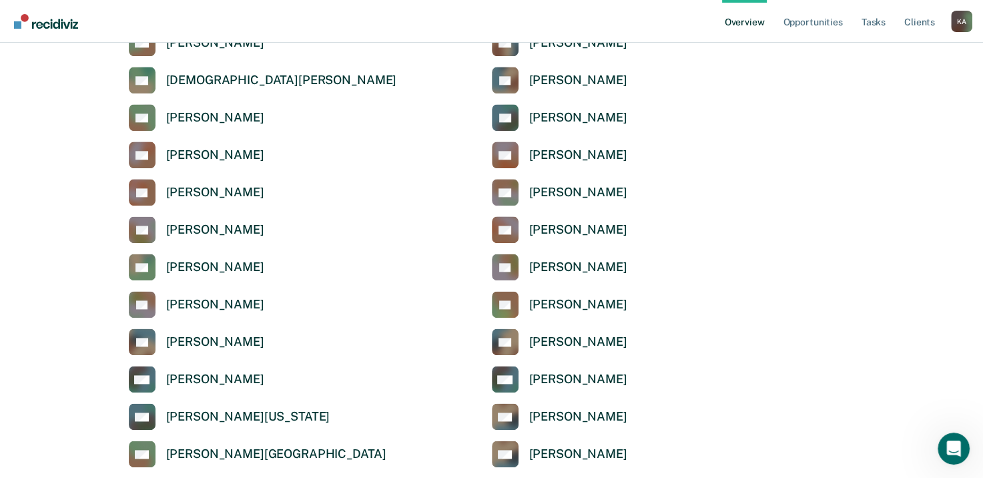
scroll to position [1621, 0]
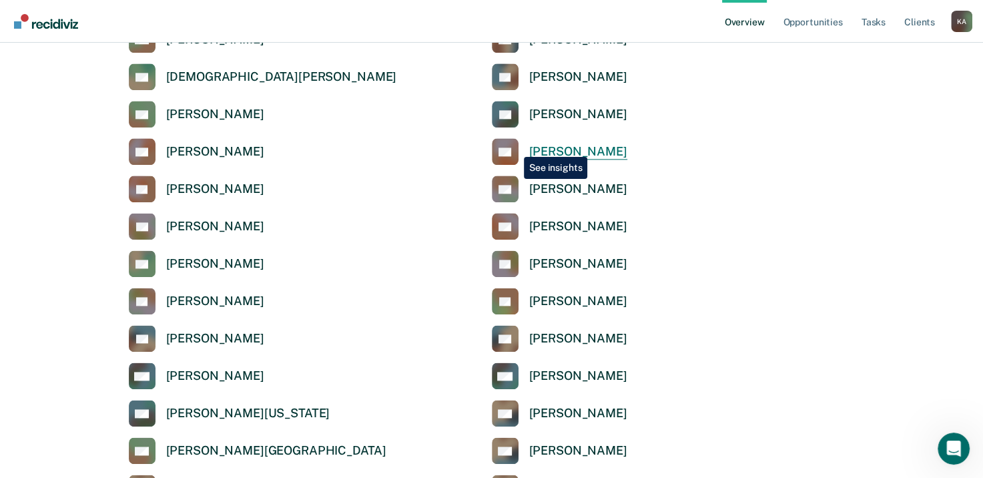
click at [514, 147] on icon at bounding box center [508, 145] width 31 height 20
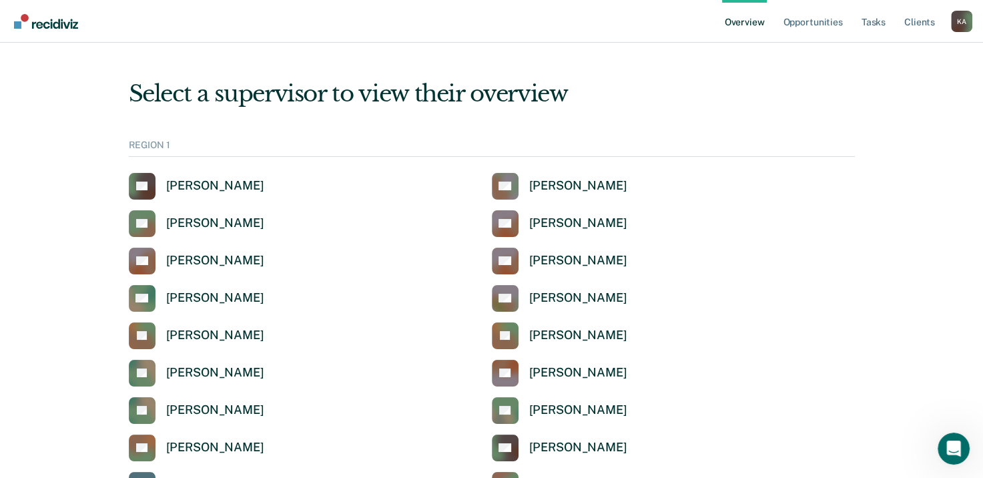
scroll to position [1621, 0]
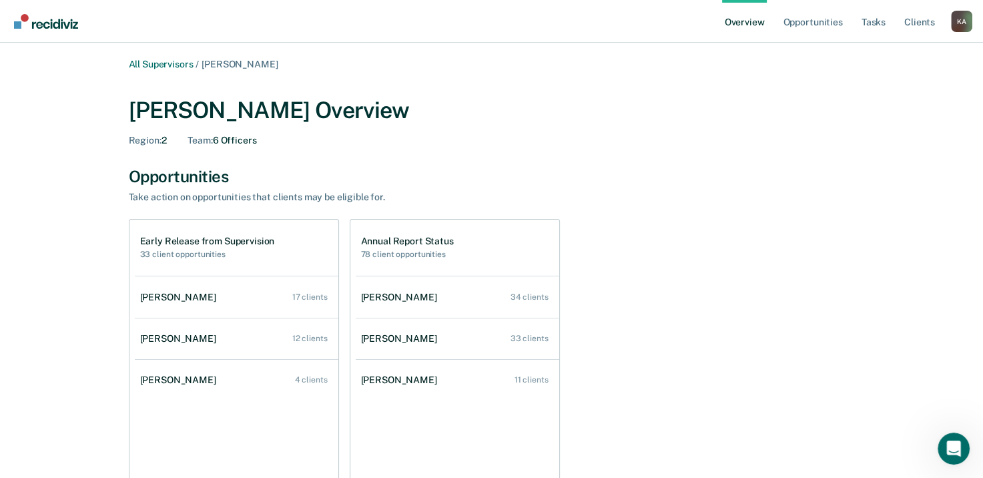
scroll to position [1621, 0]
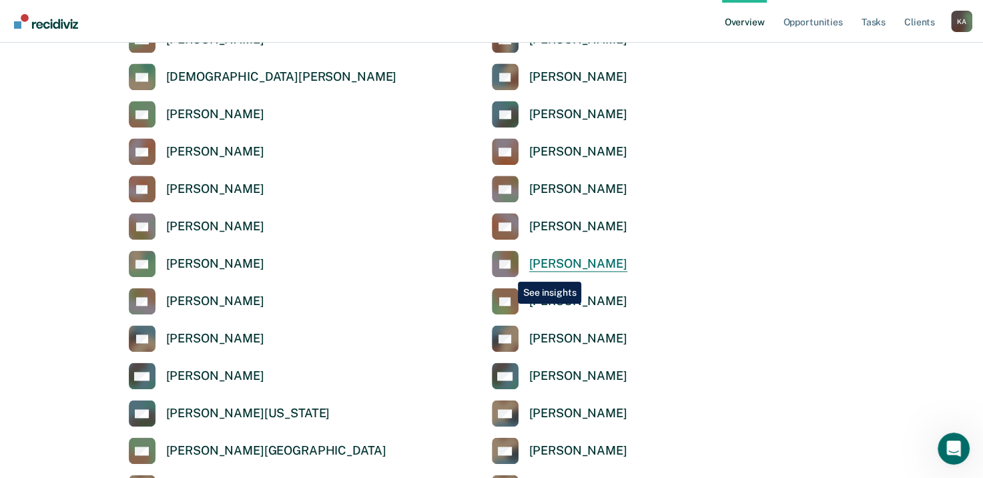
click at [508, 272] on rect at bounding box center [505, 263] width 27 height 27
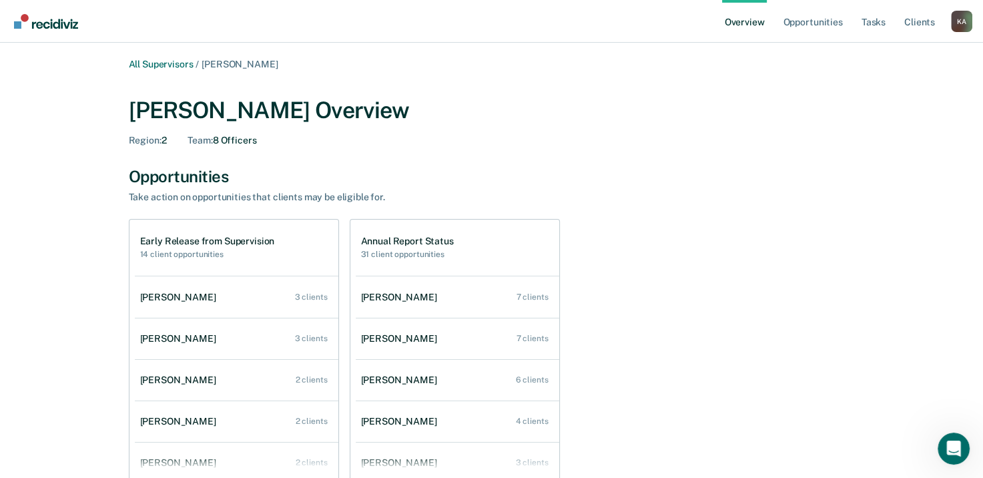
scroll to position [1621, 0]
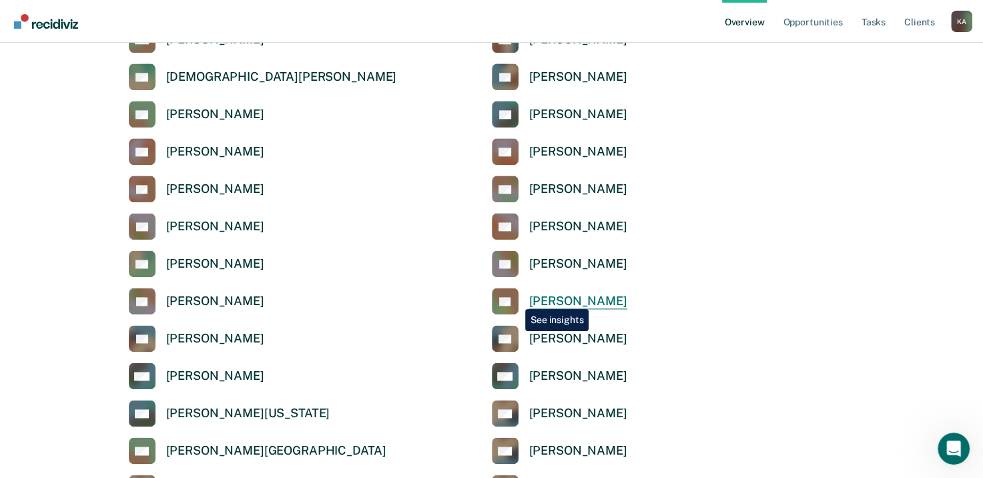
click at [515, 299] on rect at bounding box center [505, 301] width 27 height 27
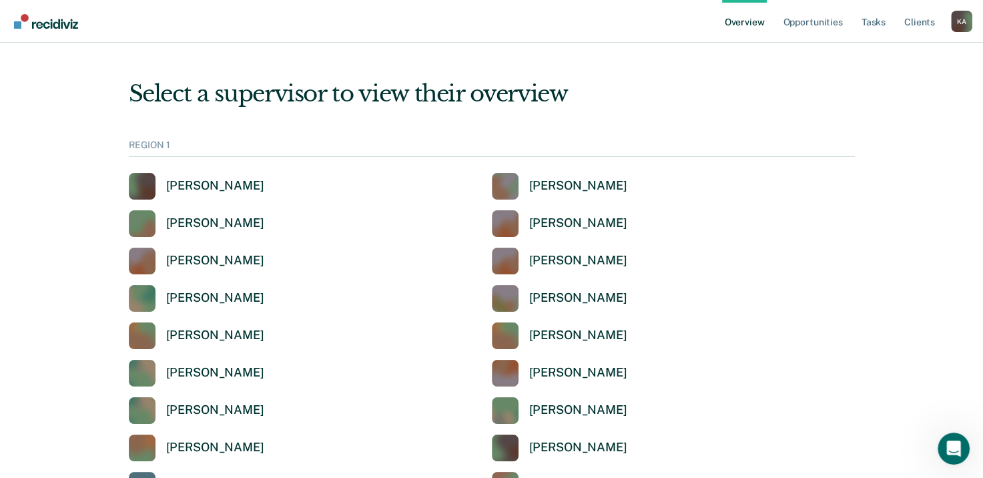
scroll to position [1621, 0]
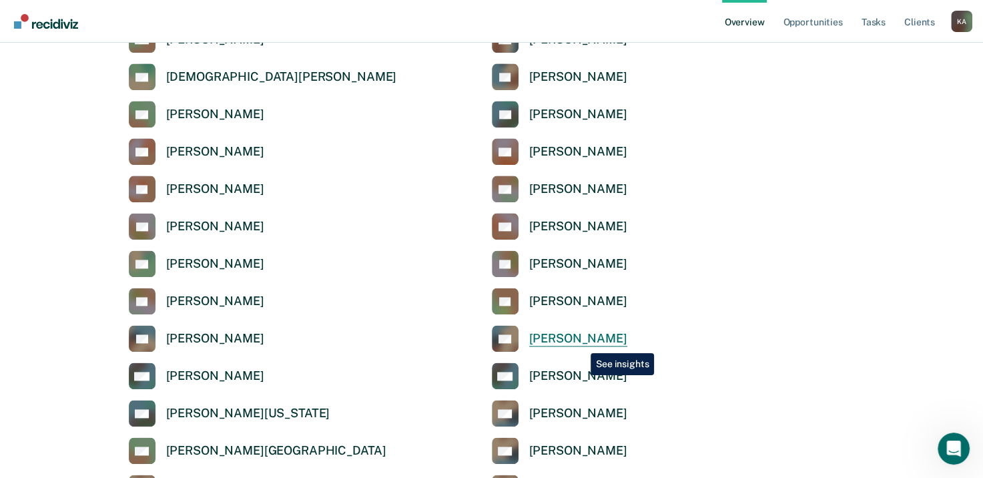
scroll to position [1754, 0]
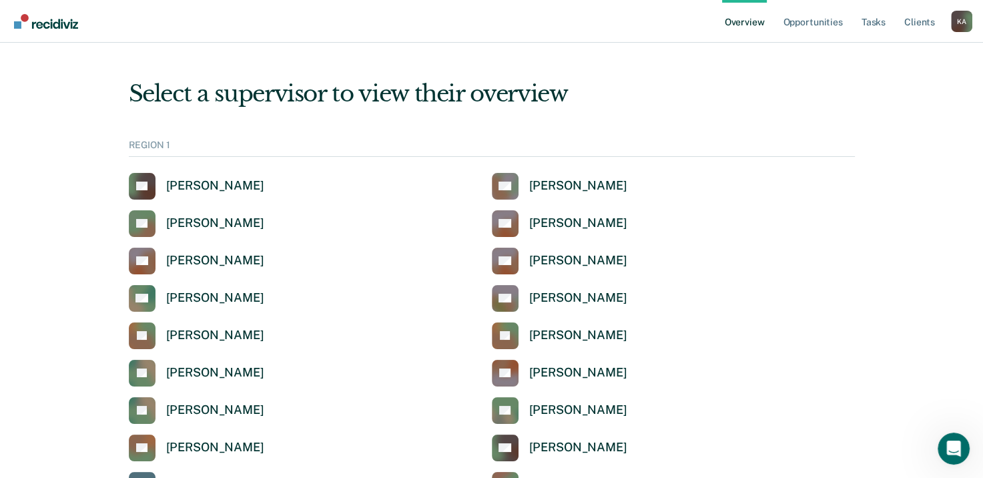
scroll to position [1754, 0]
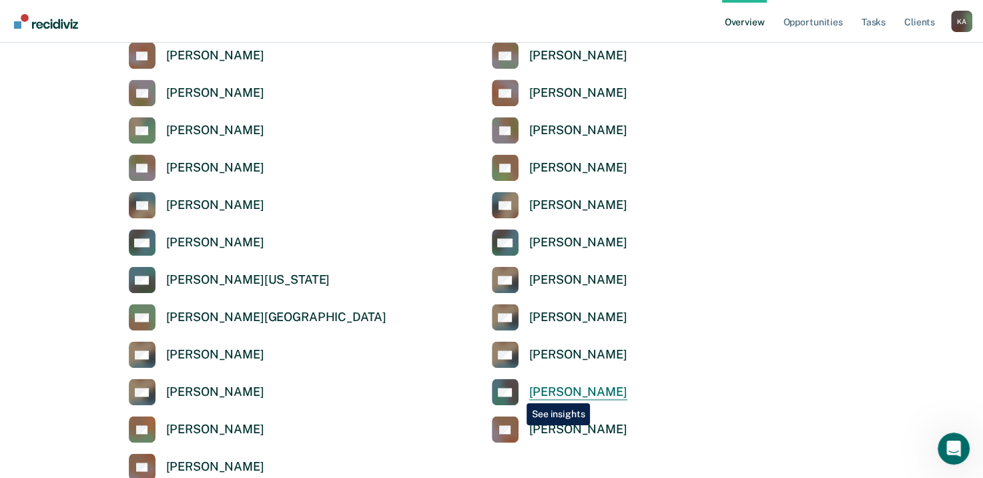
click at [516, 393] on icon at bounding box center [506, 399] width 36 height 31
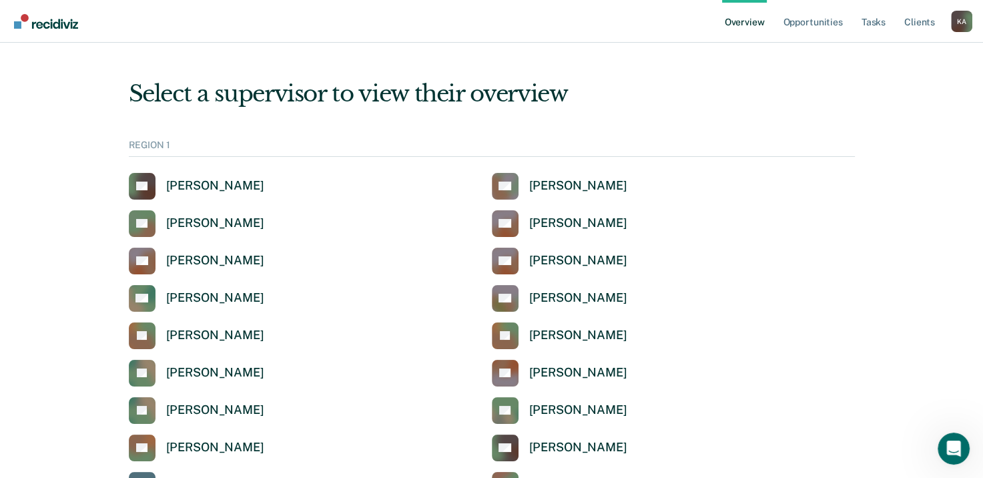
scroll to position [1754, 0]
